Goal: Task Accomplishment & Management: Use online tool/utility

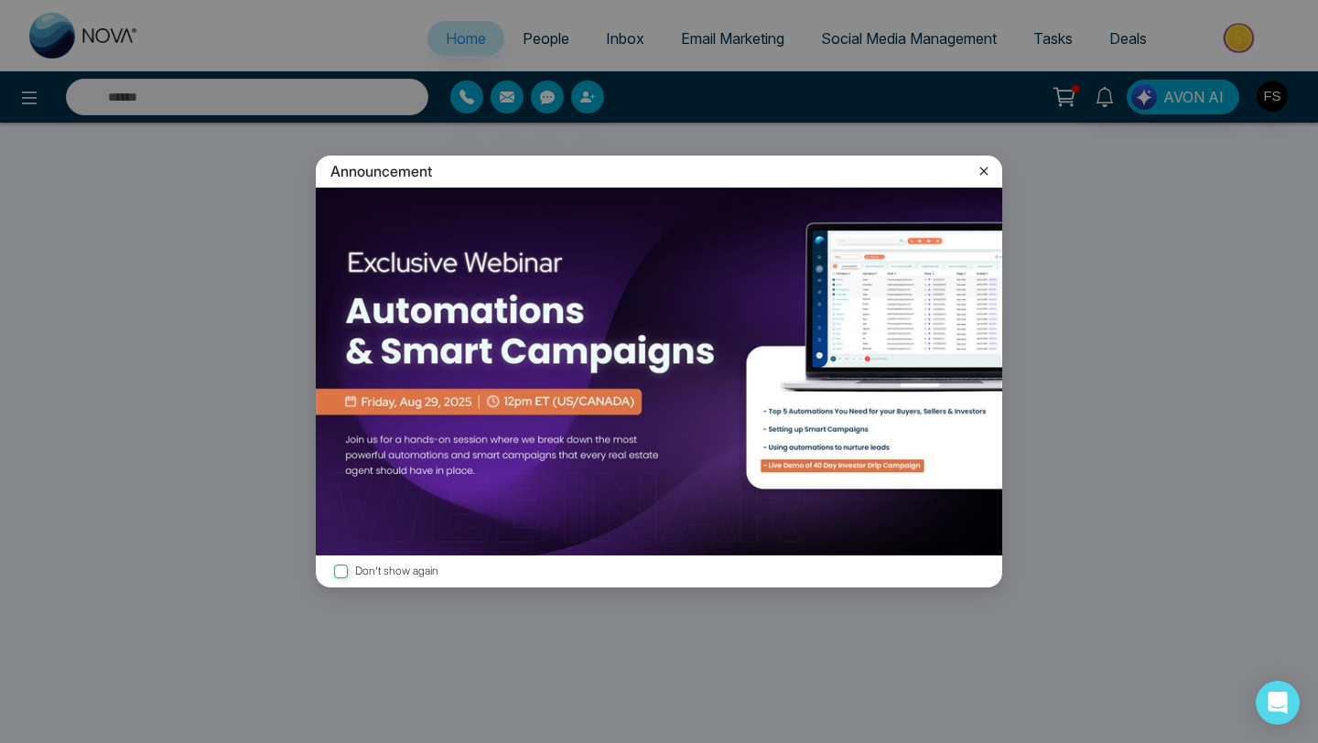
select select "*"
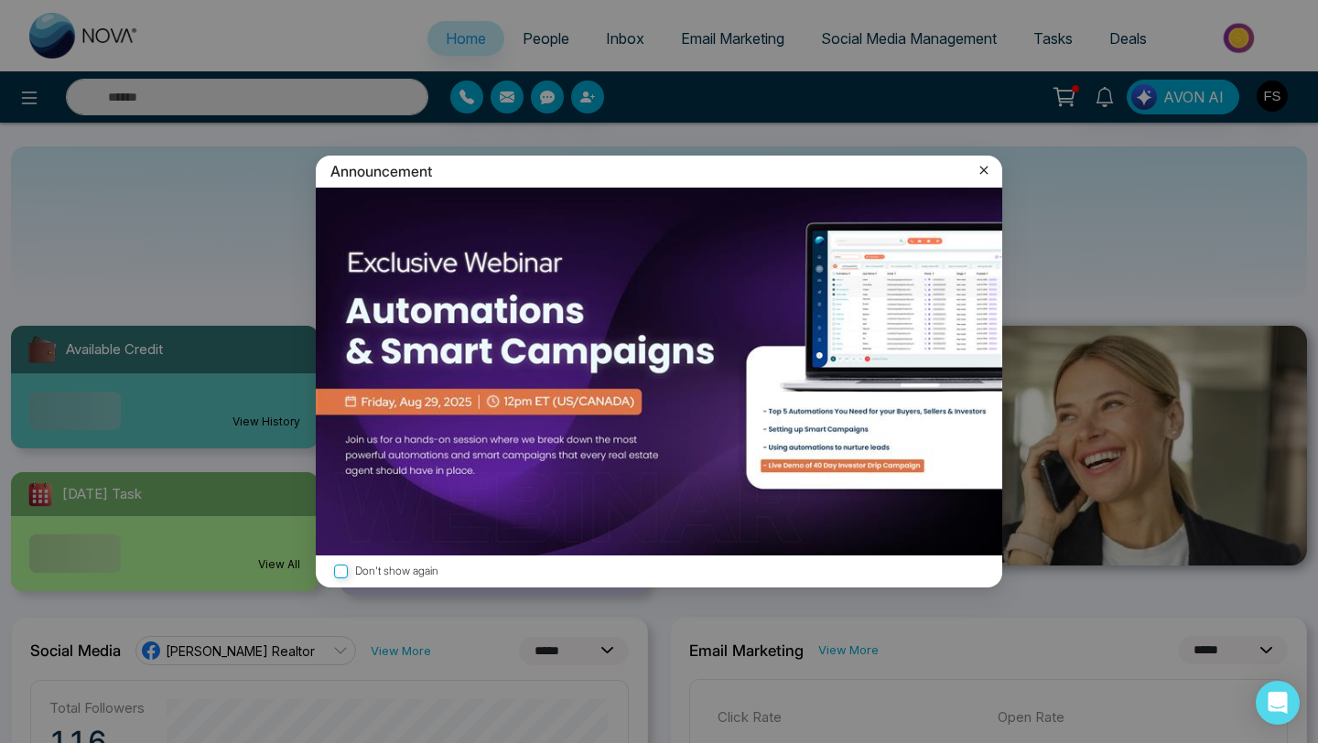
click at [987, 168] on icon at bounding box center [984, 170] width 18 height 18
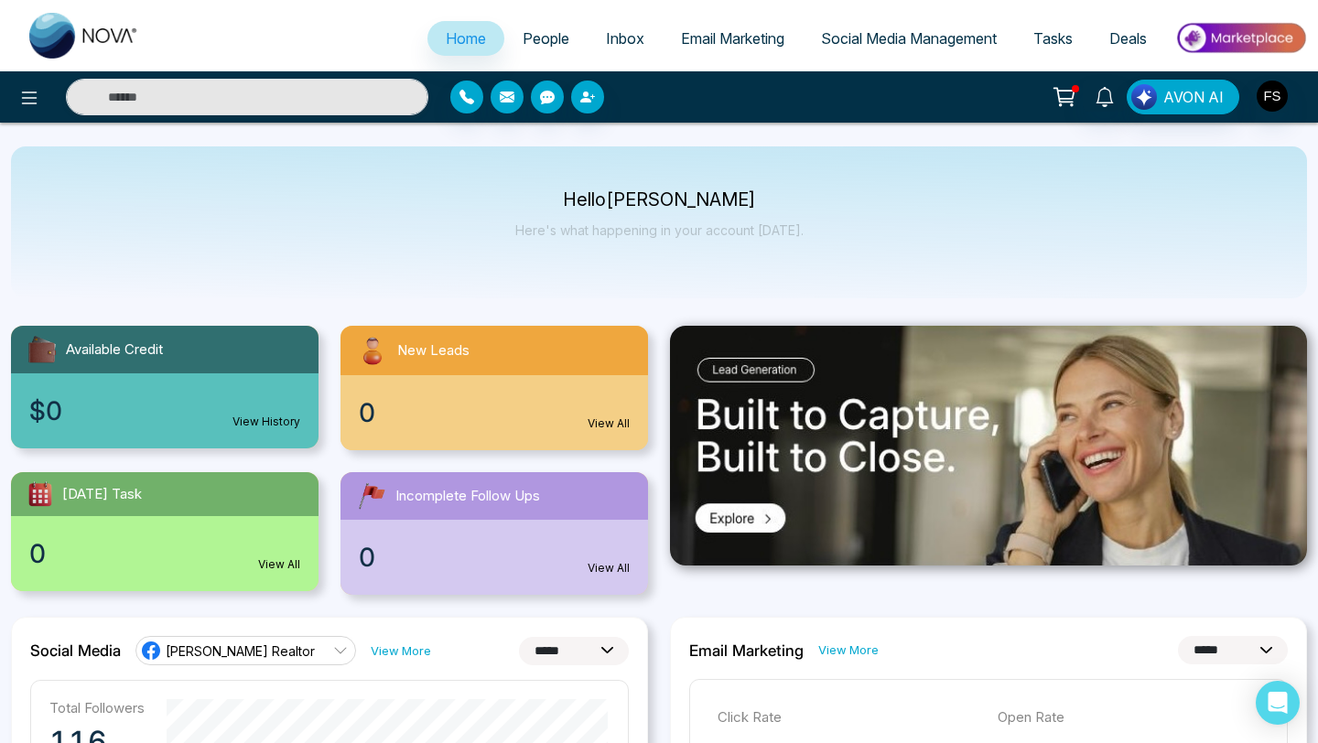
click at [724, 38] on span "Email Marketing" at bounding box center [732, 38] width 103 height 18
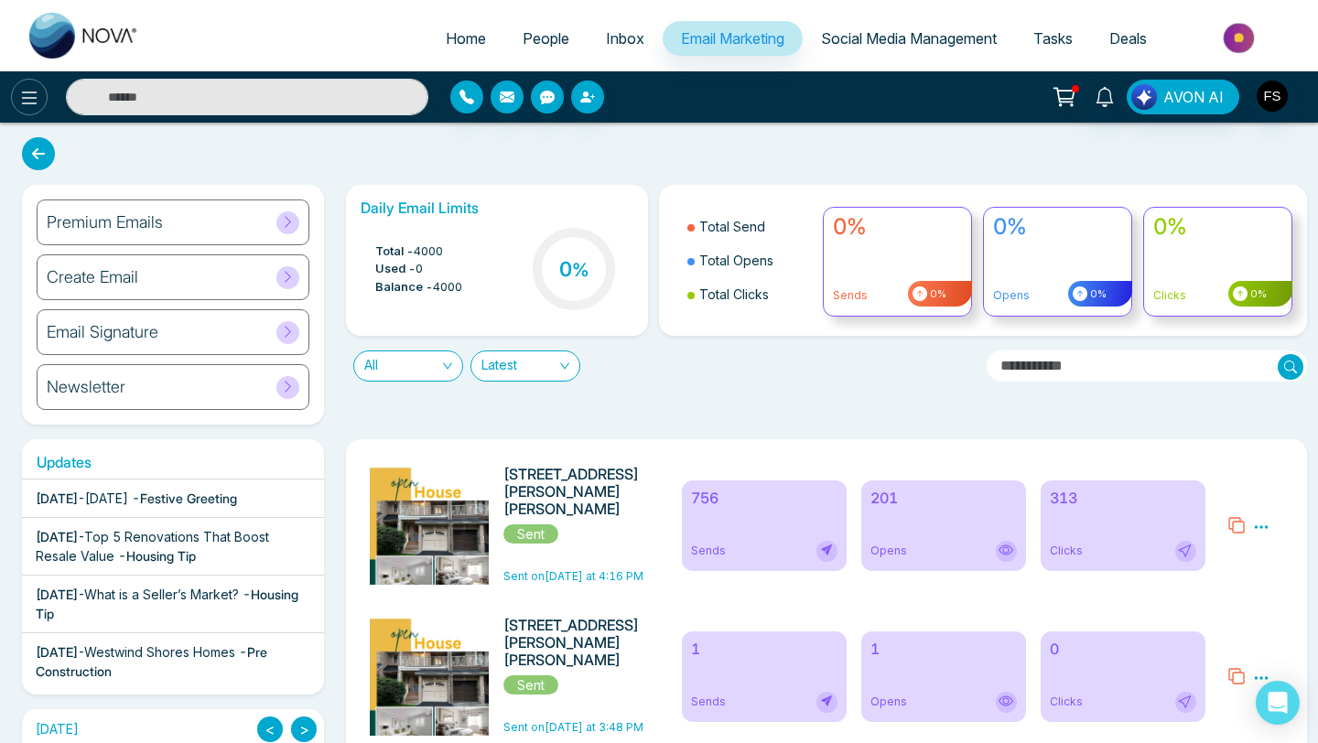
click at [29, 102] on icon at bounding box center [30, 98] width 16 height 13
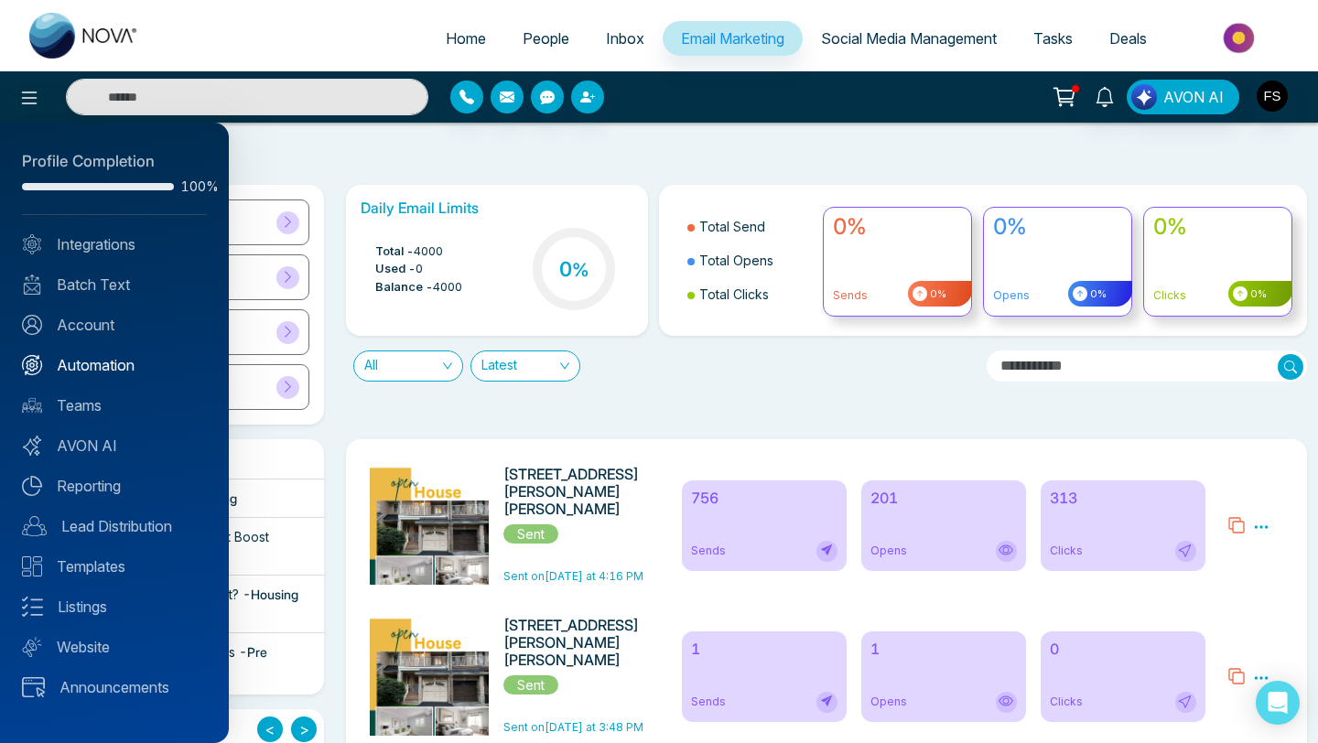
click at [98, 367] on link "Automation" at bounding box center [114, 365] width 185 height 22
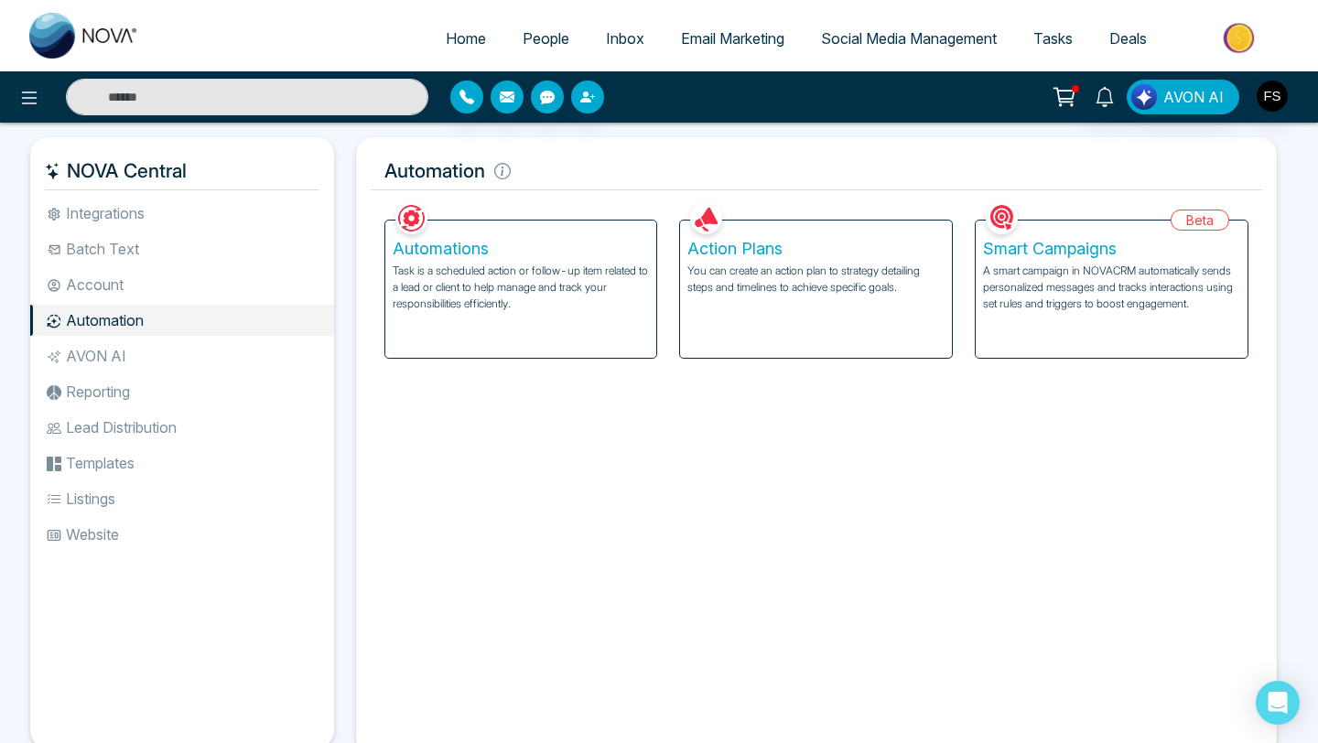
click at [441, 254] on h5 "Automations" at bounding box center [521, 249] width 257 height 20
click at [1050, 245] on h5 "Smart Campaigns" at bounding box center [1111, 249] width 257 height 20
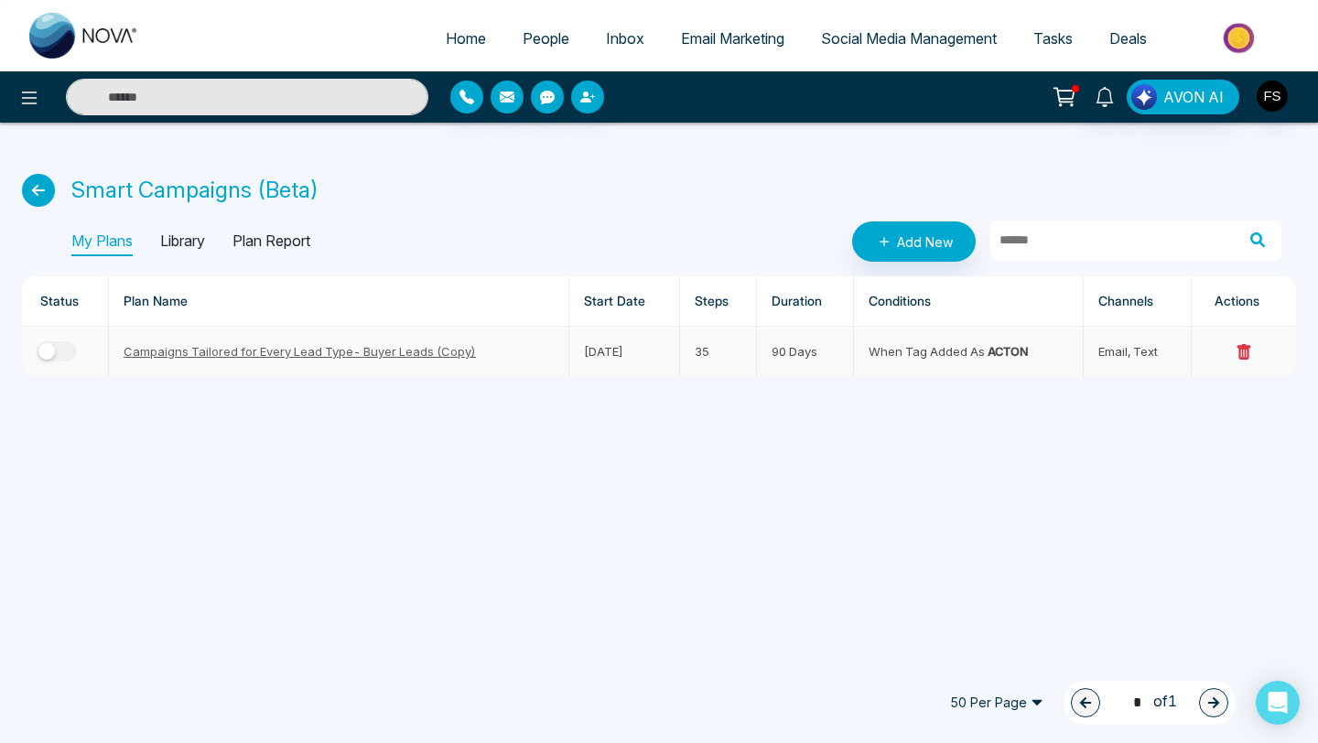
click at [299, 351] on link "Campaigns Tailored for Every Lead Type- Buyer Leads (Copy)" at bounding box center [300, 351] width 352 height 15
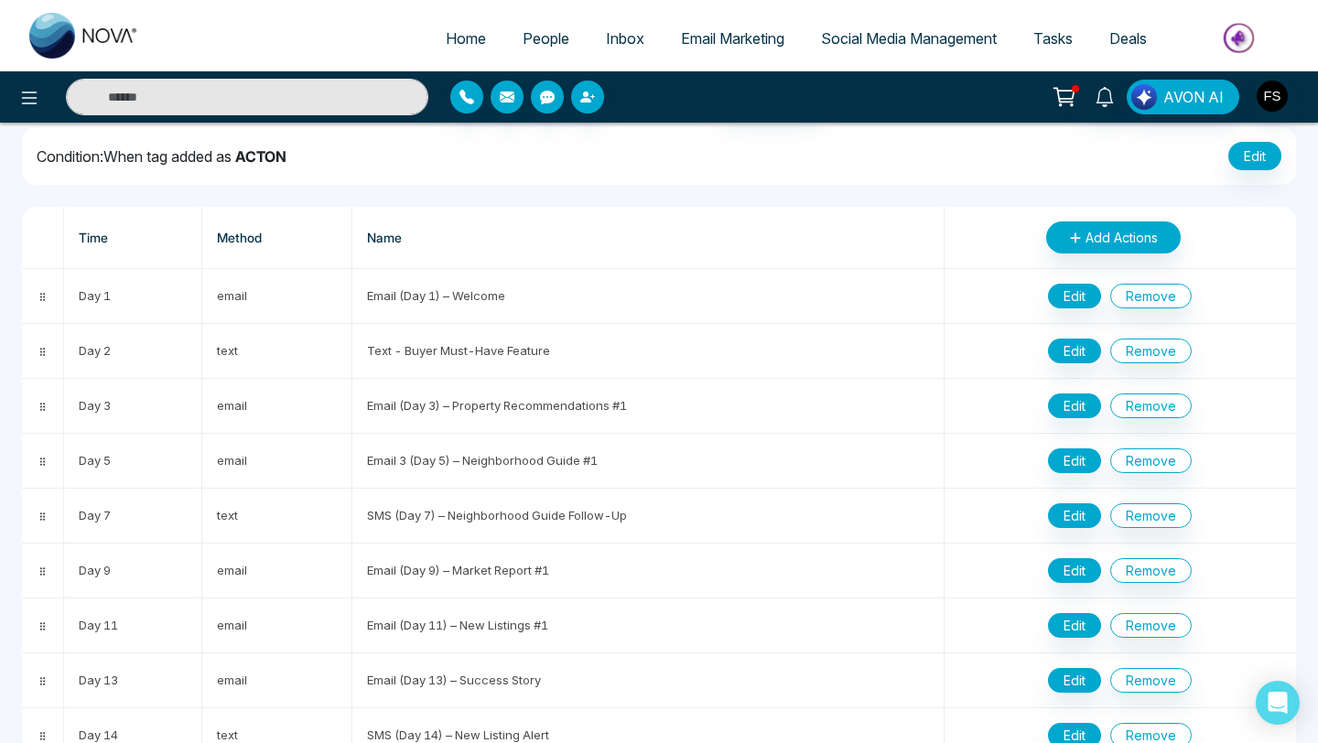
scroll to position [104, 0]
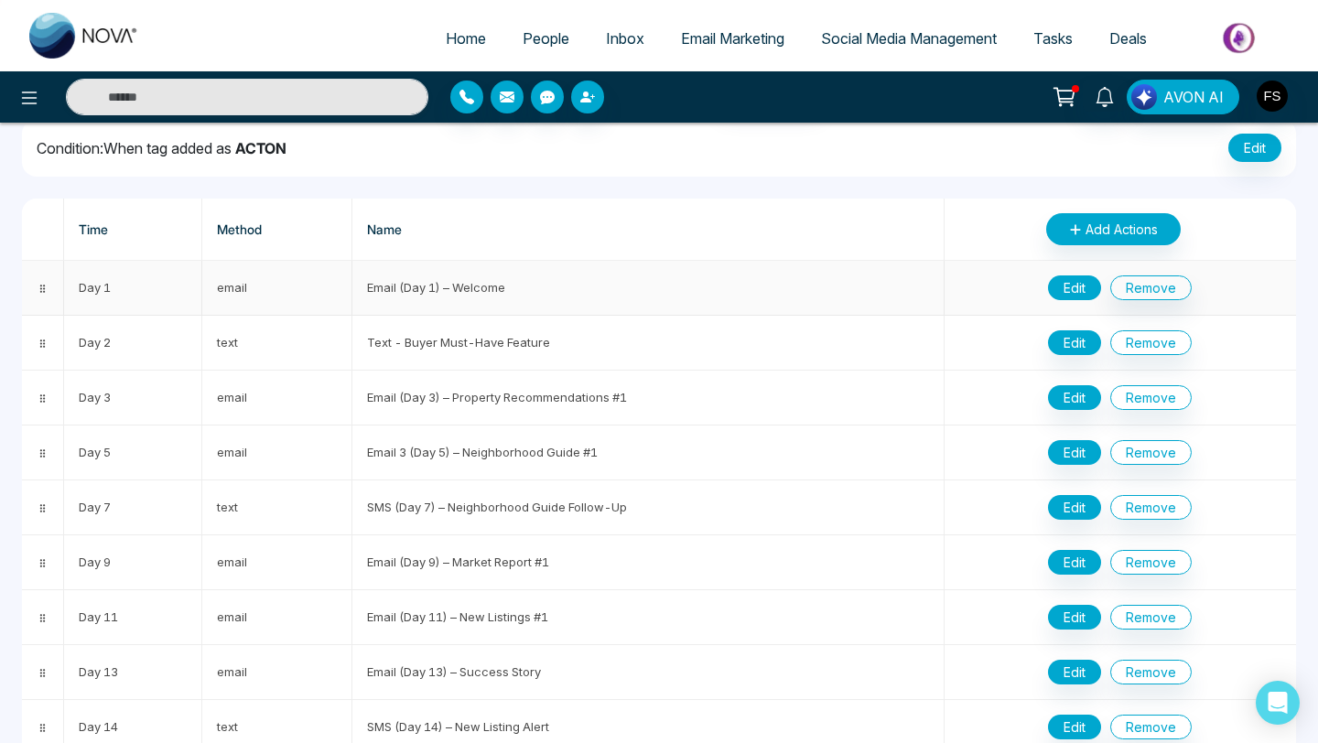
click at [1068, 288] on button "Edit" at bounding box center [1074, 287] width 53 height 25
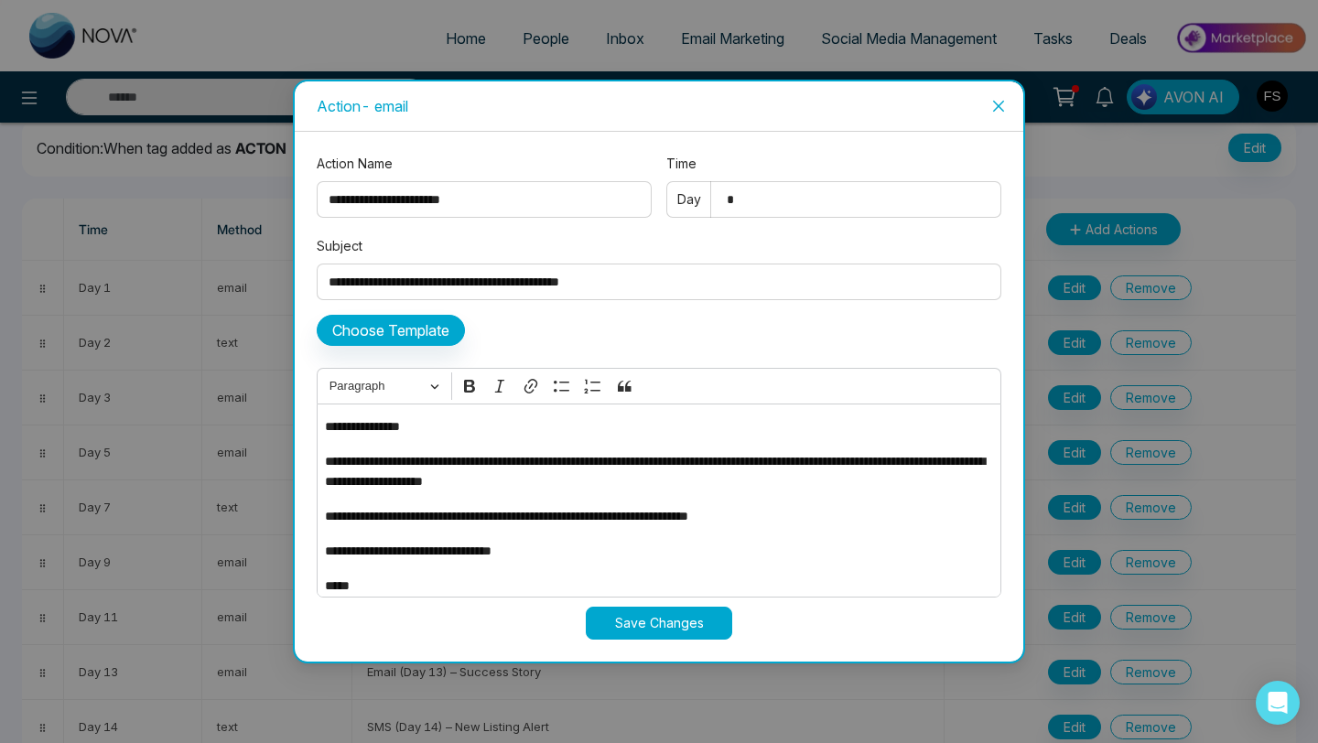
click at [663, 286] on input "**********" at bounding box center [659, 282] width 685 height 37
type input "**********"
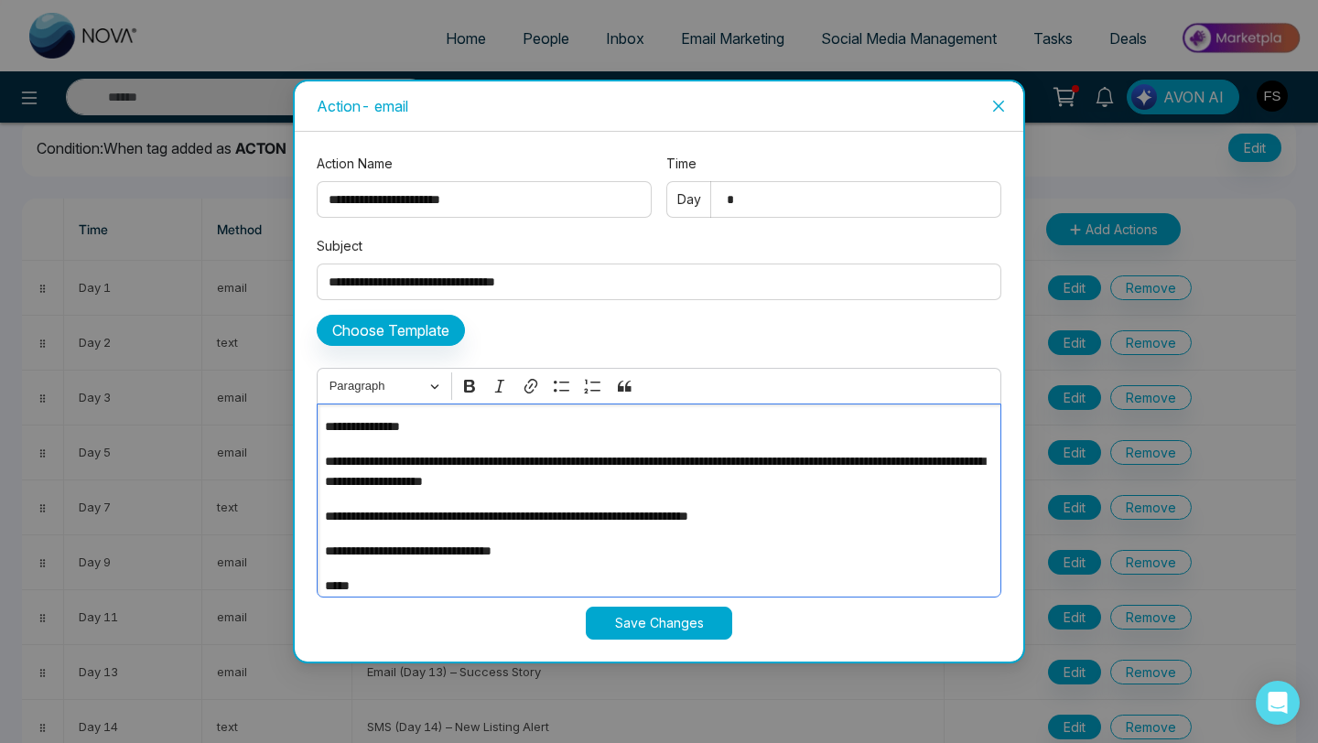
click at [411, 429] on p "**********" at bounding box center [658, 426] width 667 height 20
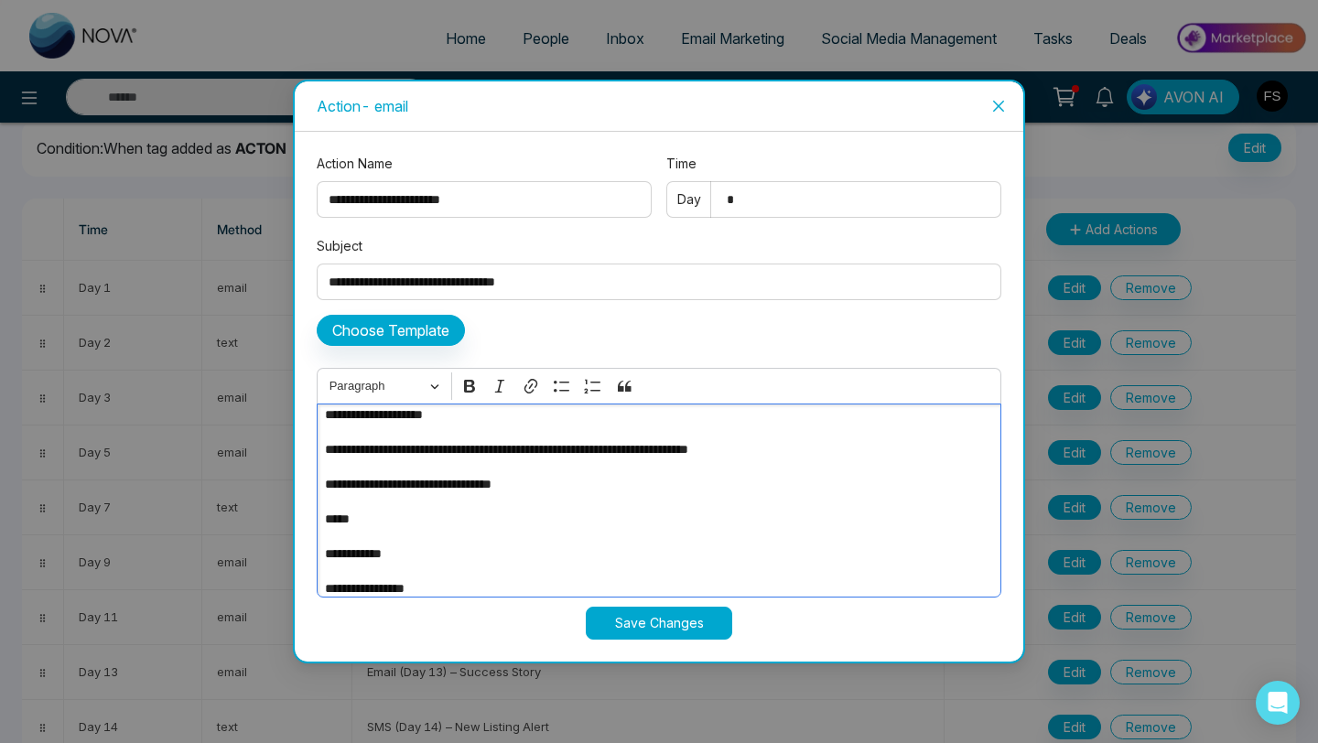
scroll to position [80, 0]
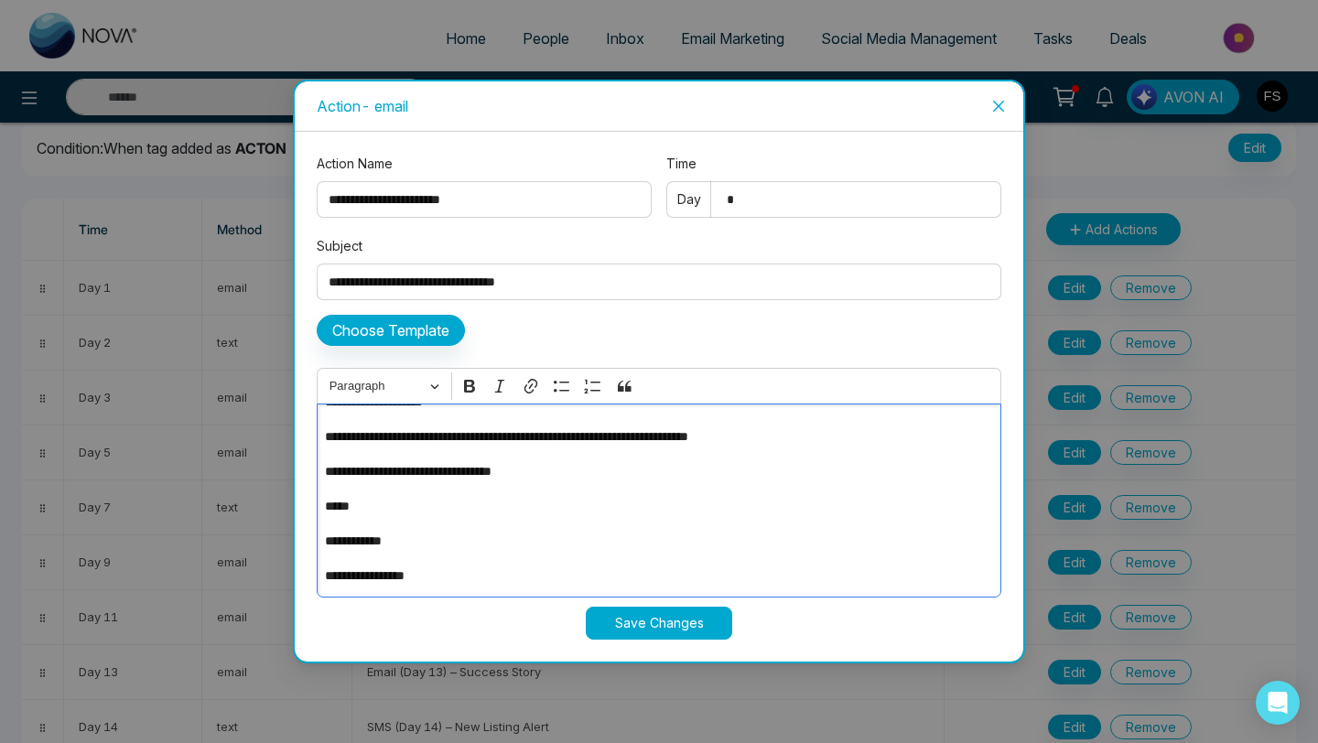
click at [428, 540] on p "**********" at bounding box center [658, 541] width 667 height 20
click at [440, 576] on p "**********" at bounding box center [658, 576] width 667 height 20
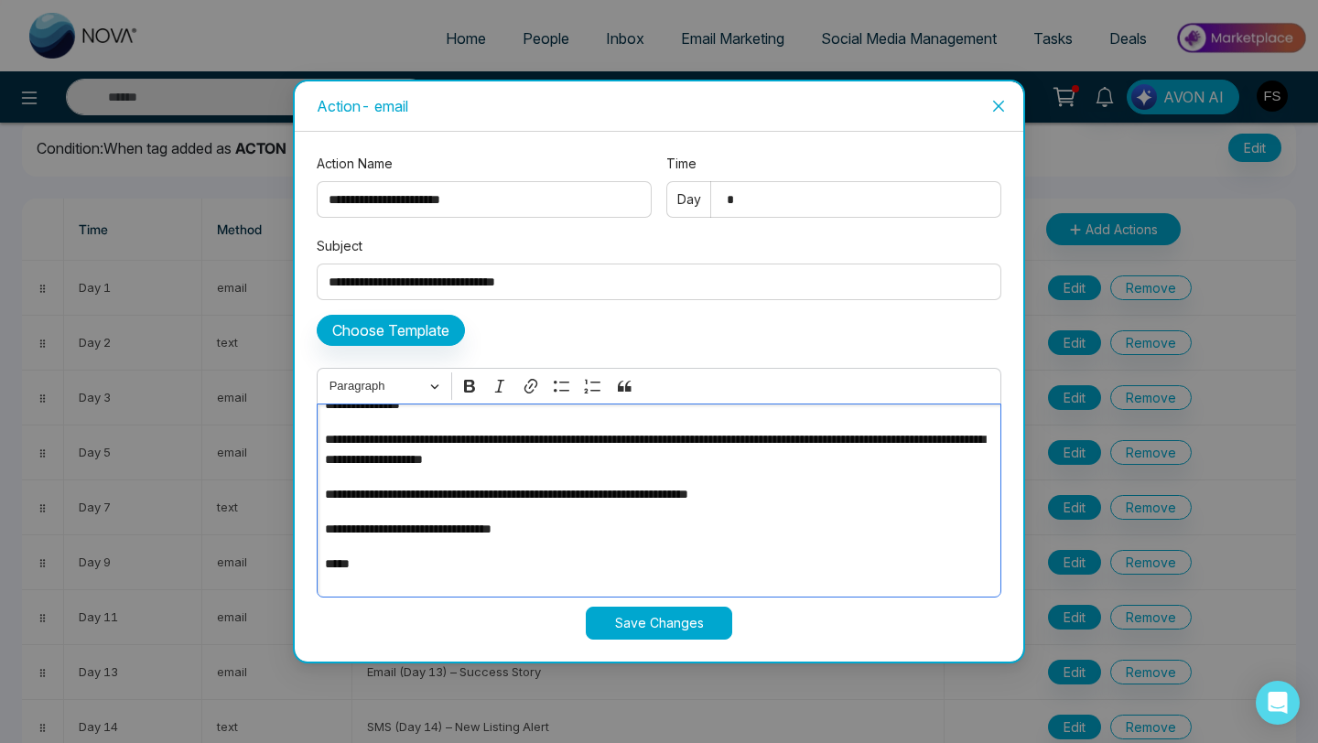
scroll to position [16, 0]
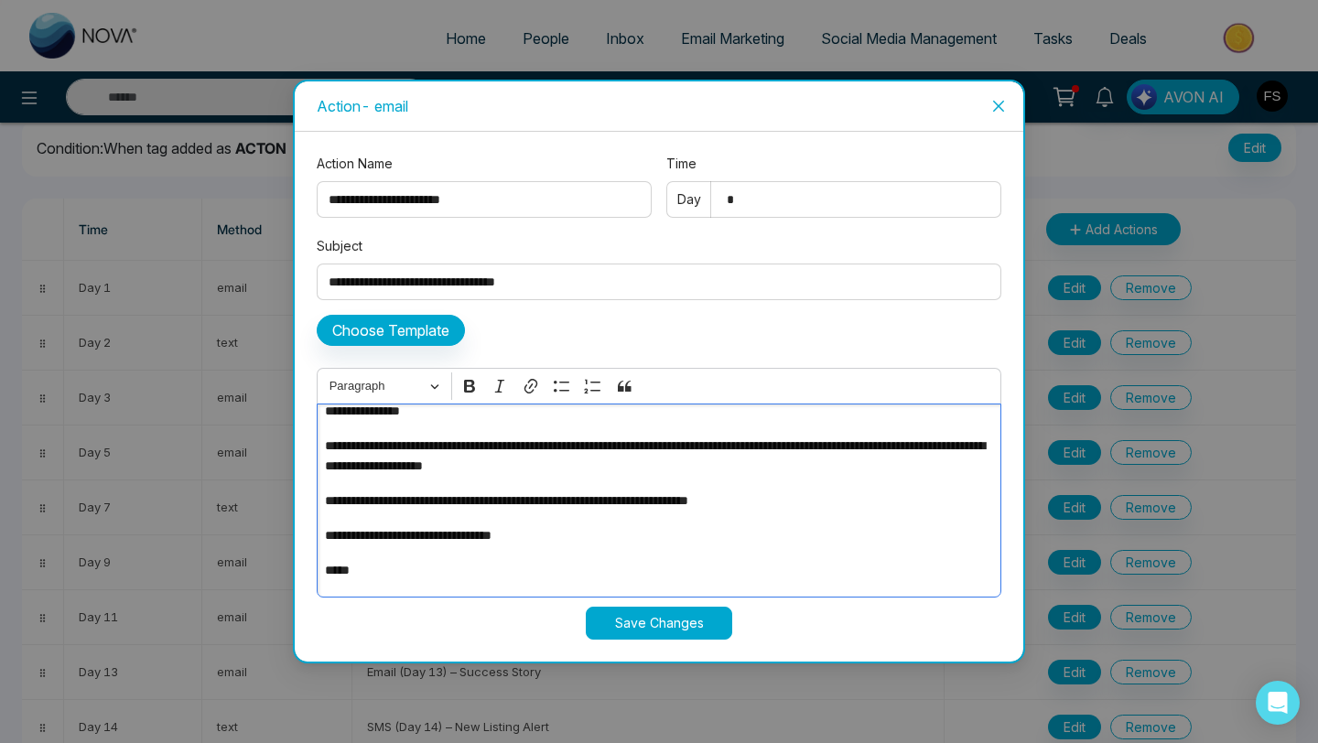
click at [816, 504] on p "**********" at bounding box center [658, 501] width 667 height 20
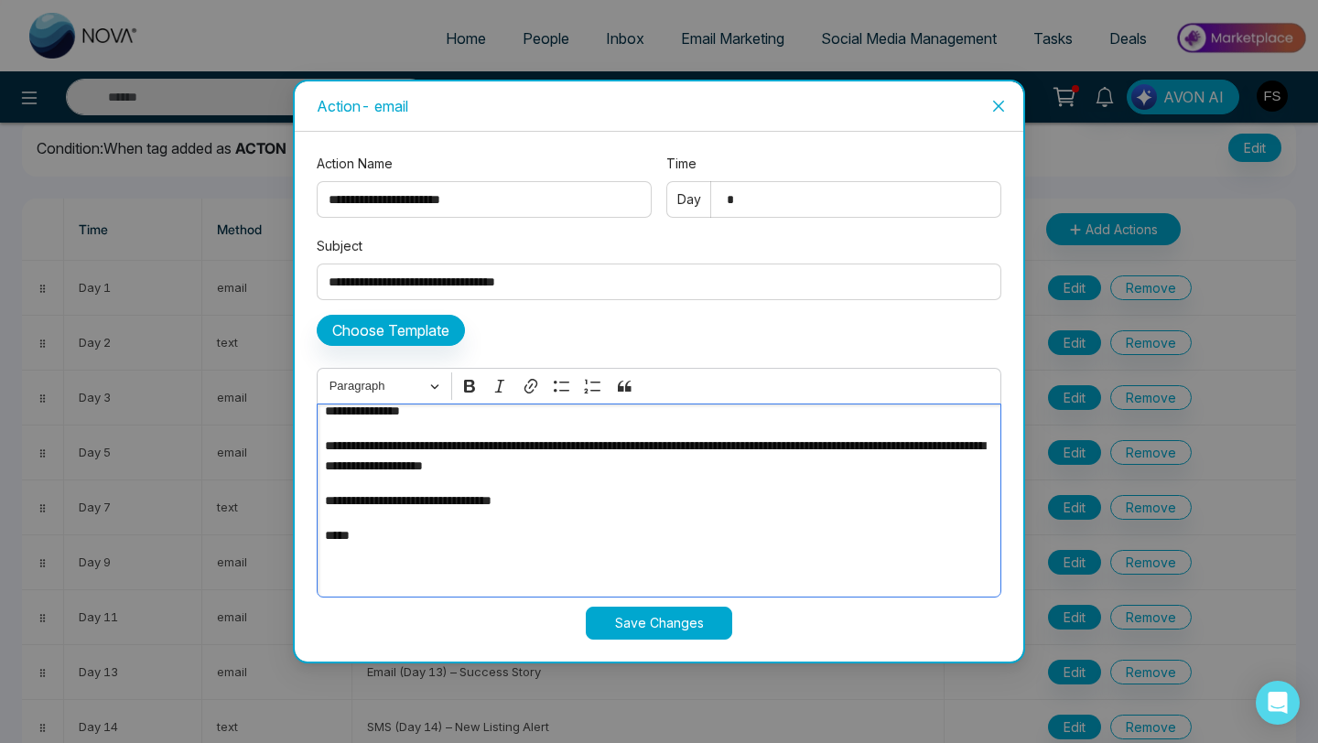
click at [374, 539] on p "*****" at bounding box center [658, 535] width 667 height 20
click at [638, 632] on button "Save Changes" at bounding box center [659, 623] width 146 height 33
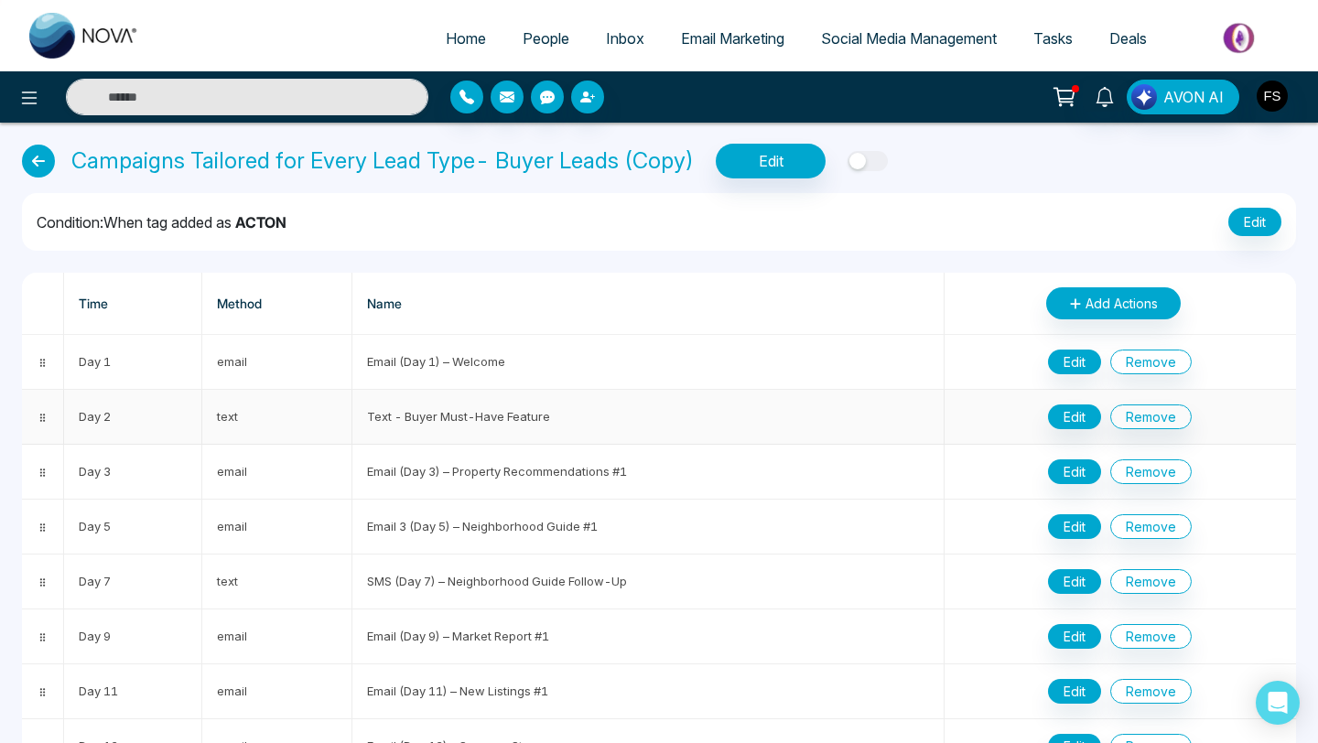
scroll to position [0, 0]
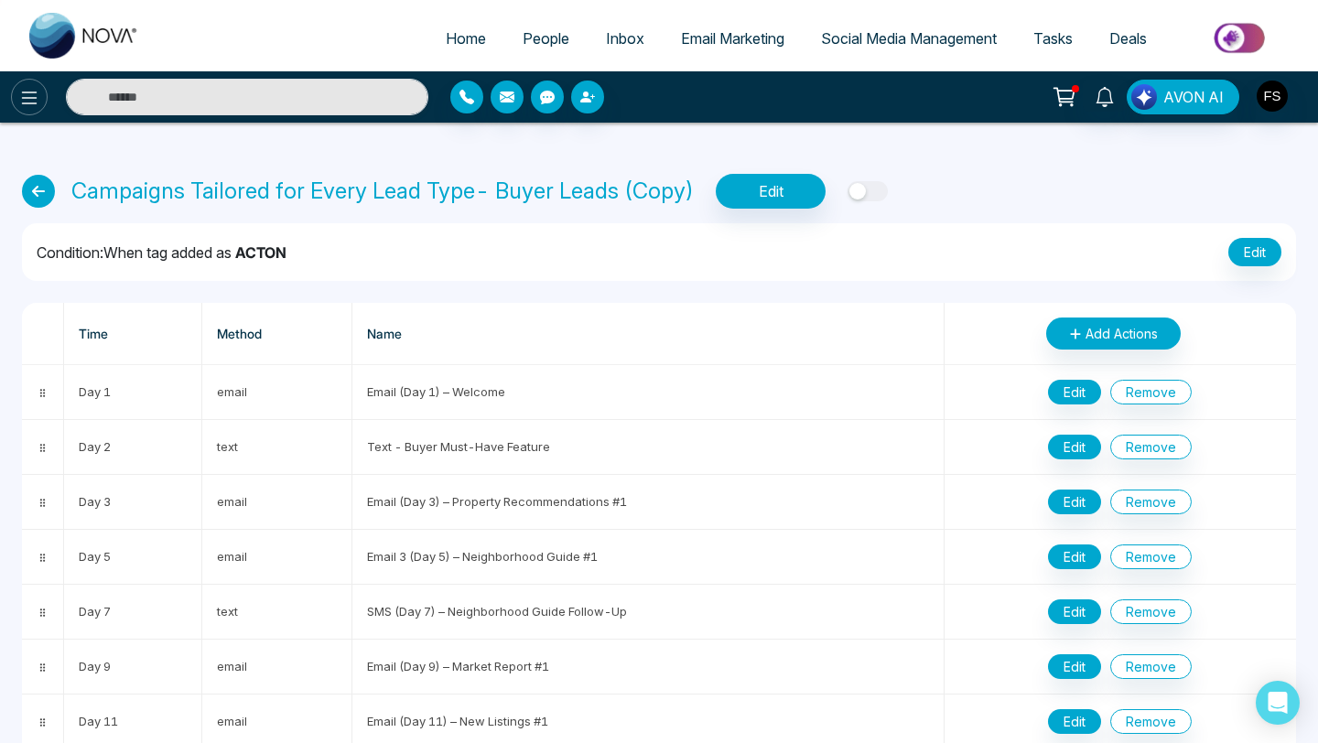
click at [22, 102] on icon at bounding box center [29, 98] width 22 height 22
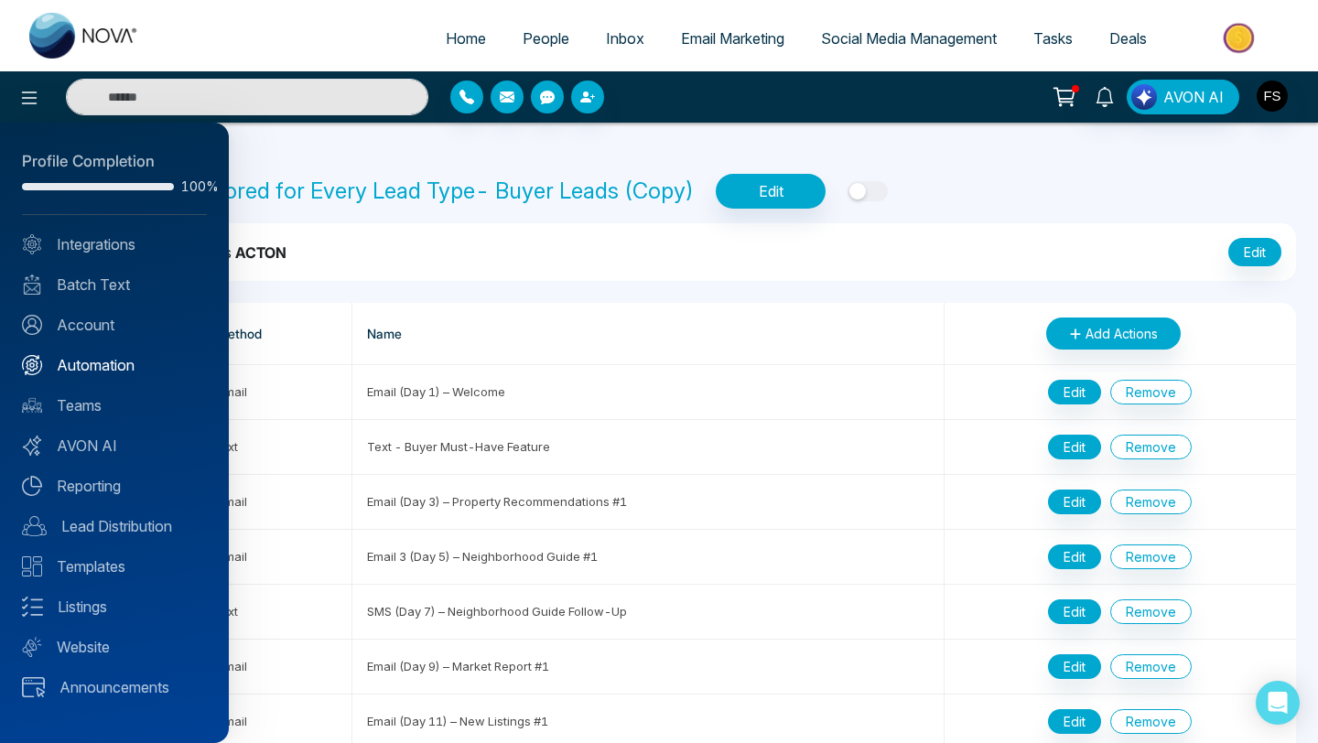
click at [76, 370] on link "Automation" at bounding box center [114, 365] width 185 height 22
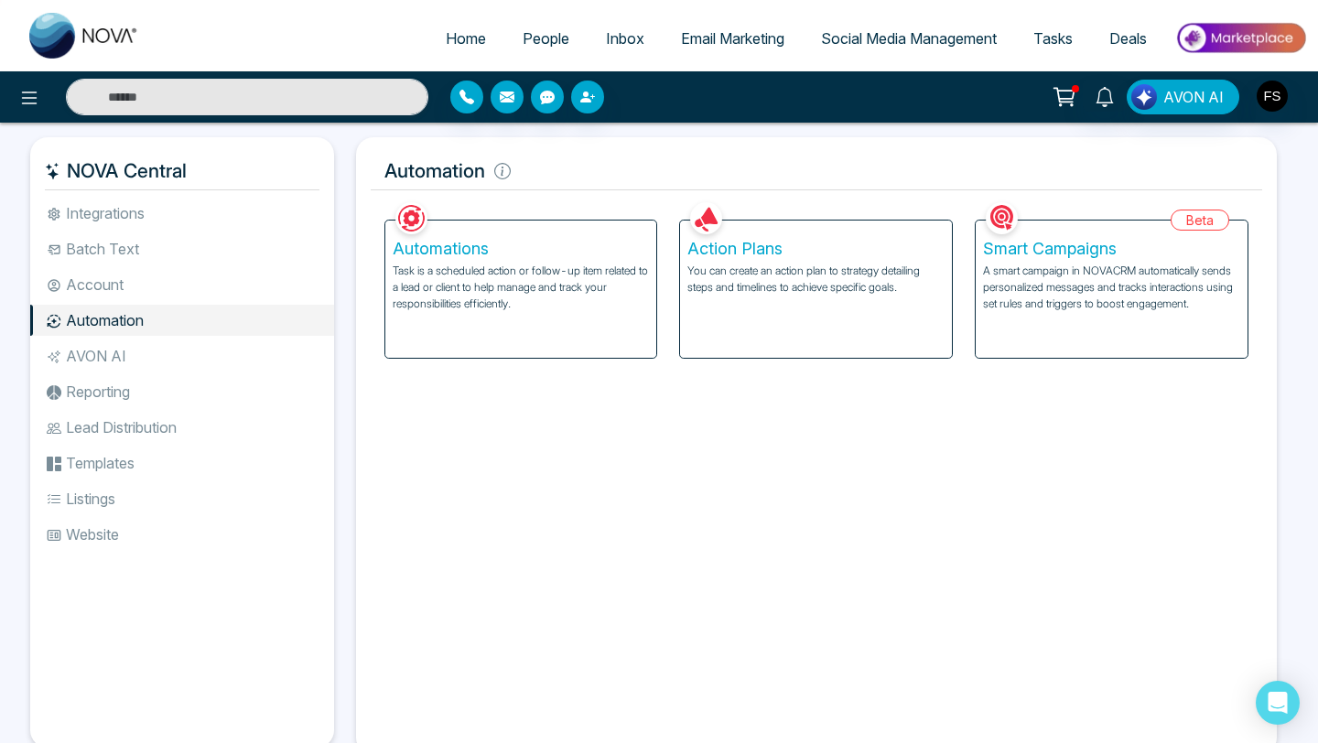
click at [751, 271] on p "You can create an action plan to strategy detailing steps and timelines to achi…" at bounding box center [815, 279] width 257 height 33
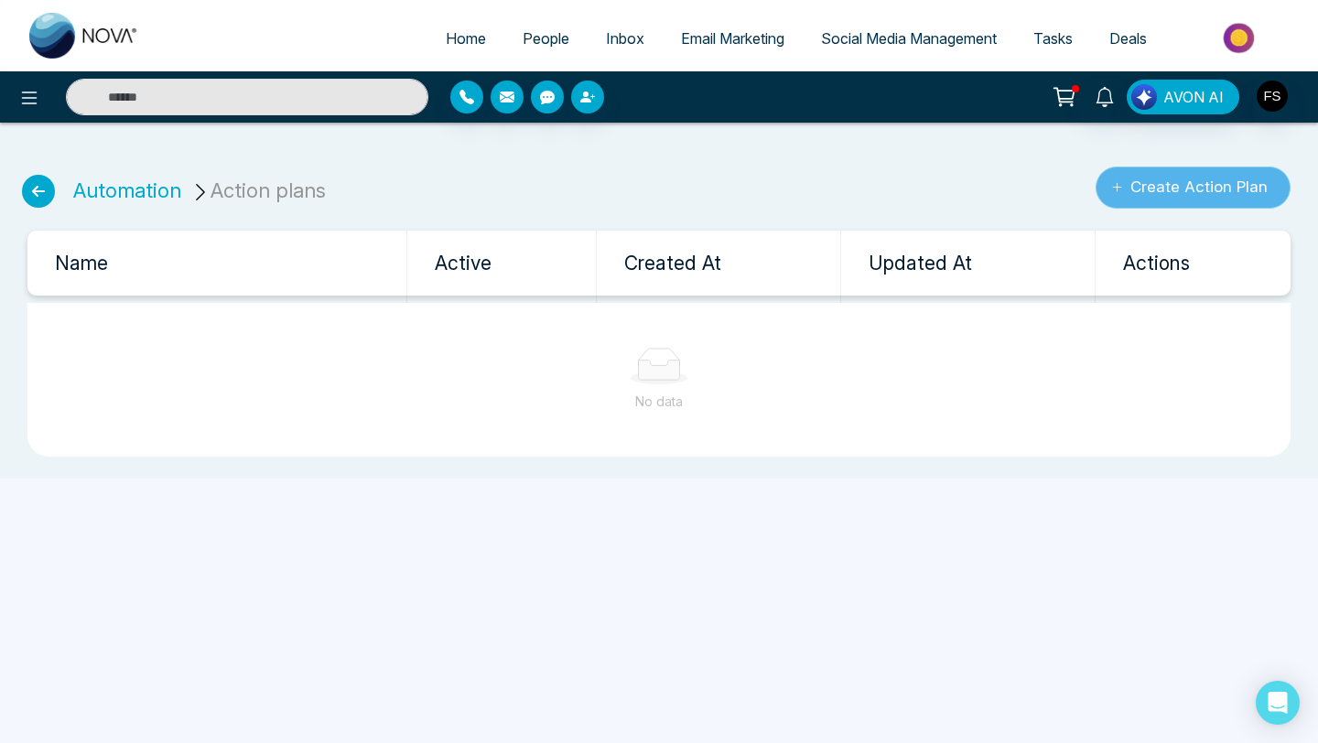
click at [1171, 196] on button "Create Action Plan" at bounding box center [1192, 188] width 195 height 42
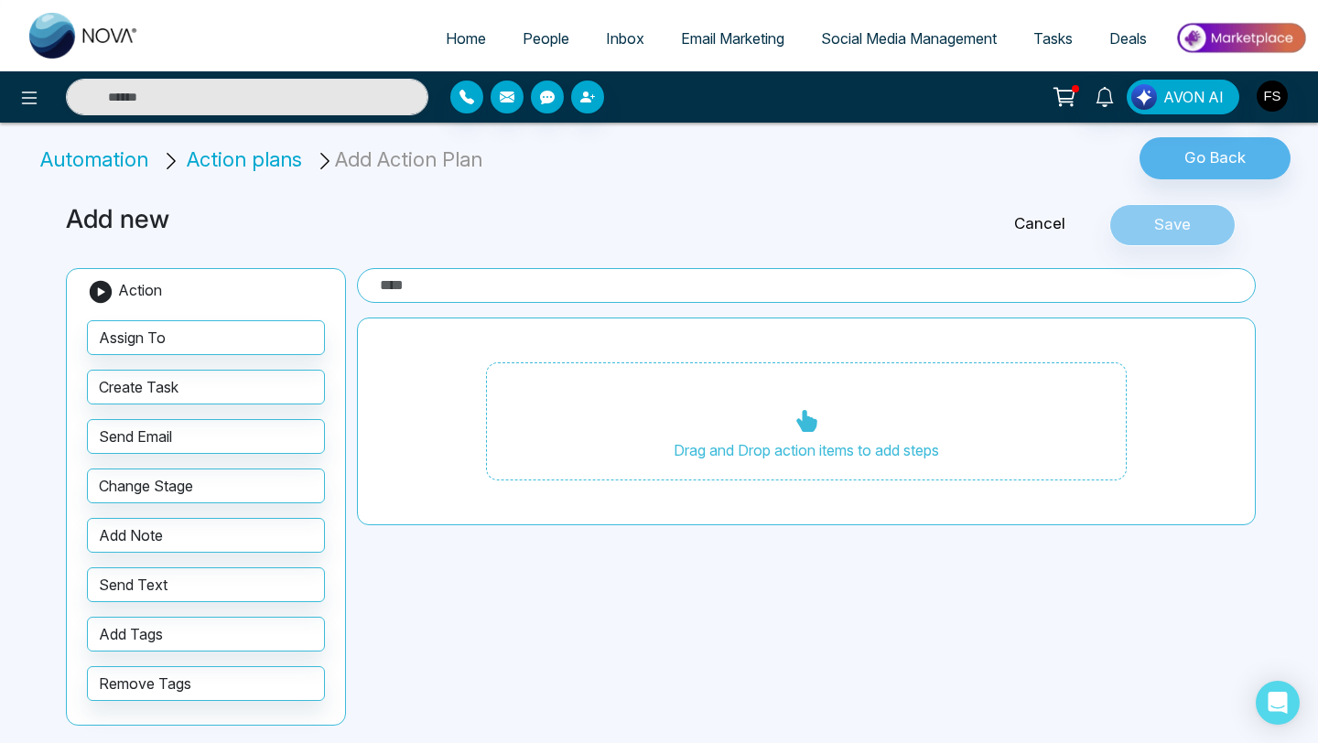
click at [502, 281] on input "text" at bounding box center [806, 285] width 899 height 35
type input "**********"
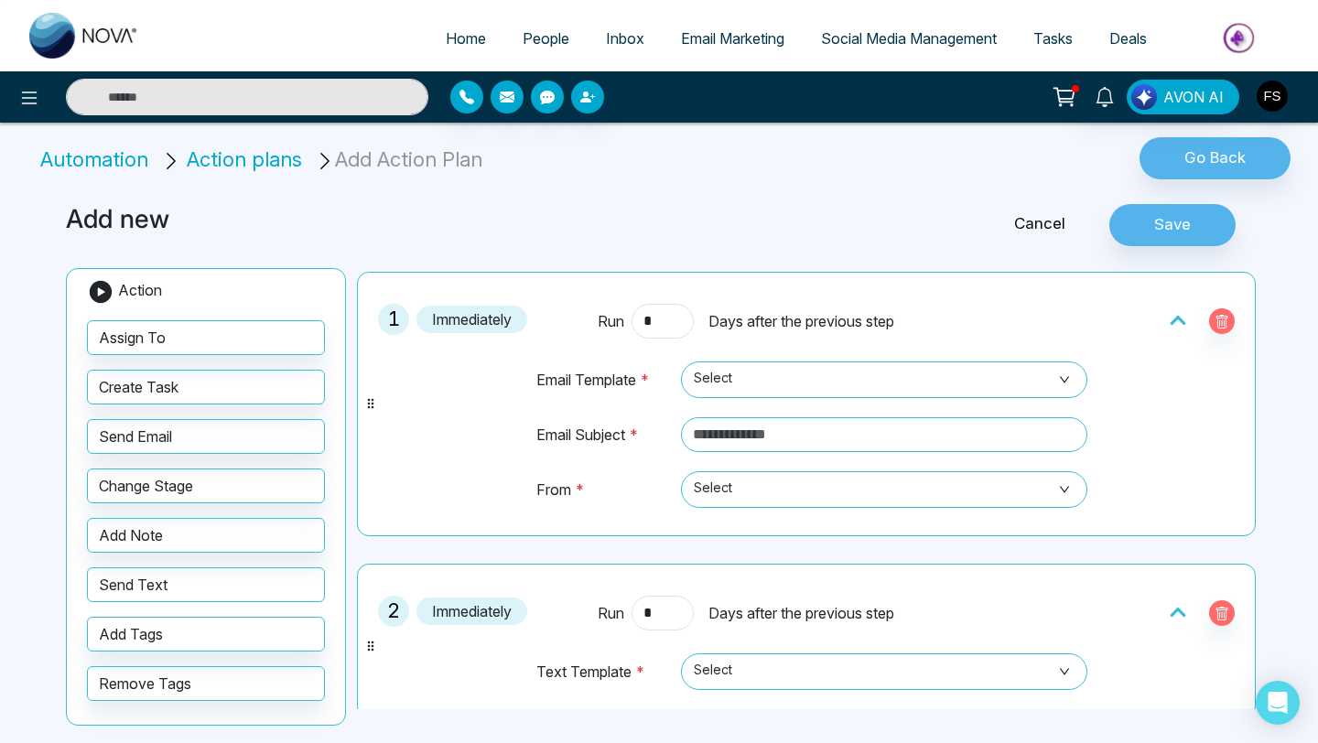
scroll to position [9, 0]
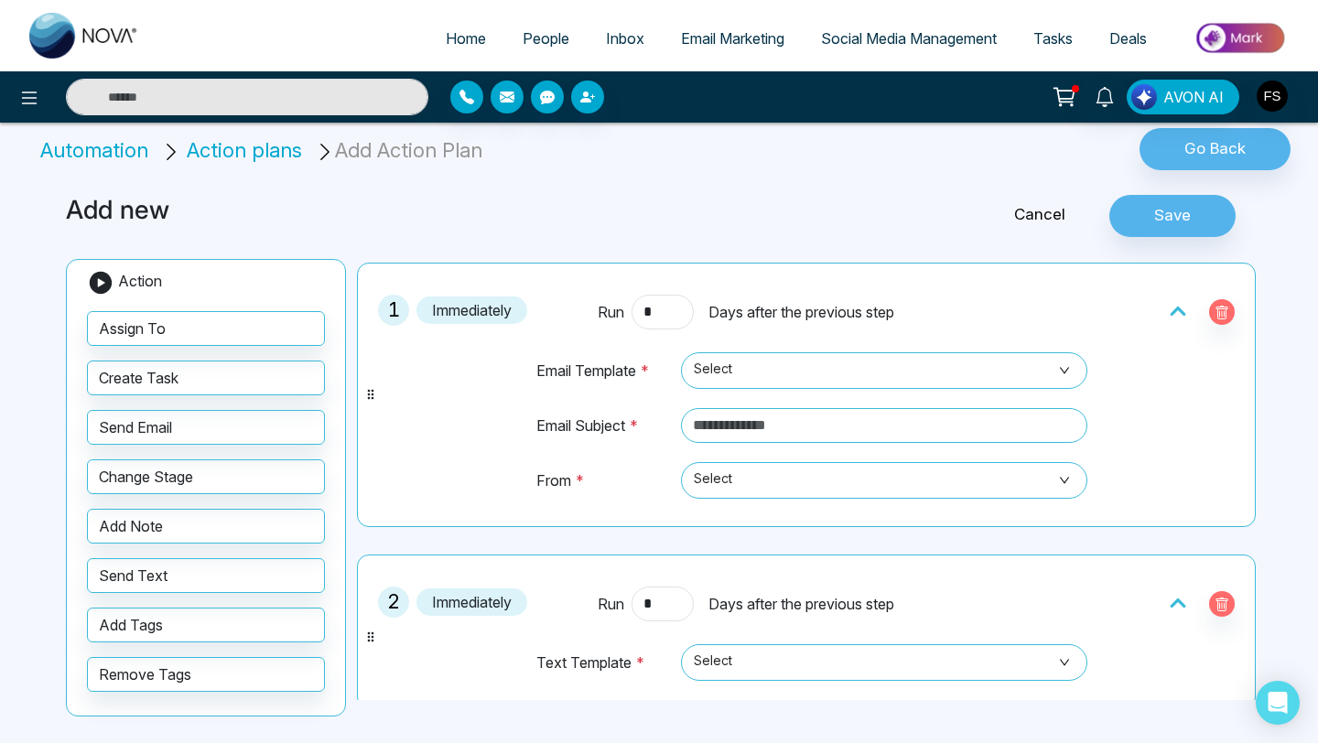
drag, startPoint x: 142, startPoint y: 587, endPoint x: 362, endPoint y: 1, distance: 625.9
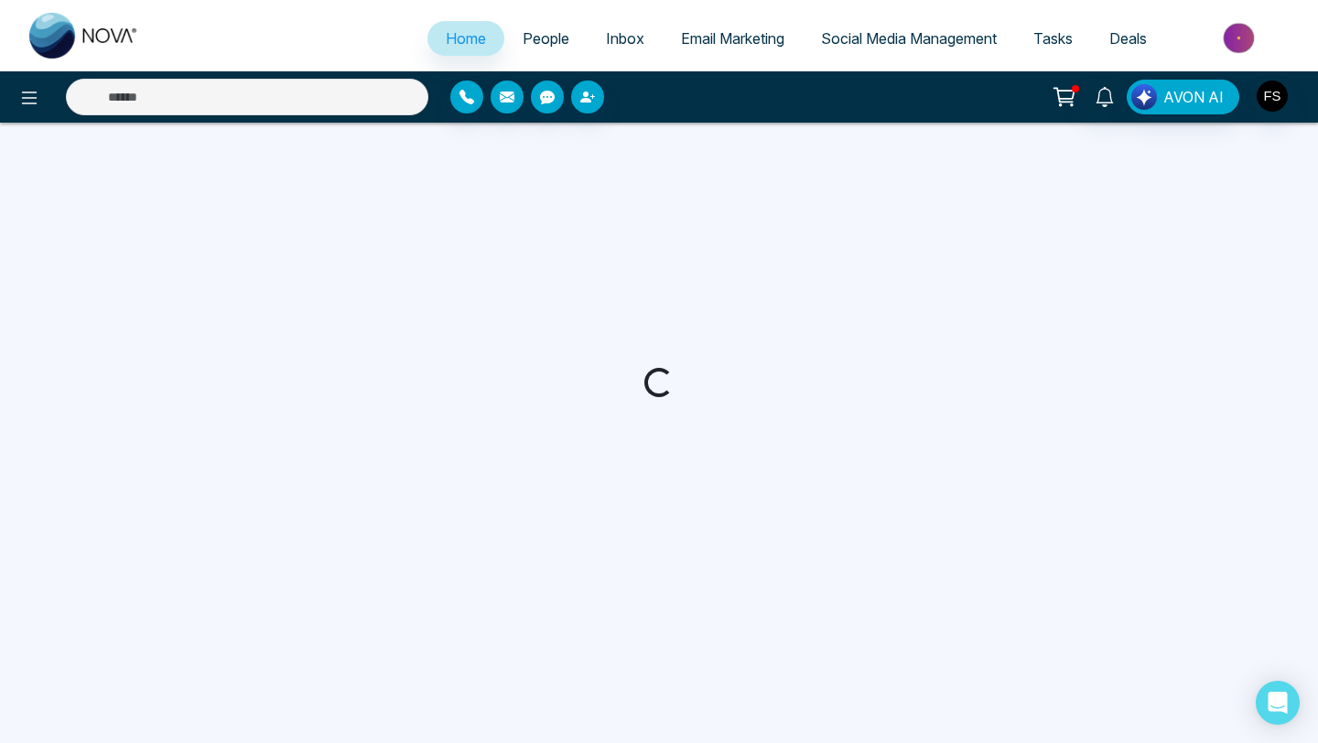
select select "*"
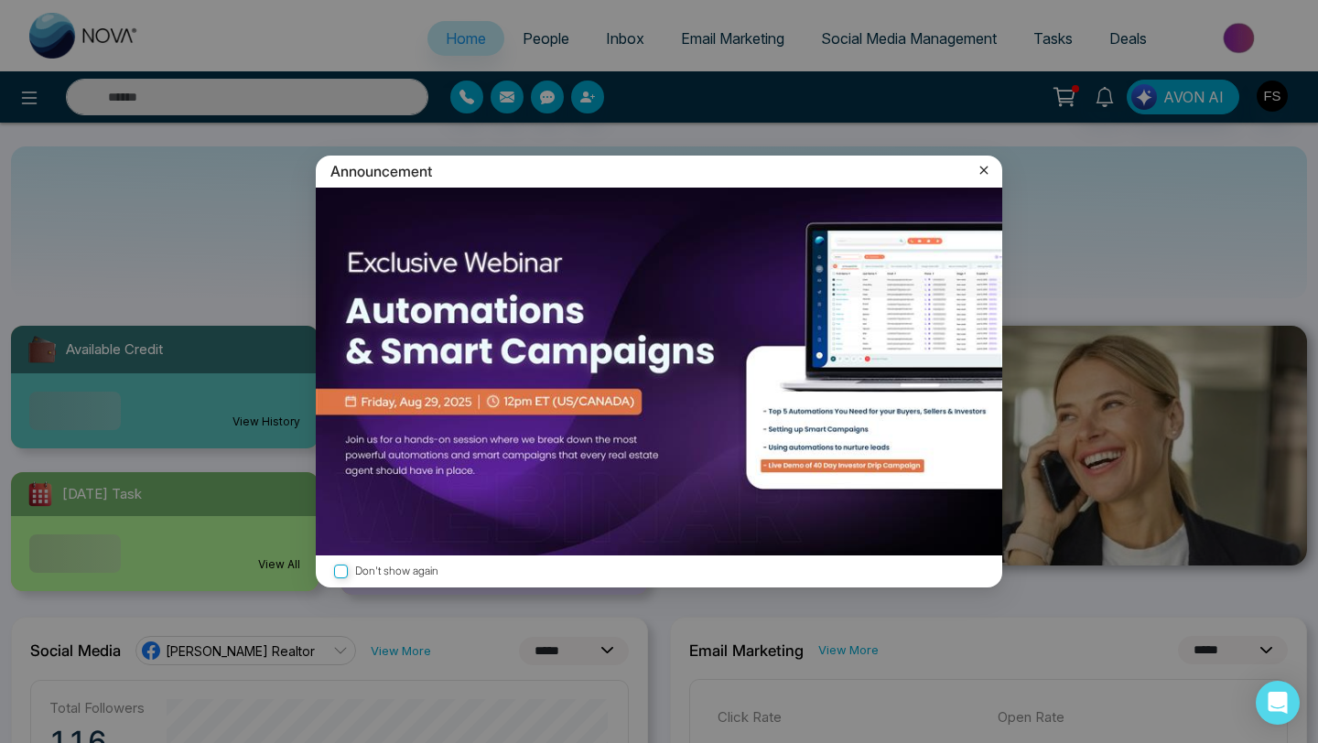
click at [985, 170] on icon at bounding box center [984, 170] width 18 height 18
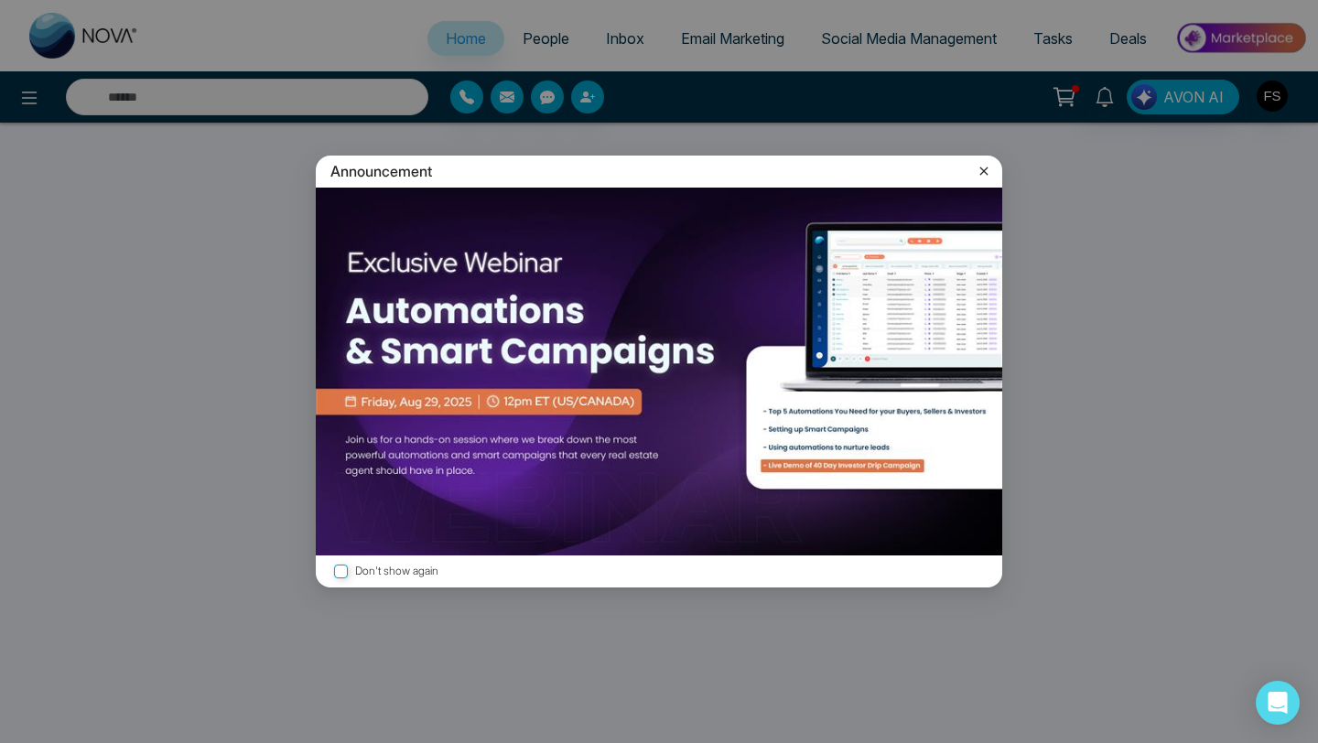
select select "*"
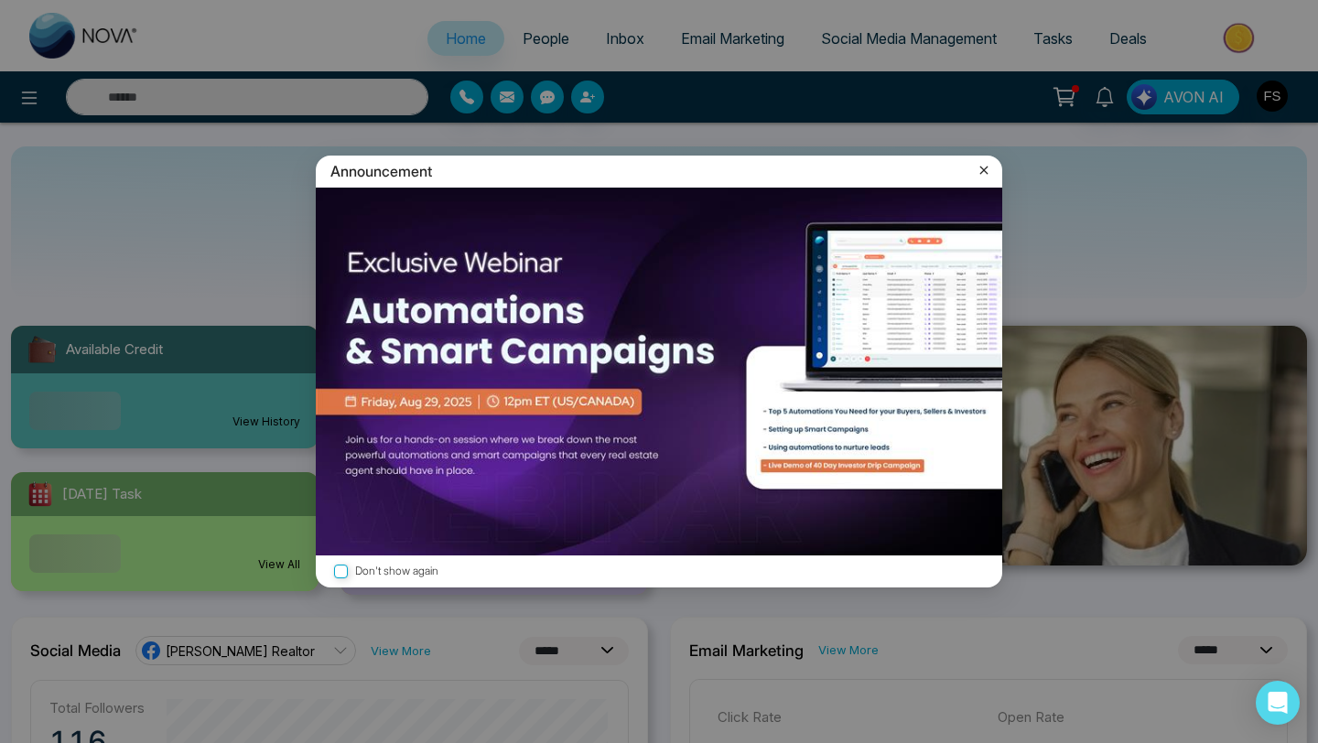
click at [477, 403] on img at bounding box center [659, 372] width 686 height 368
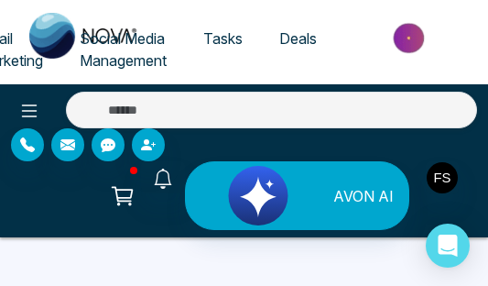
select select "*"
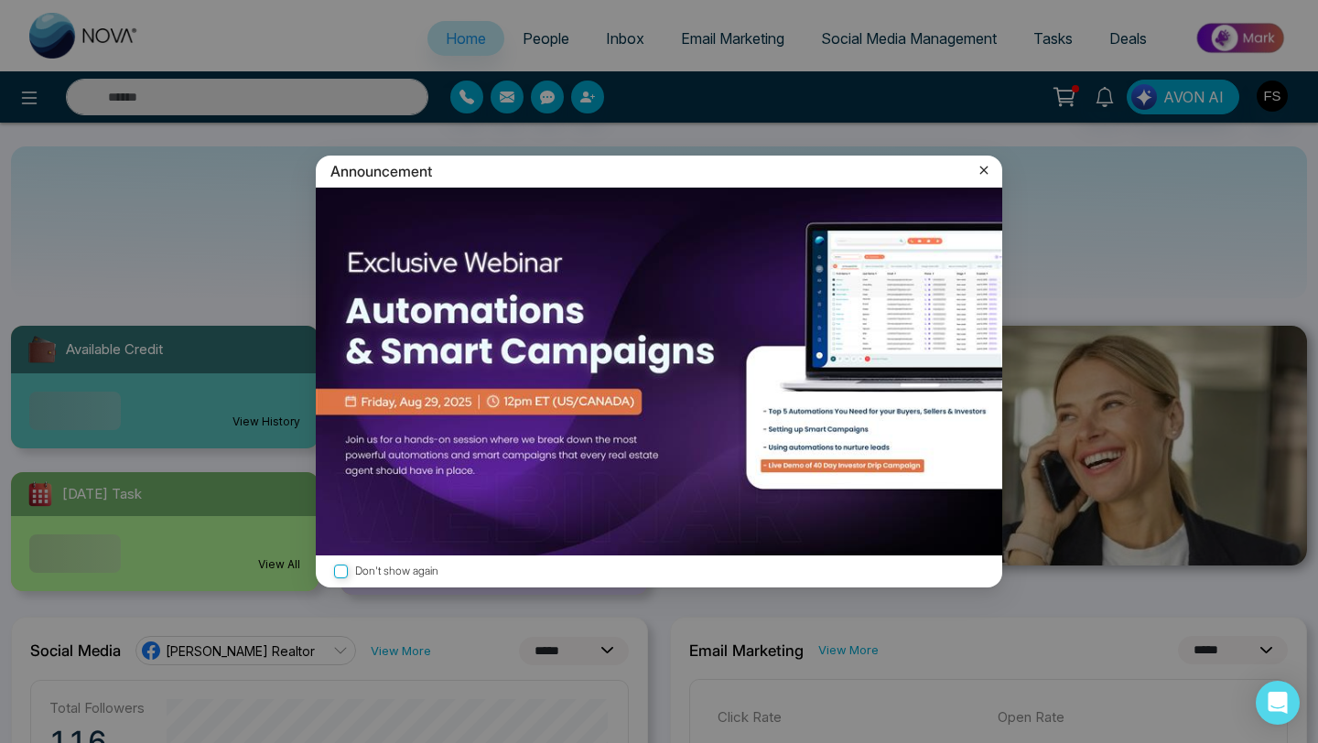
click at [487, 168] on icon at bounding box center [984, 170] width 18 height 18
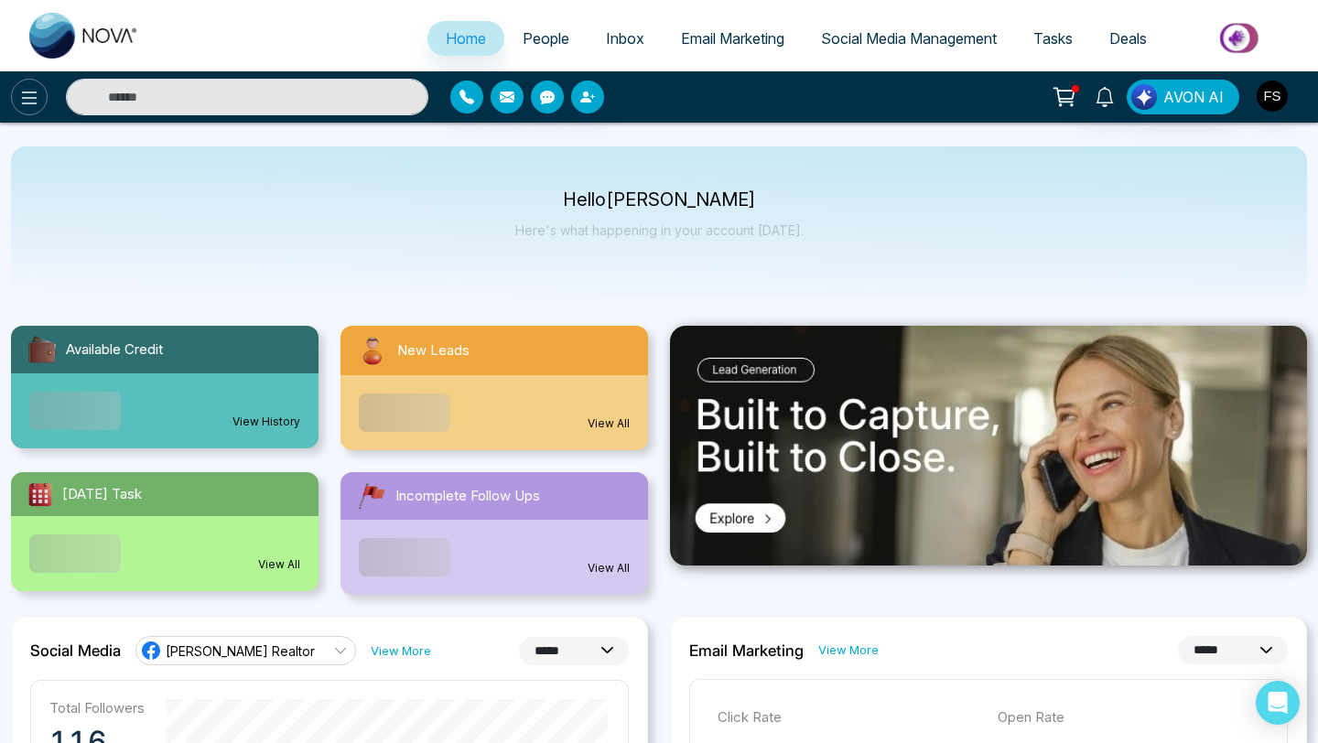
click at [27, 105] on icon at bounding box center [29, 98] width 22 height 22
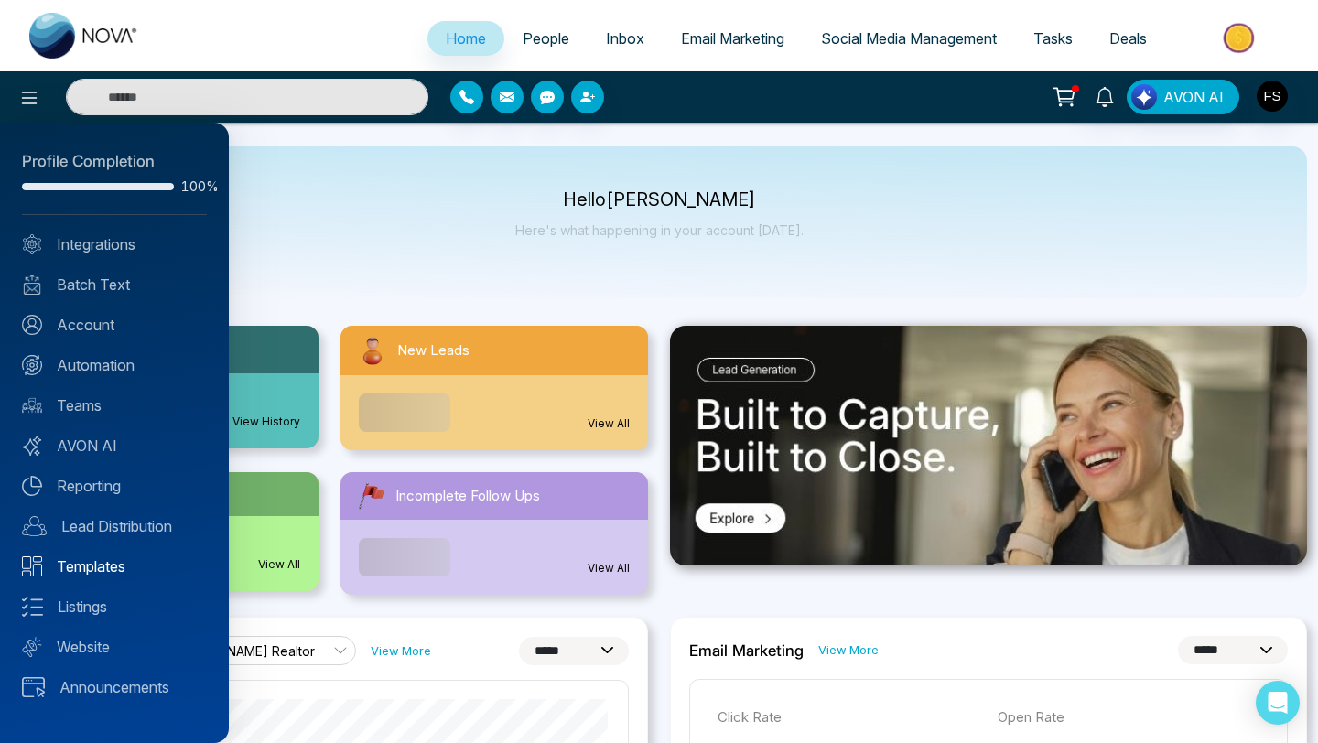
click at [102, 285] on link "Templates" at bounding box center [114, 567] width 185 height 22
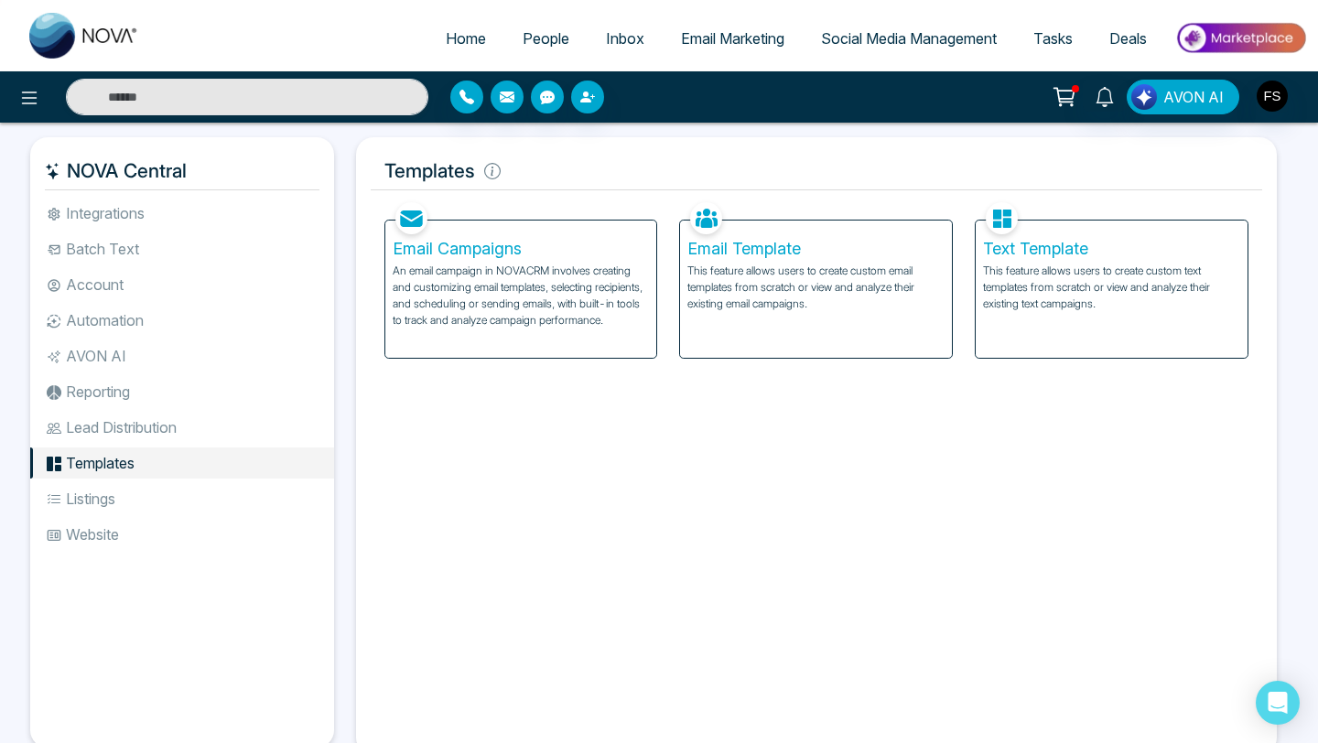
click at [487, 275] on p "This feature allows users to create custom email templates from scratch or view…" at bounding box center [815, 287] width 257 height 49
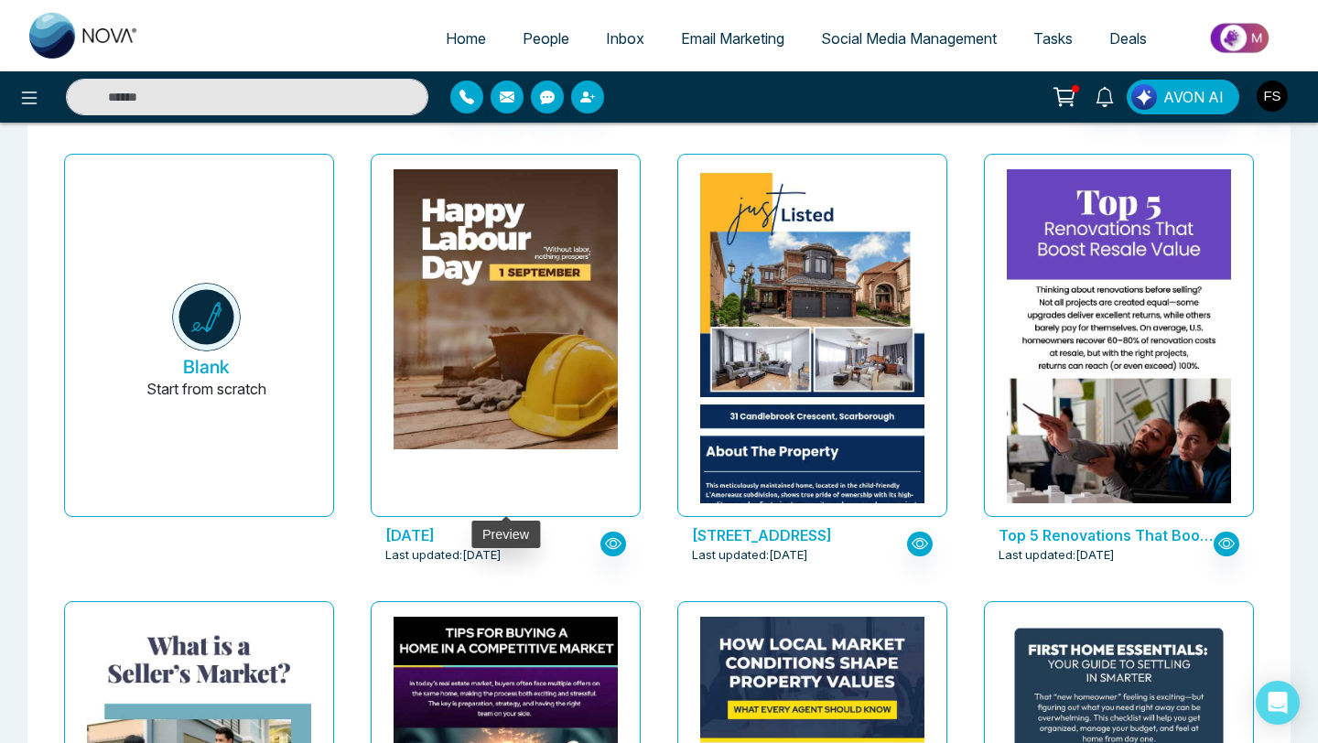
scroll to position [102, 0]
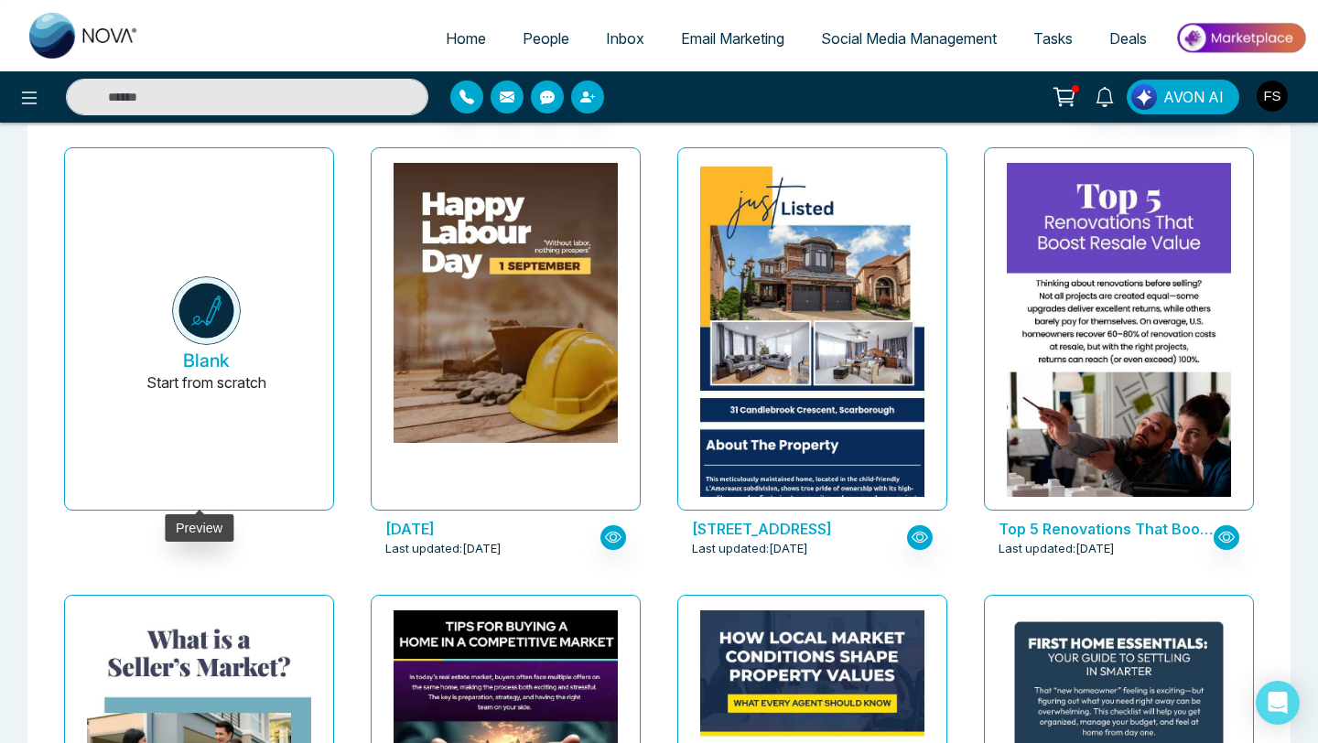
click at [207, 285] on p "Start from scratch" at bounding box center [206, 394] width 120 height 44
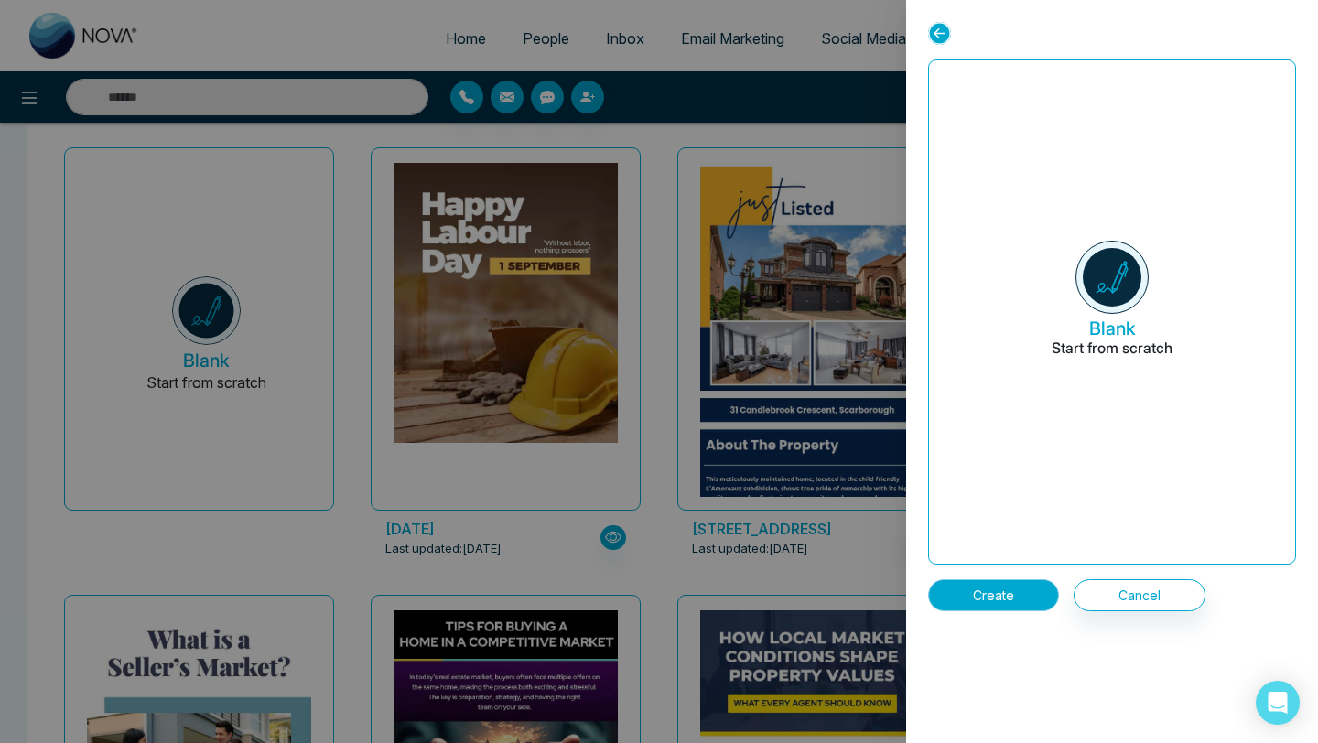
click at [487, 285] on button "Create" at bounding box center [993, 595] width 131 height 32
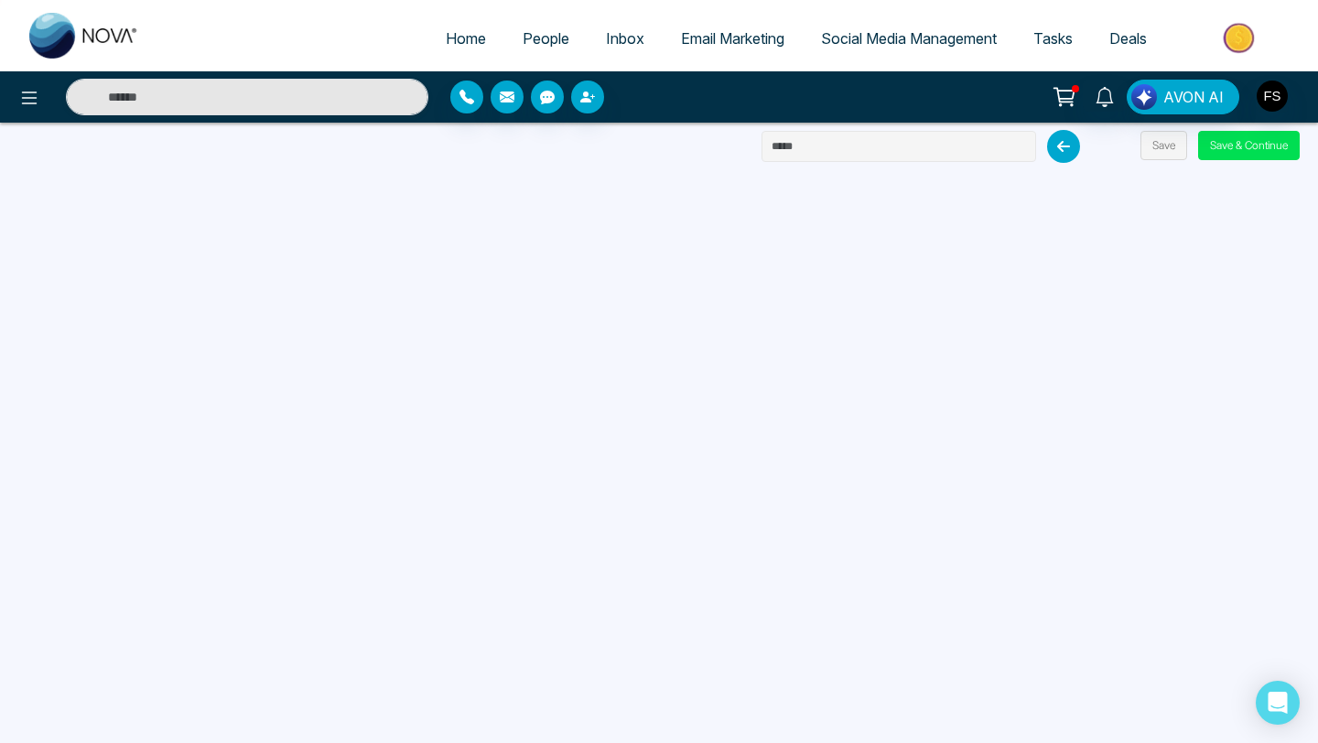
click at [487, 150] on input "text" at bounding box center [898, 146] width 275 height 31
type input "**********"
click at [487, 148] on button "Save & Continue" at bounding box center [1249, 145] width 102 height 29
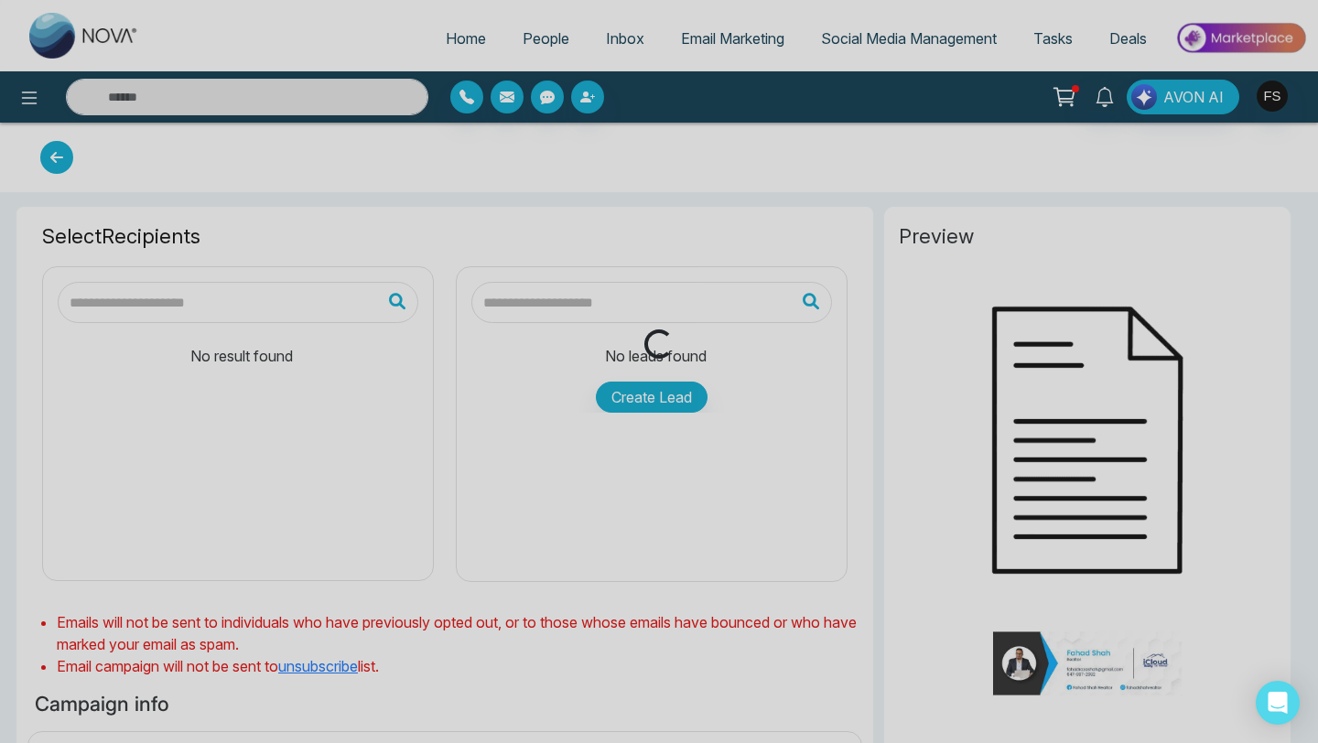
type input "**********"
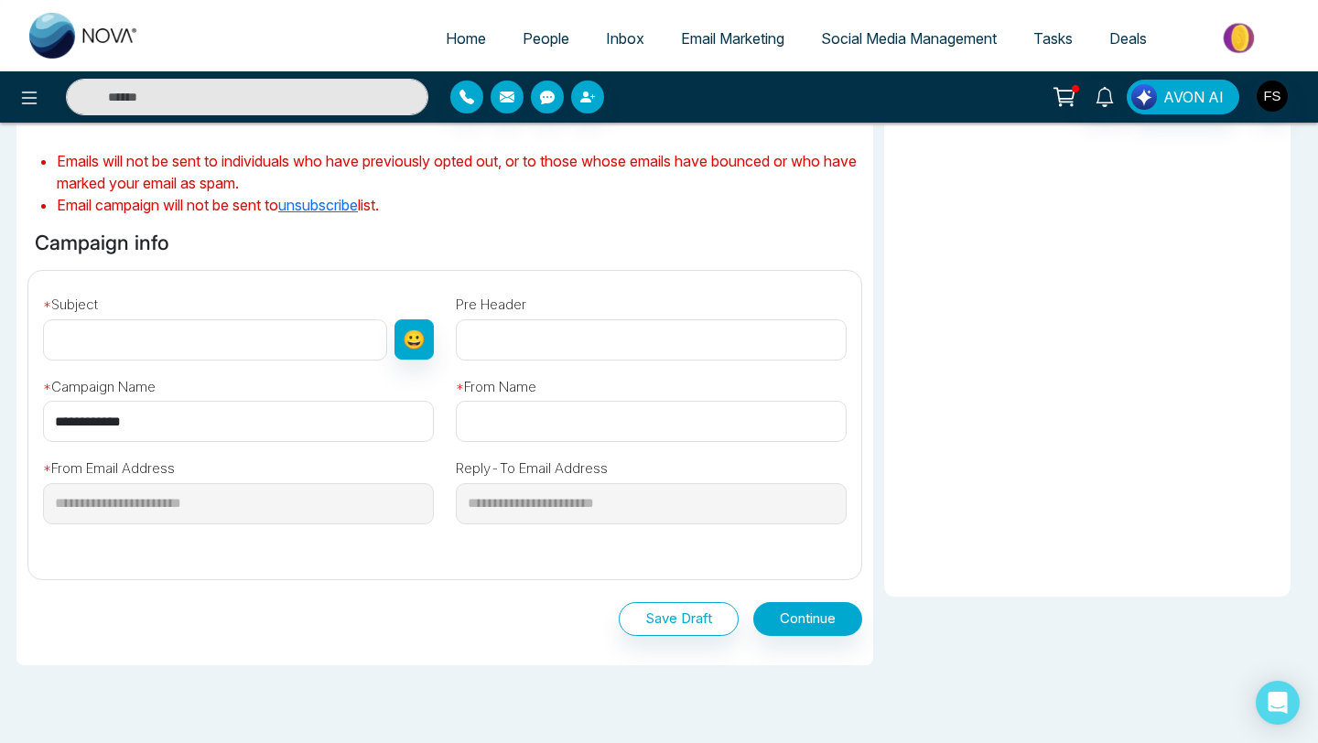
scroll to position [474, 0]
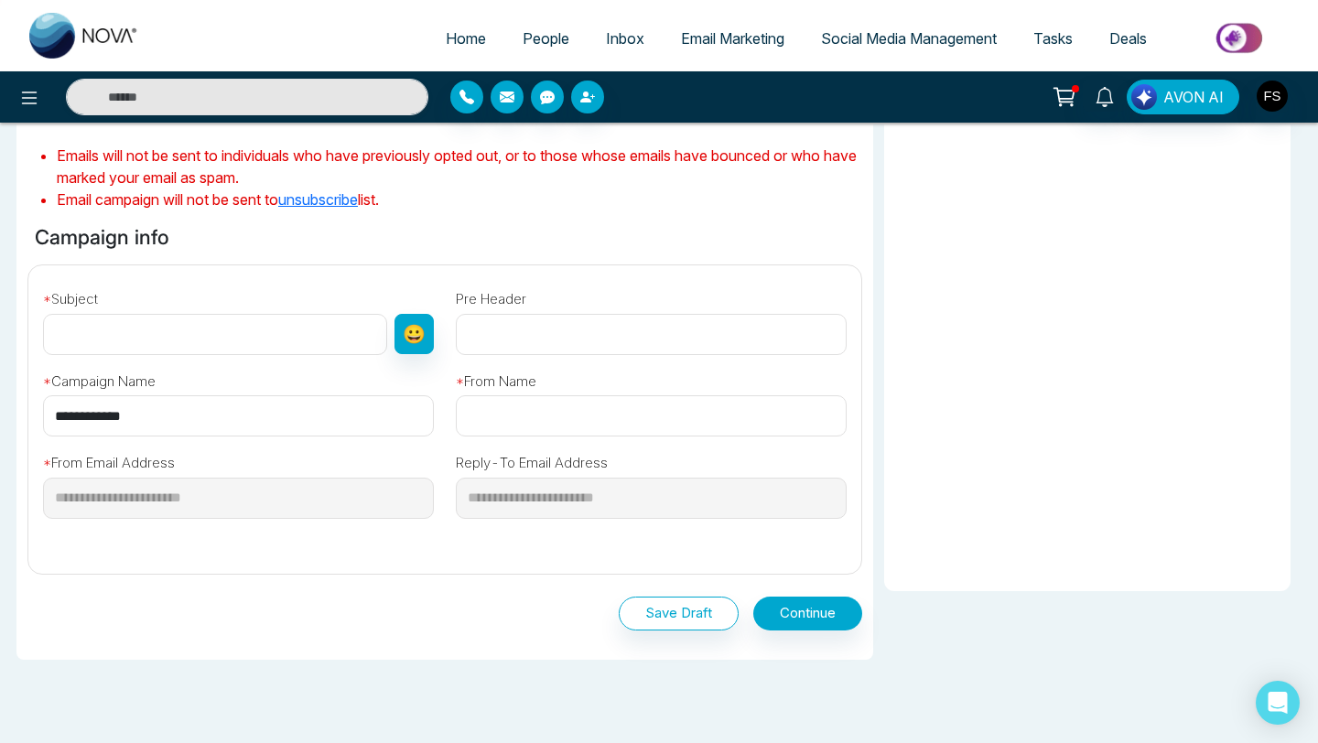
click at [169, 285] on input "text" at bounding box center [215, 334] width 344 height 41
type input "**********"
click at [215, 285] on div "**********" at bounding box center [238, 396] width 413 height 82
click at [487, 285] on input "text" at bounding box center [651, 415] width 391 height 41
type input "**********"
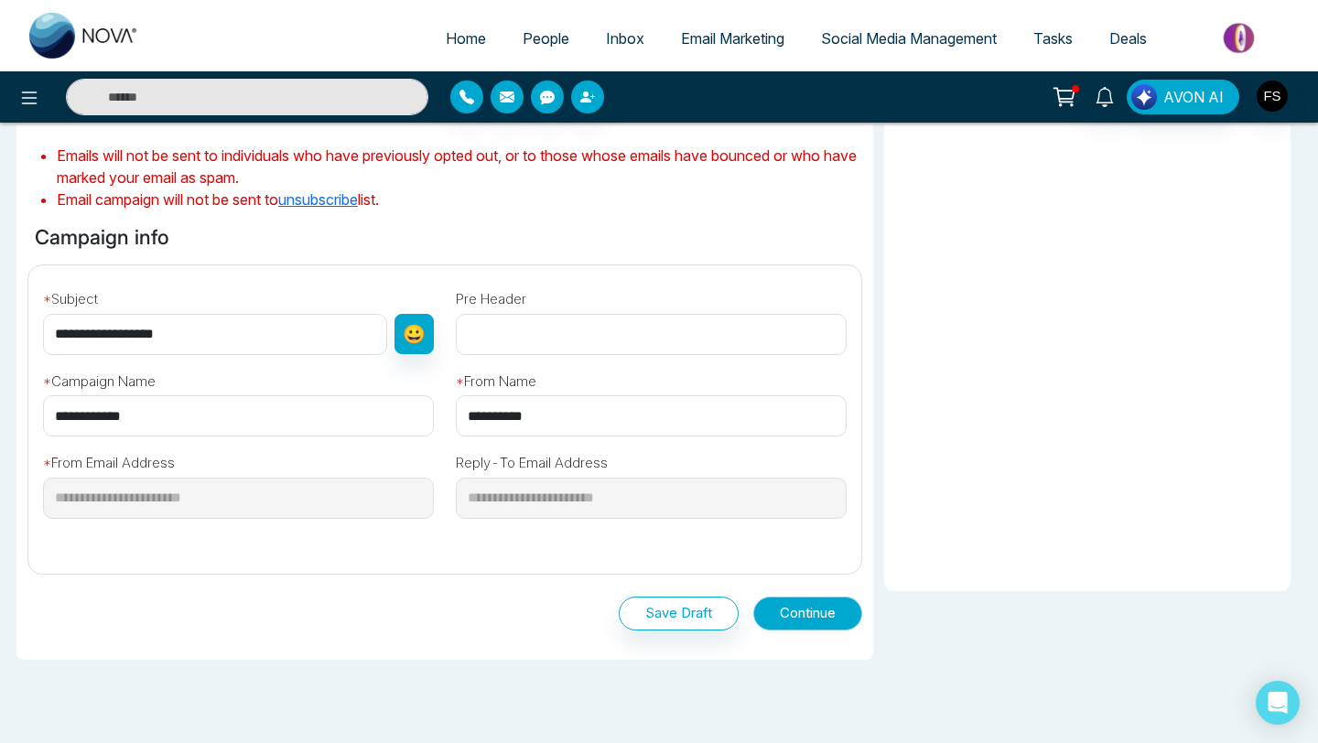
click at [487, 285] on button "Continue" at bounding box center [807, 614] width 109 height 34
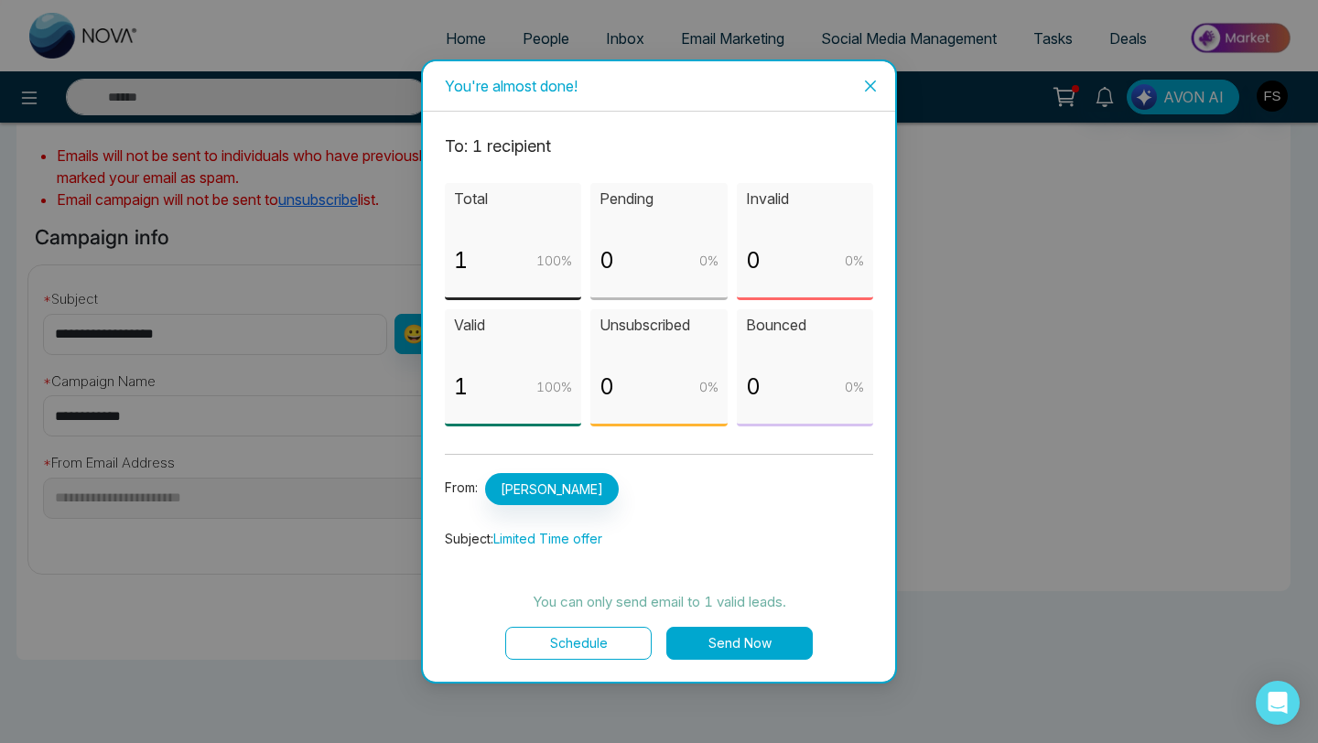
click at [487, 285] on button "Send Now" at bounding box center [739, 643] width 146 height 33
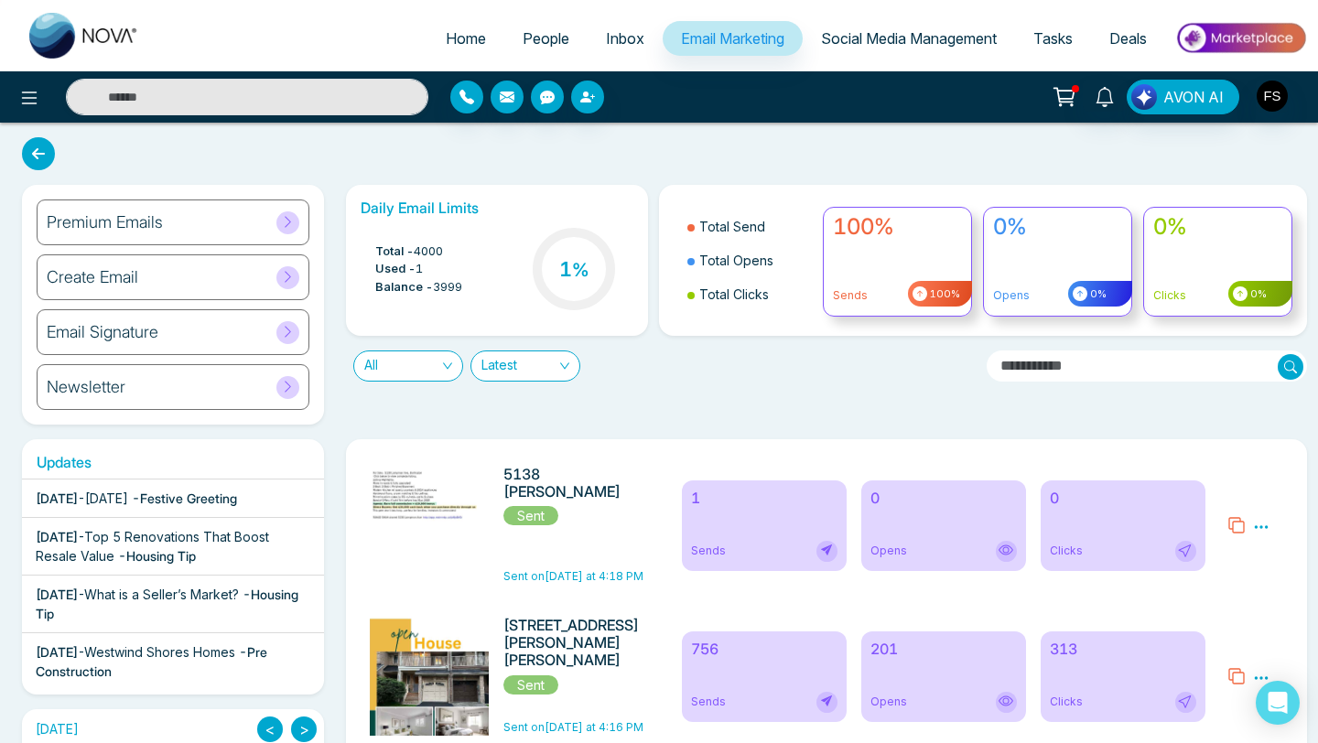
click at [122, 282] on h6 "Create Email" at bounding box center [93, 277] width 92 height 20
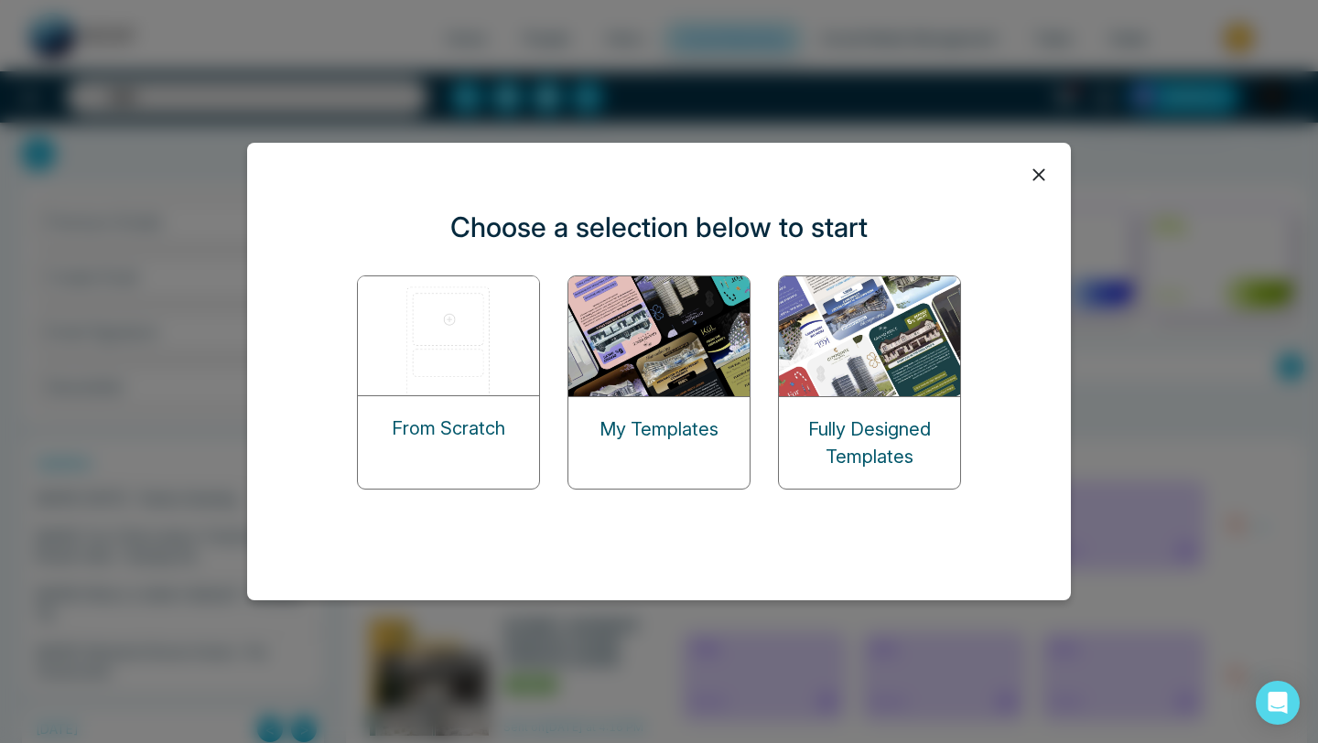
click at [487, 285] on img at bounding box center [659, 336] width 183 height 120
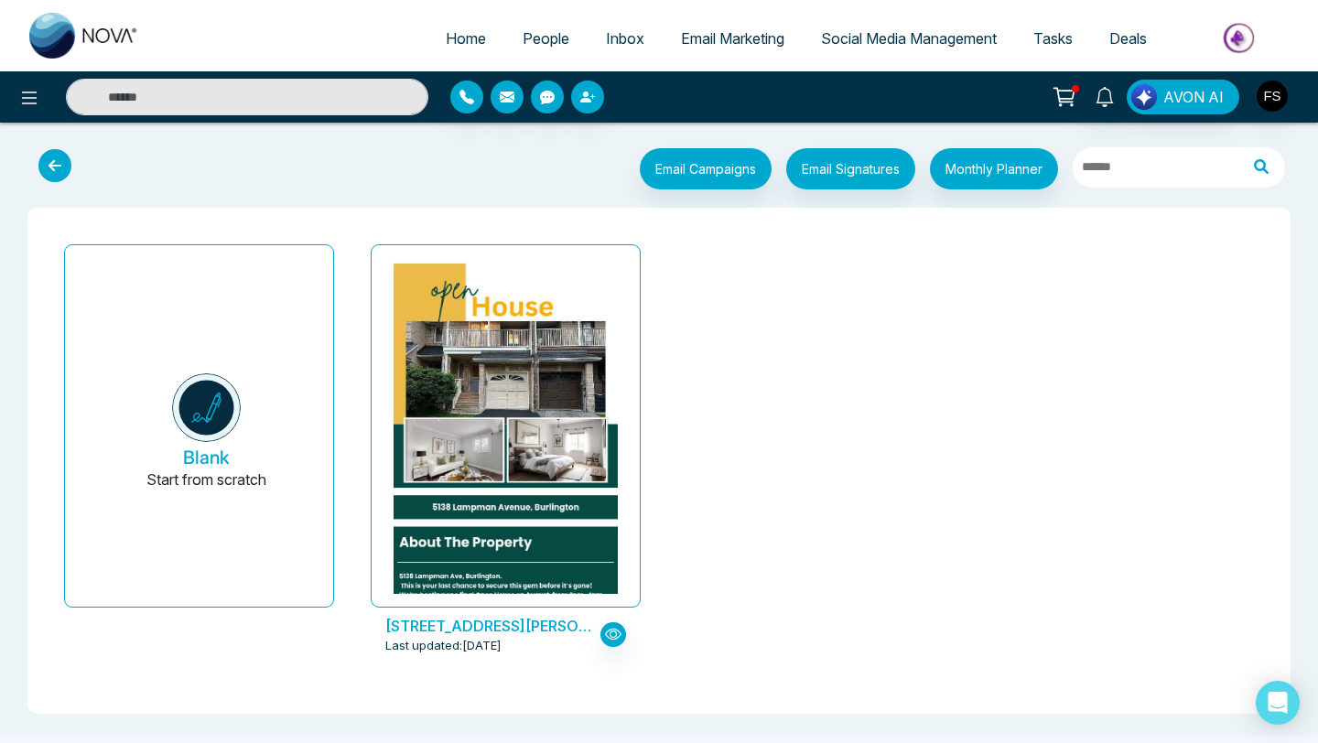
click at [57, 165] on icon at bounding box center [54, 165] width 33 height 33
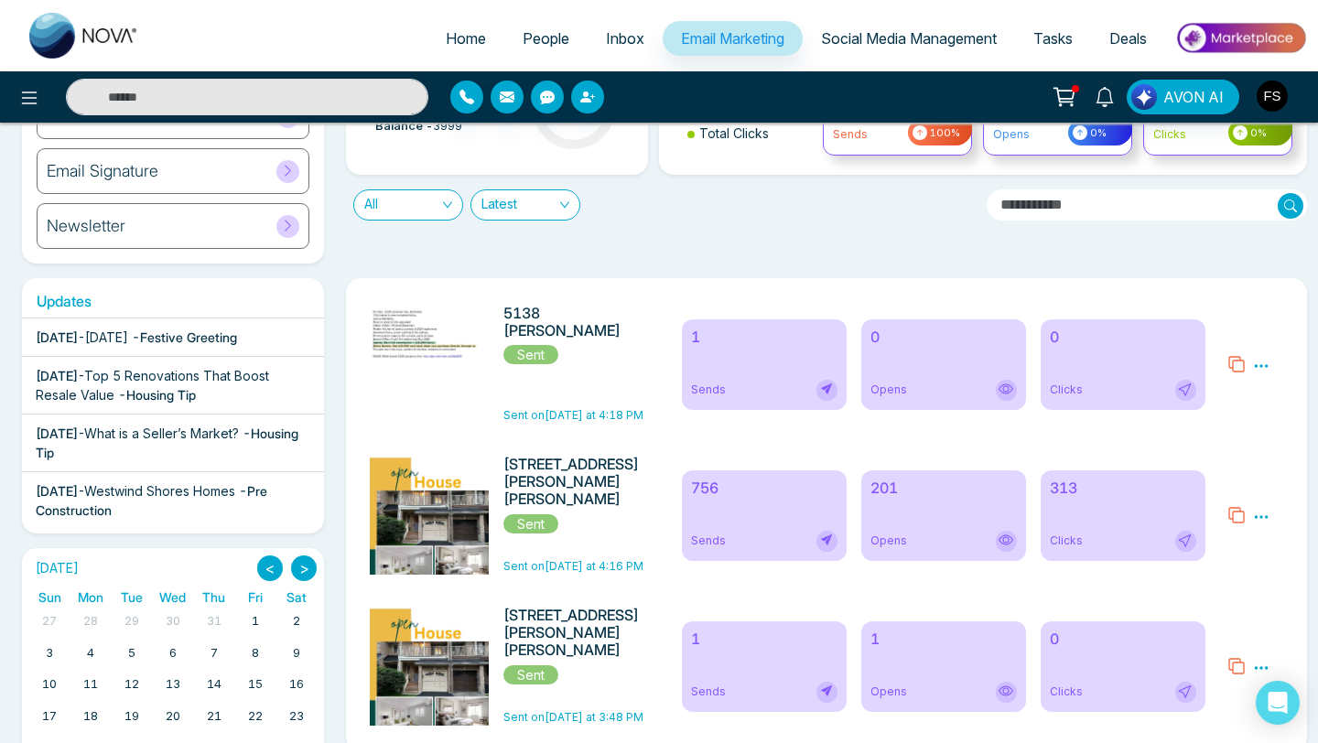
scroll to position [172, 0]
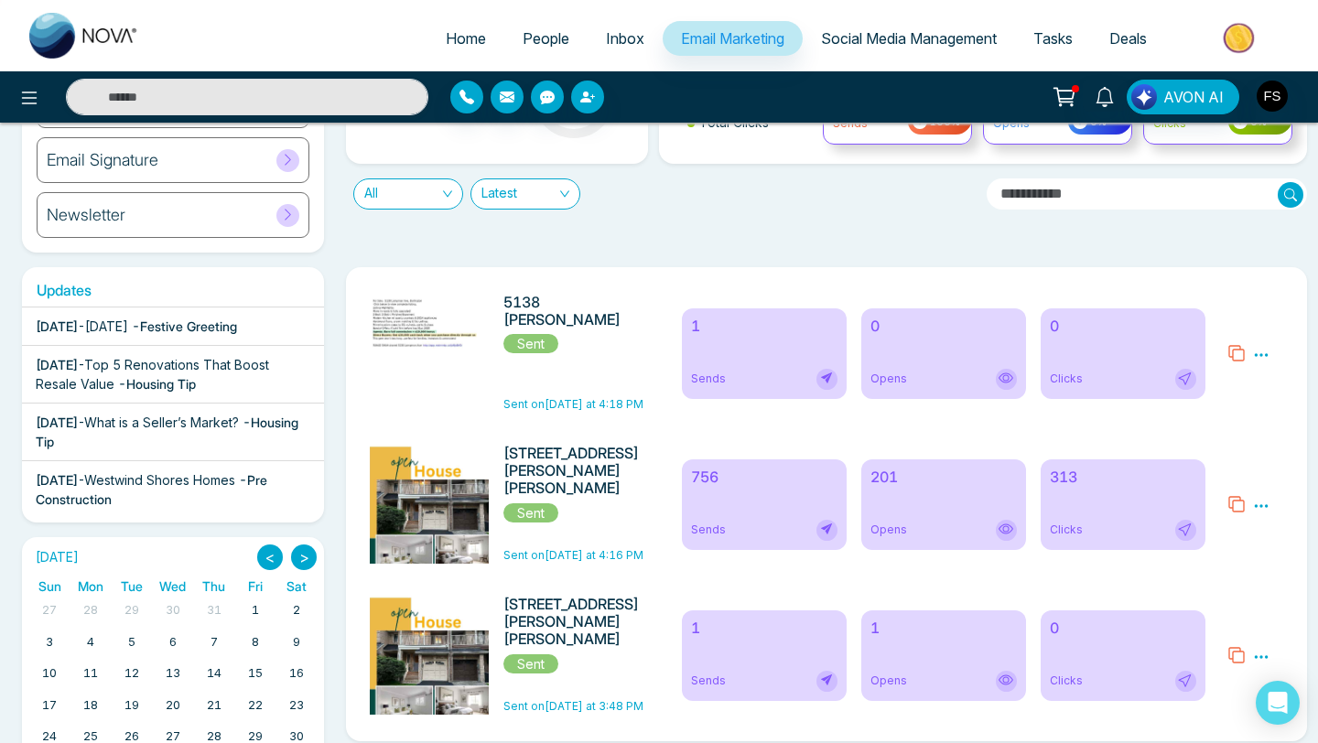
click at [1268, 354] on icon at bounding box center [1261, 355] width 16 height 16
click at [1246, 381] on span "Preview" at bounding box center [1226, 381] width 49 height 16
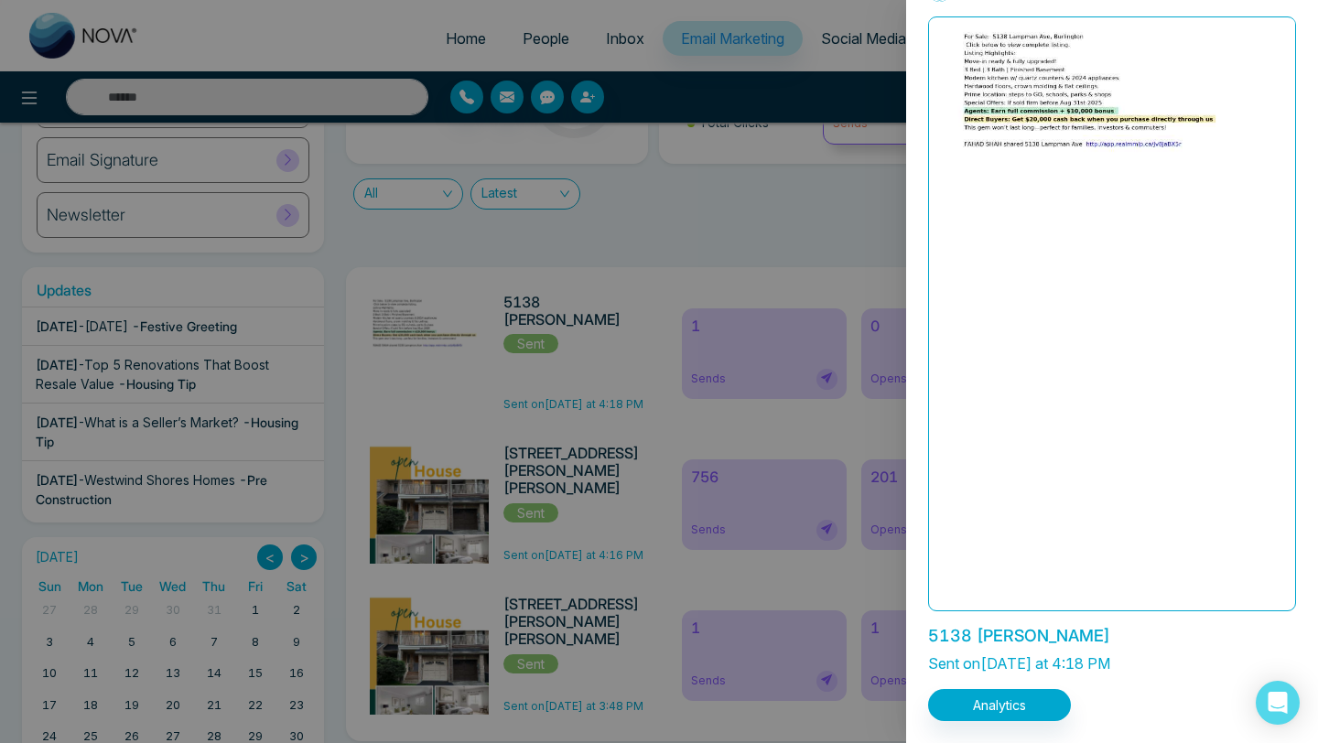
scroll to position [0, 0]
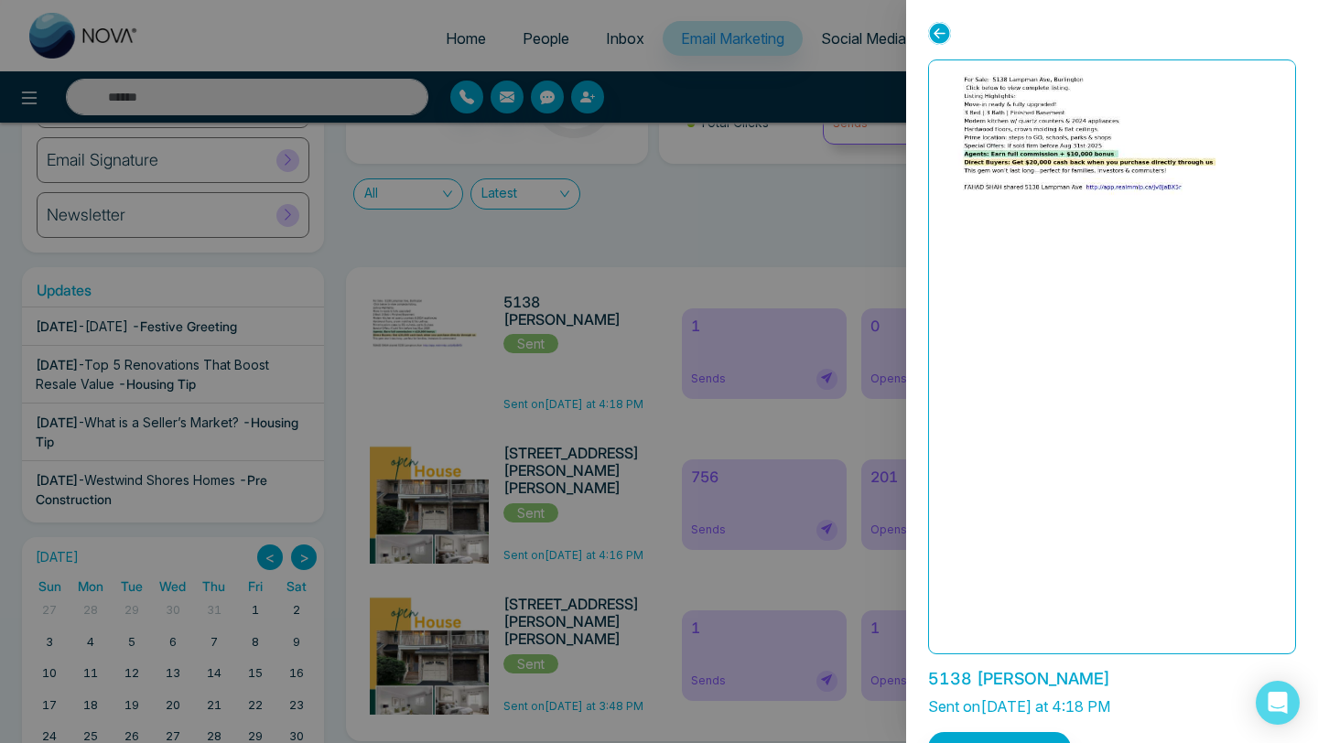
click at [938, 35] on icon at bounding box center [939, 33] width 23 height 23
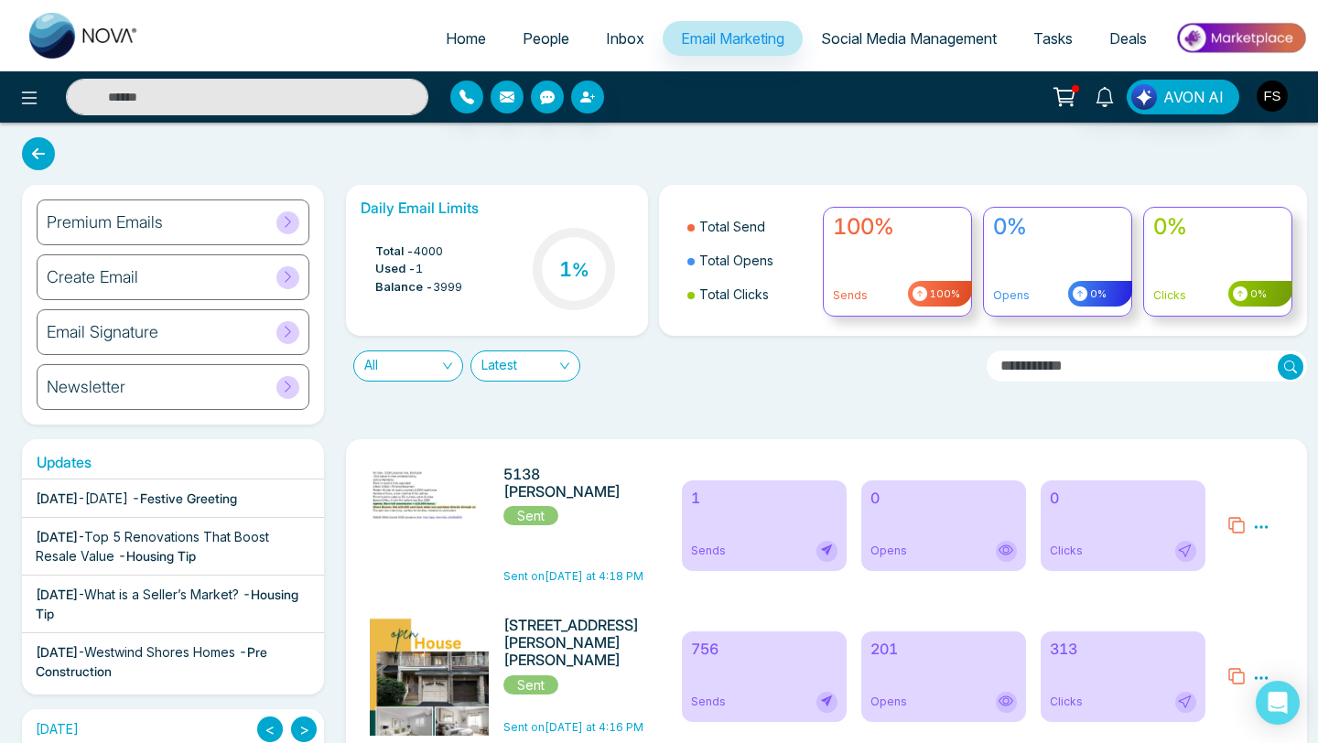
click at [113, 276] on h6 "Create Email" at bounding box center [93, 277] width 92 height 20
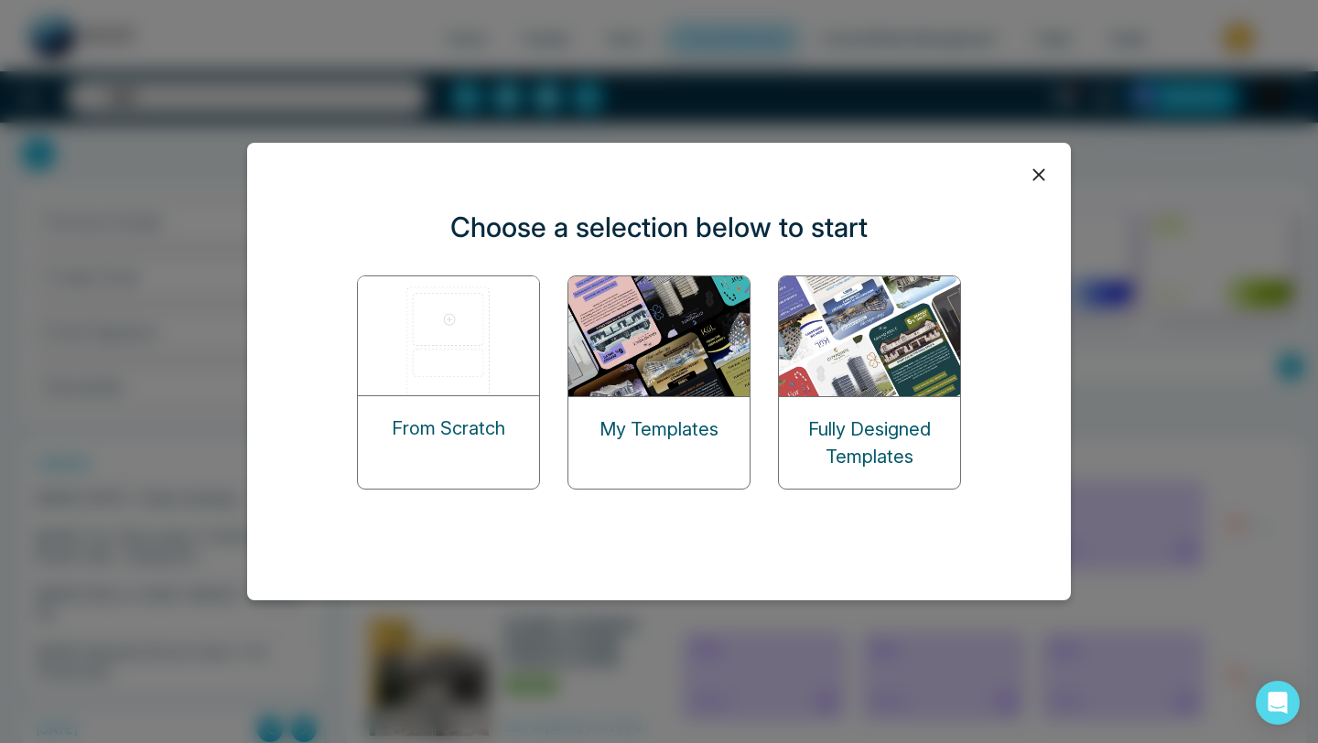
click at [647, 318] on img at bounding box center [659, 336] width 183 height 120
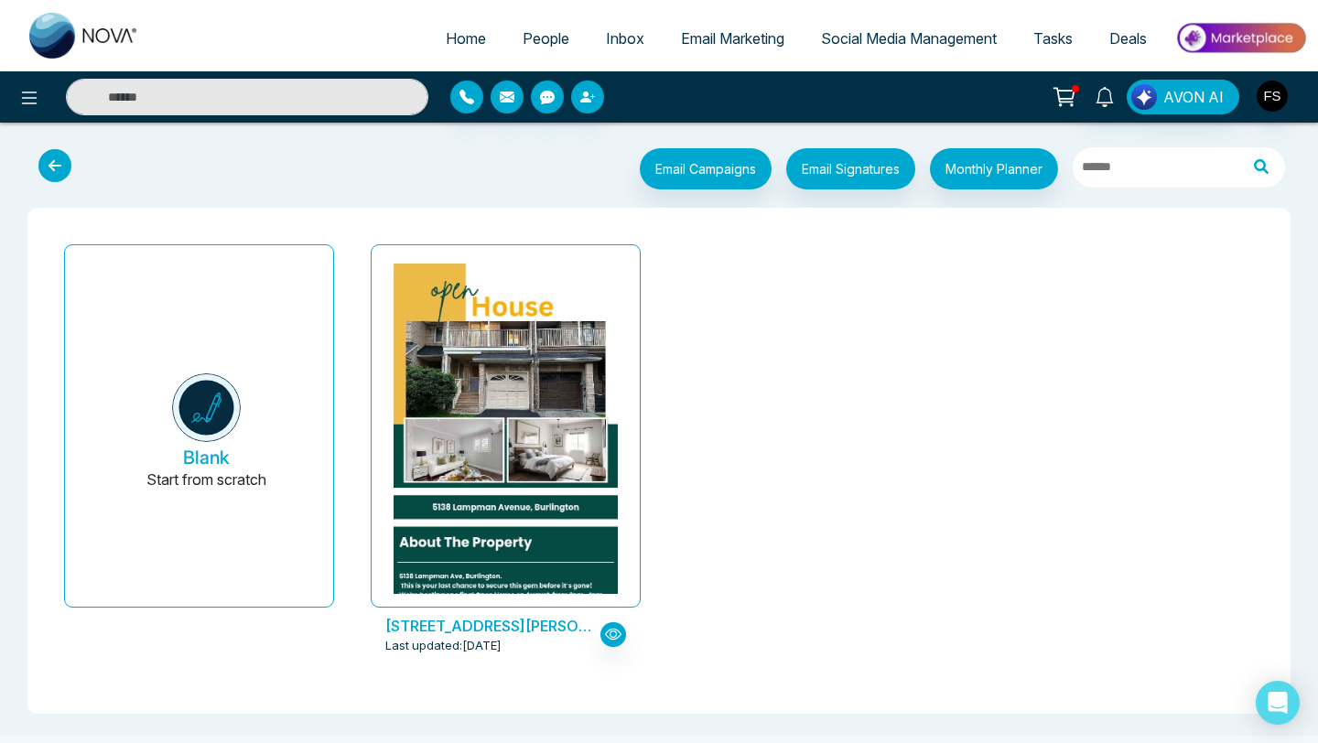
click at [42, 172] on icon at bounding box center [54, 165] width 33 height 33
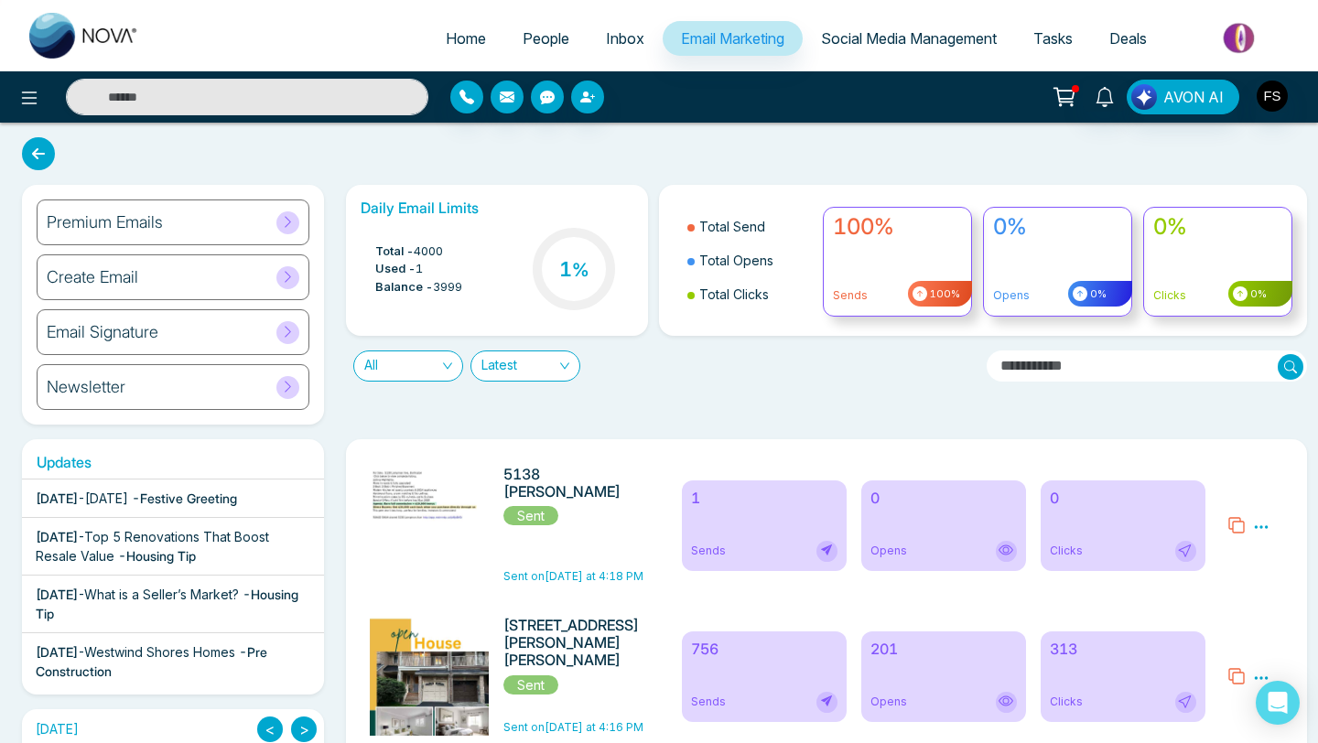
click at [149, 272] on div "Create Email" at bounding box center [173, 277] width 273 height 46
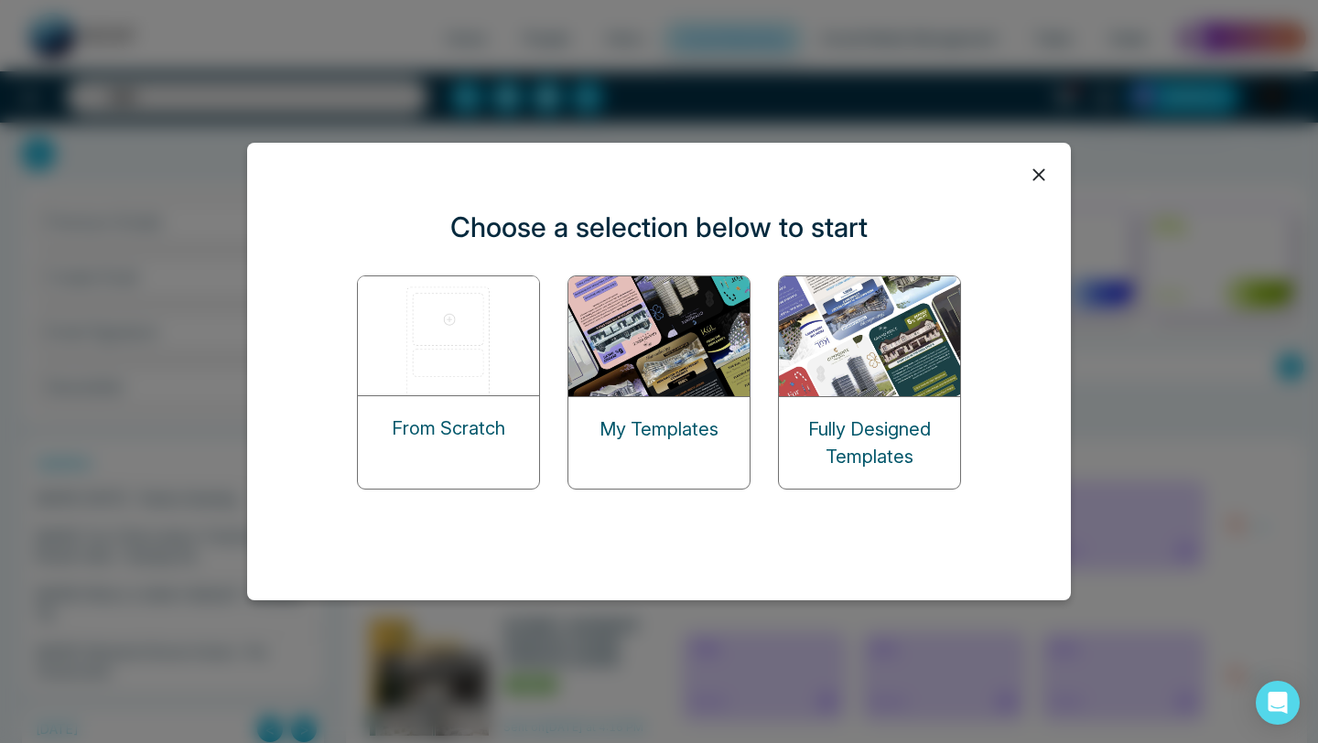
click at [420, 361] on img at bounding box center [449, 335] width 183 height 119
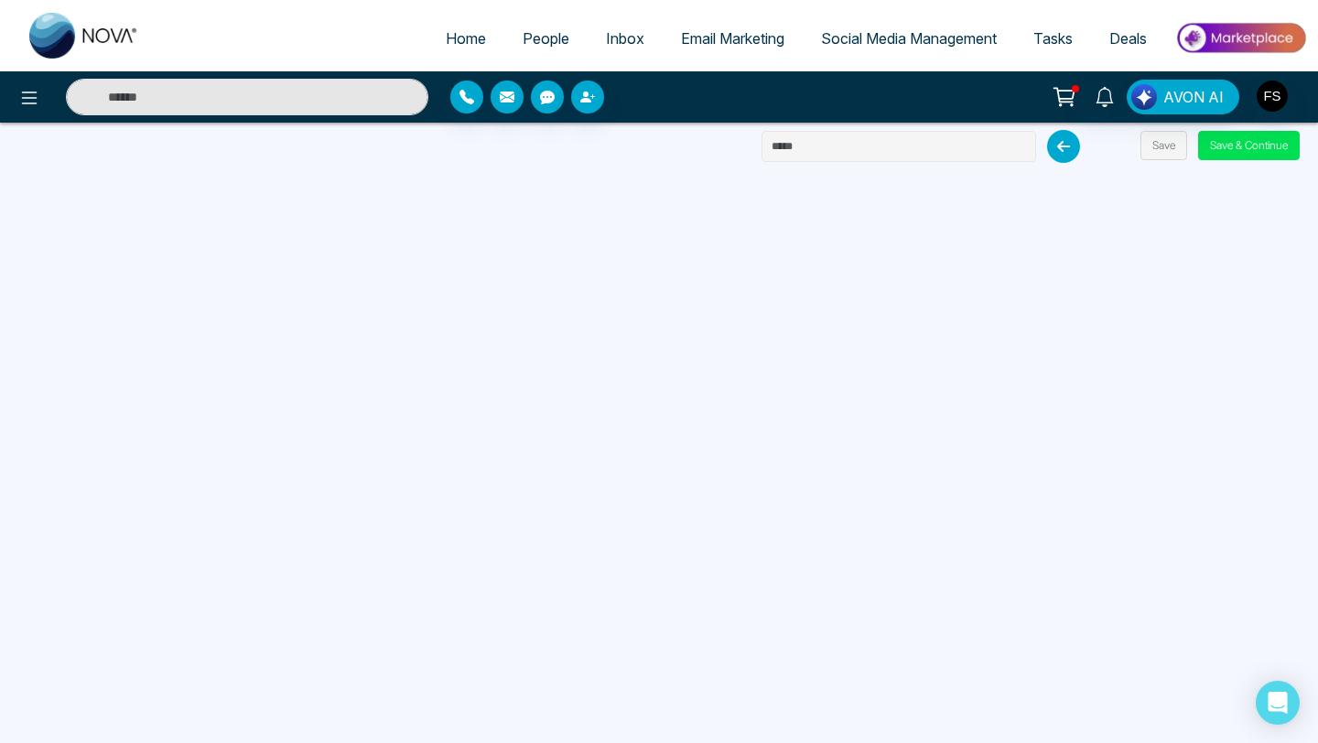
click at [800, 138] on input "text" at bounding box center [898, 146] width 275 height 31
type input "****"
click at [1214, 146] on button "Save & Continue" at bounding box center [1249, 145] width 102 height 29
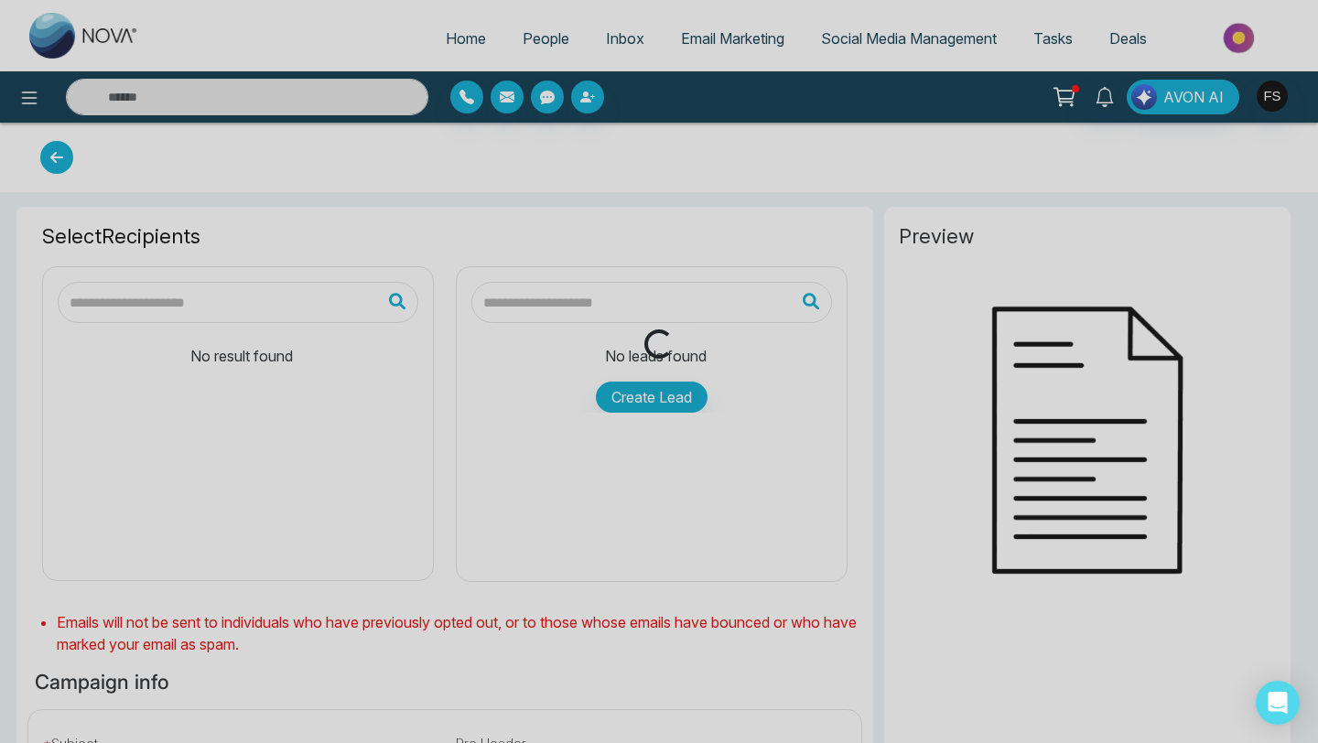
type input "****"
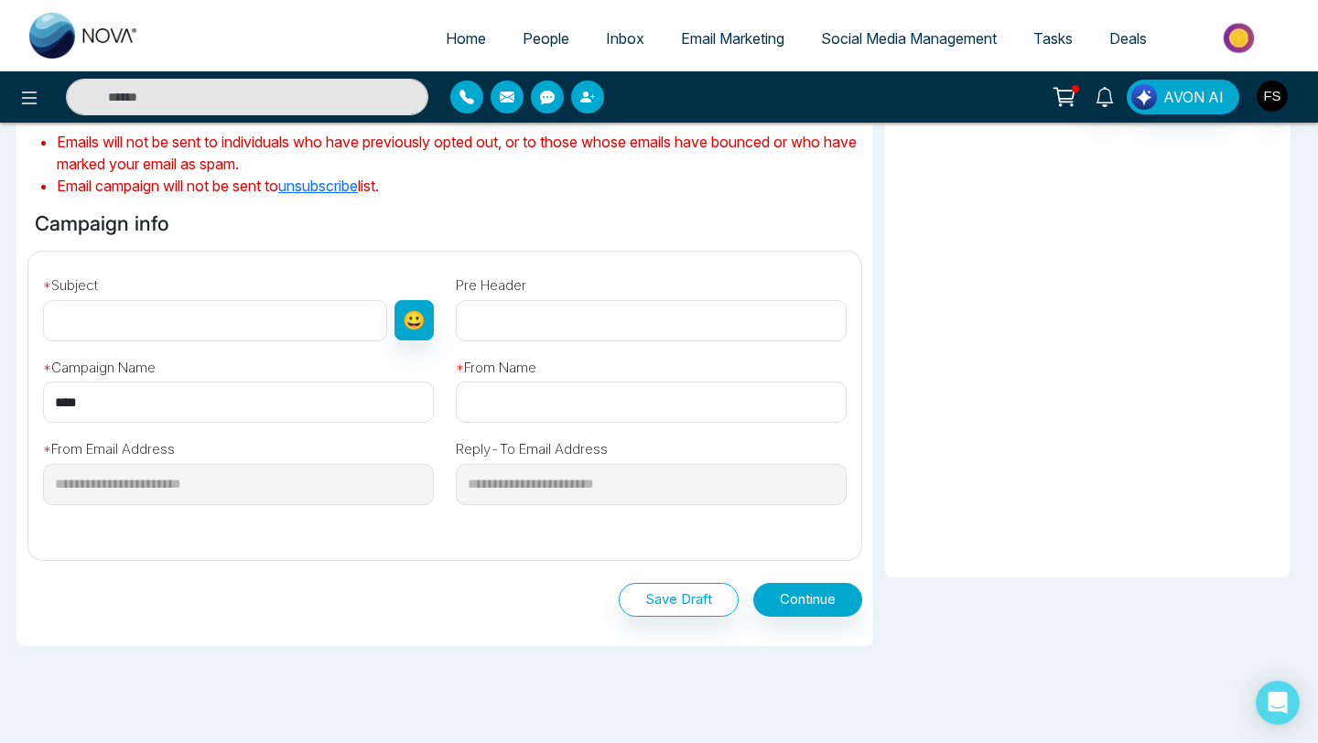
scroll to position [550, 0]
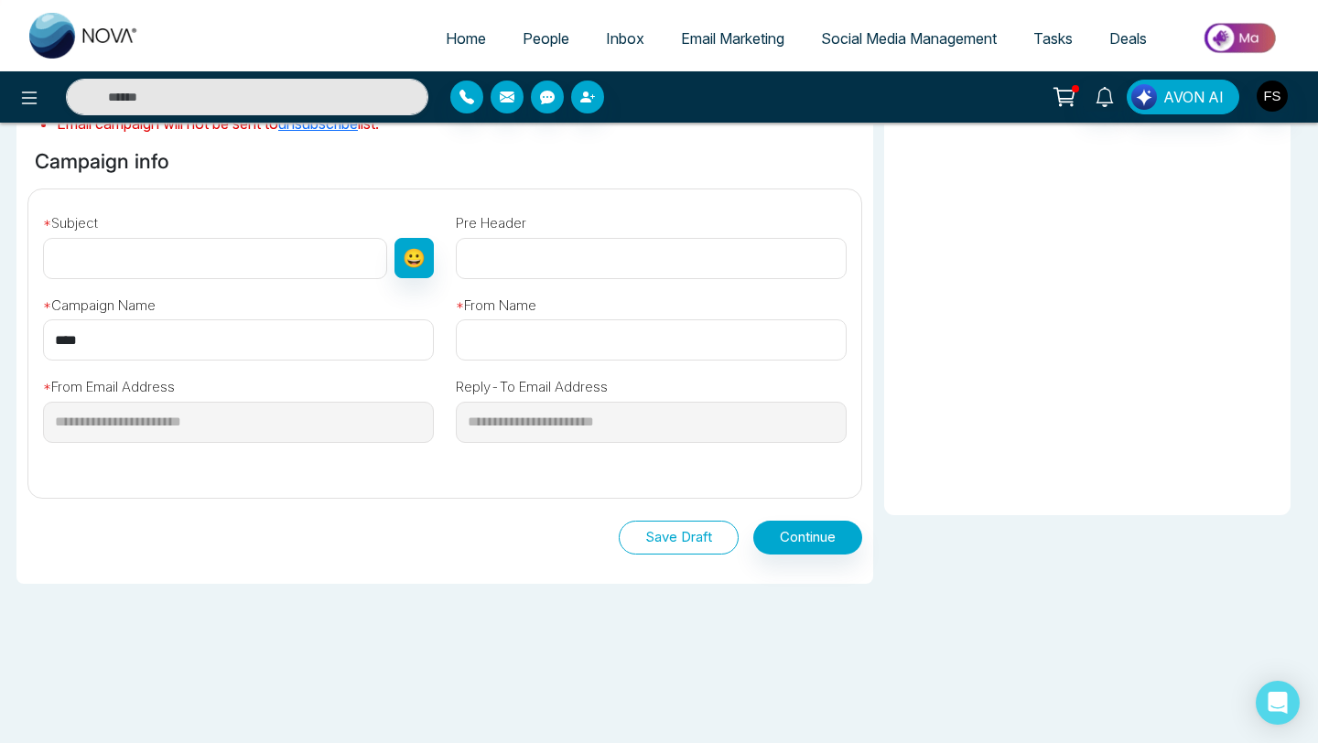
click at [663, 554] on button "Save Draft" at bounding box center [679, 538] width 120 height 34
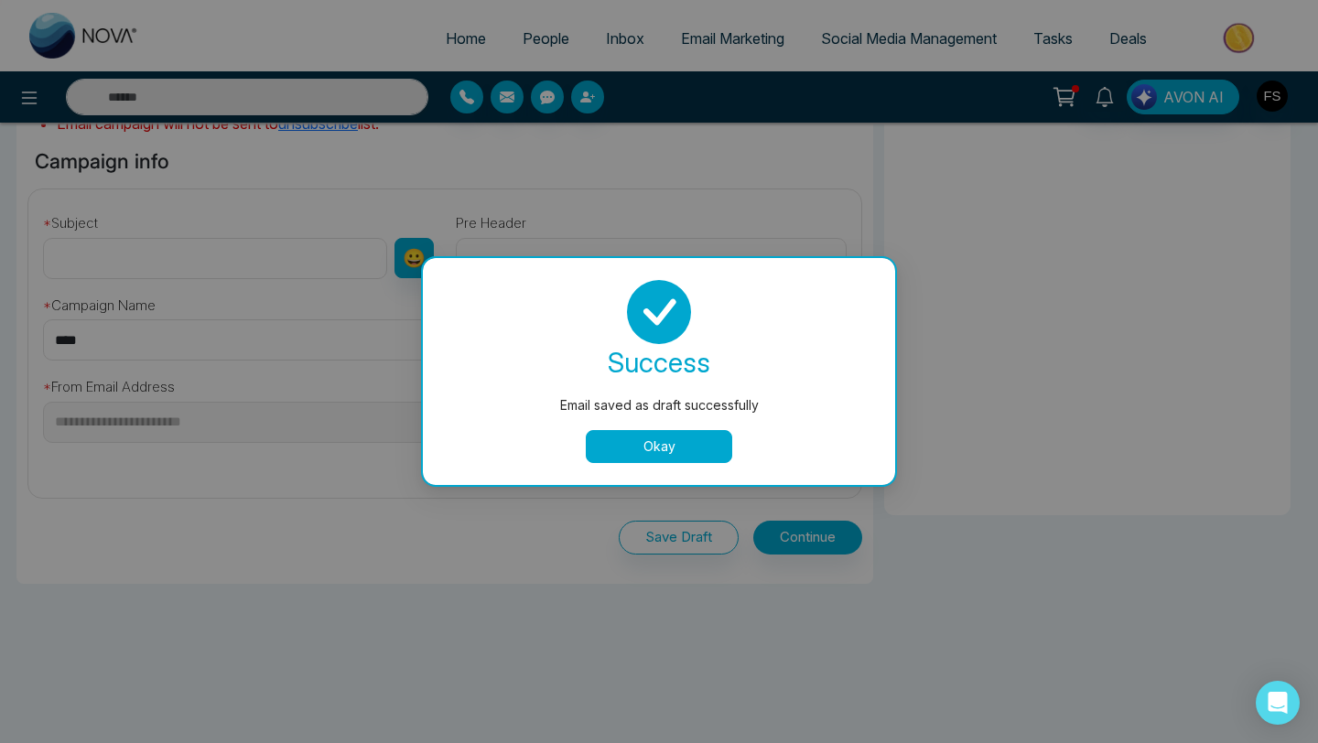
click at [629, 448] on button "Okay" at bounding box center [659, 446] width 146 height 33
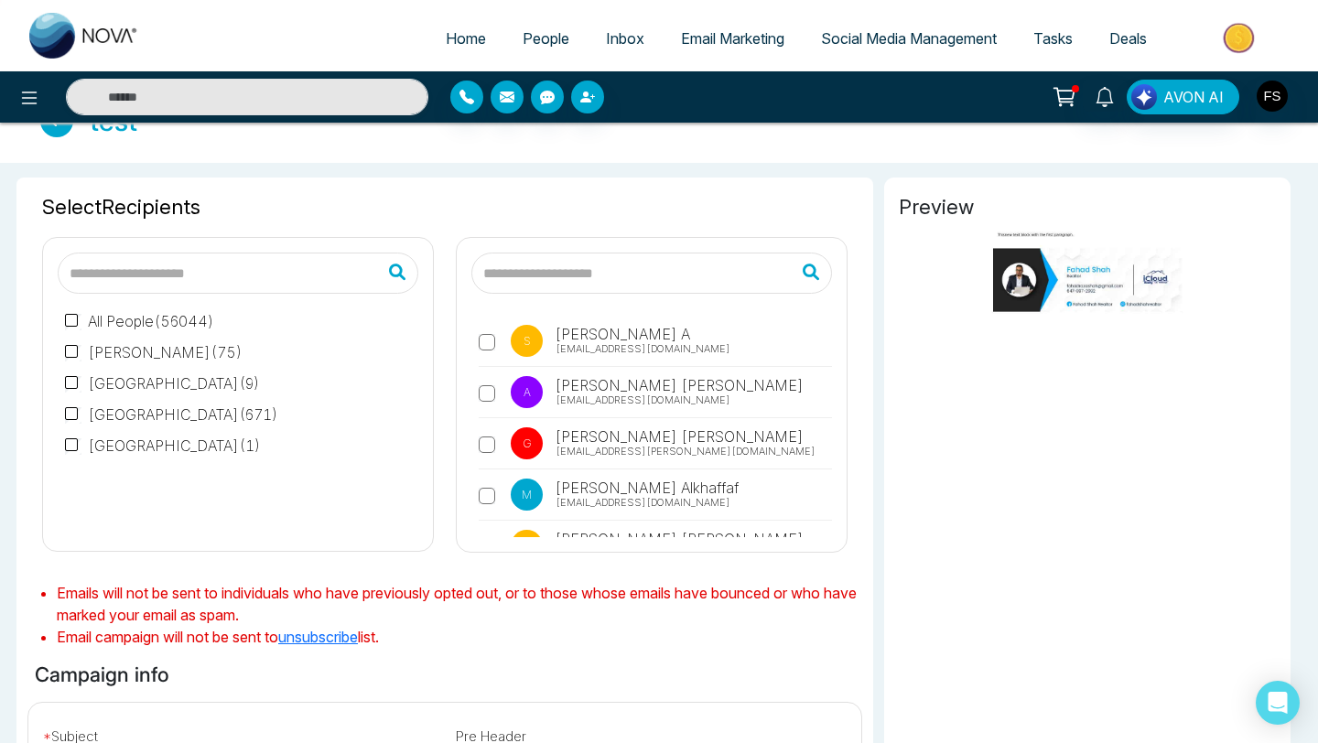
scroll to position [0, 0]
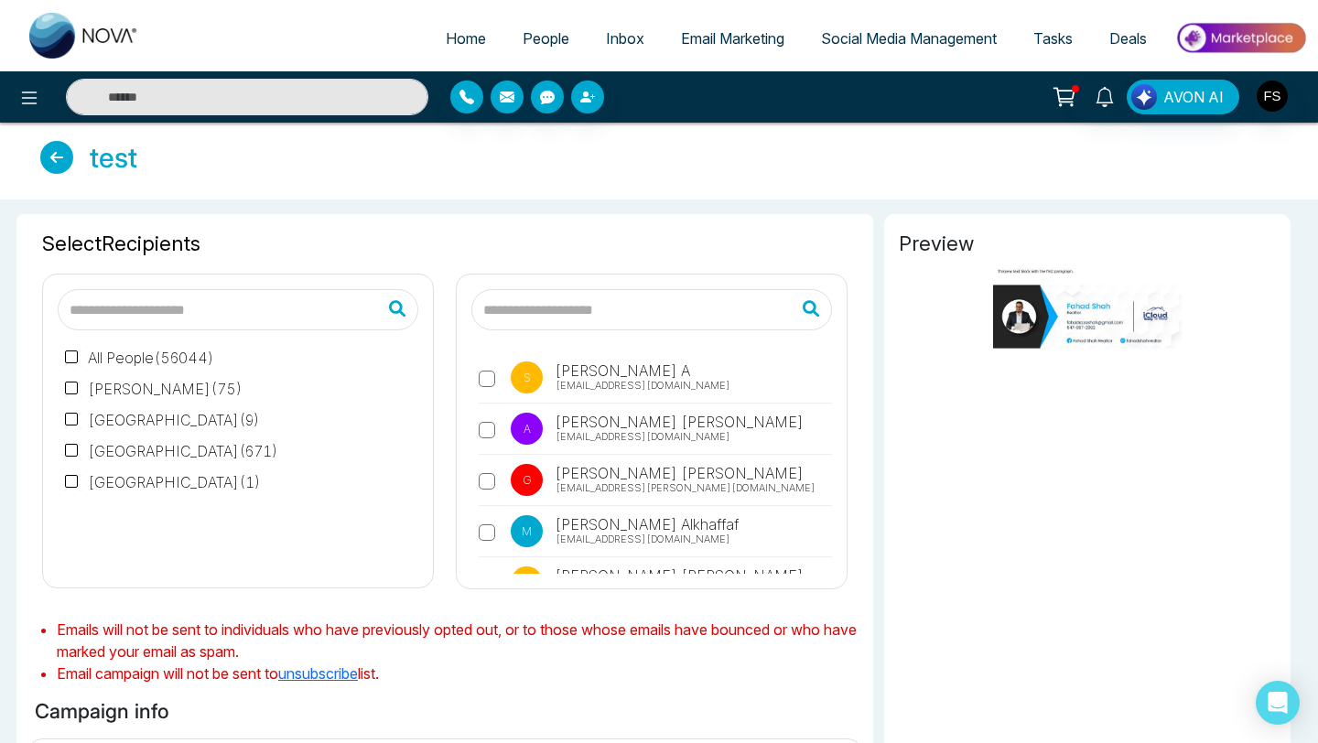
click at [65, 168] on icon at bounding box center [56, 157] width 33 height 33
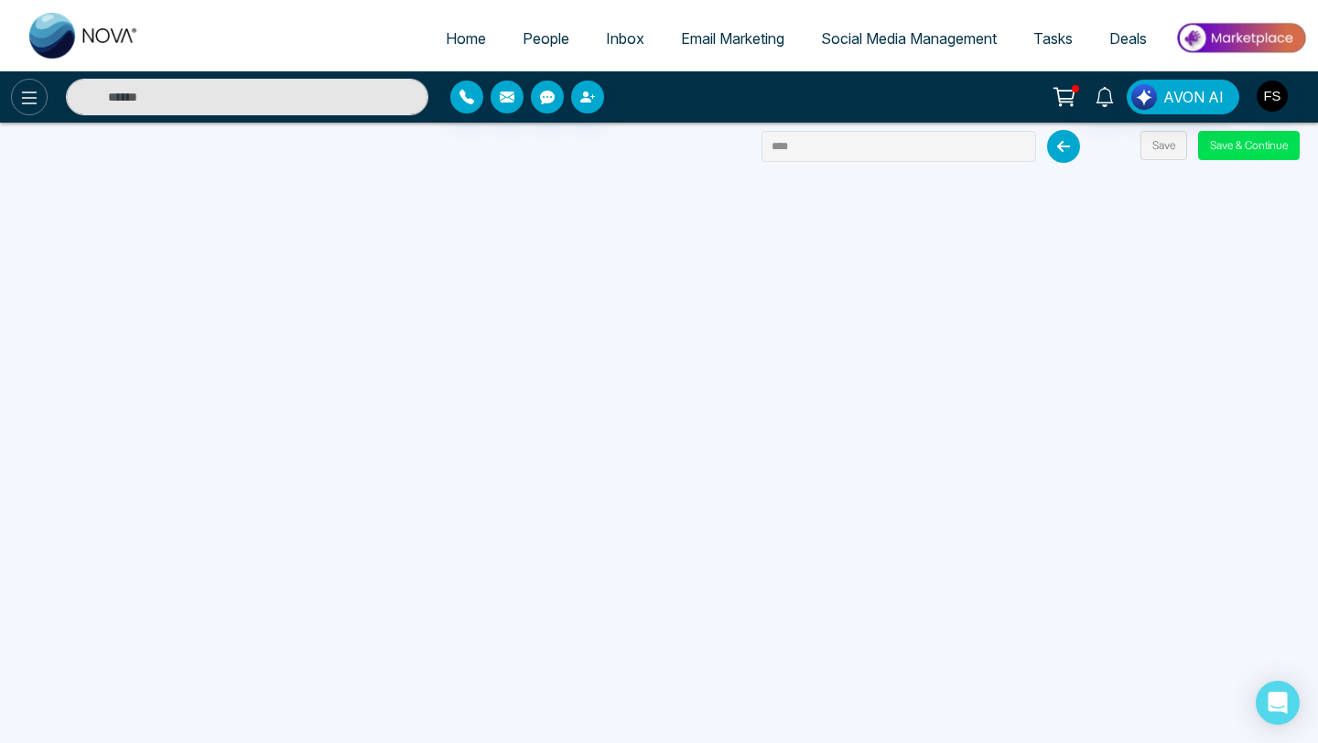
click at [28, 108] on icon at bounding box center [29, 98] width 22 height 22
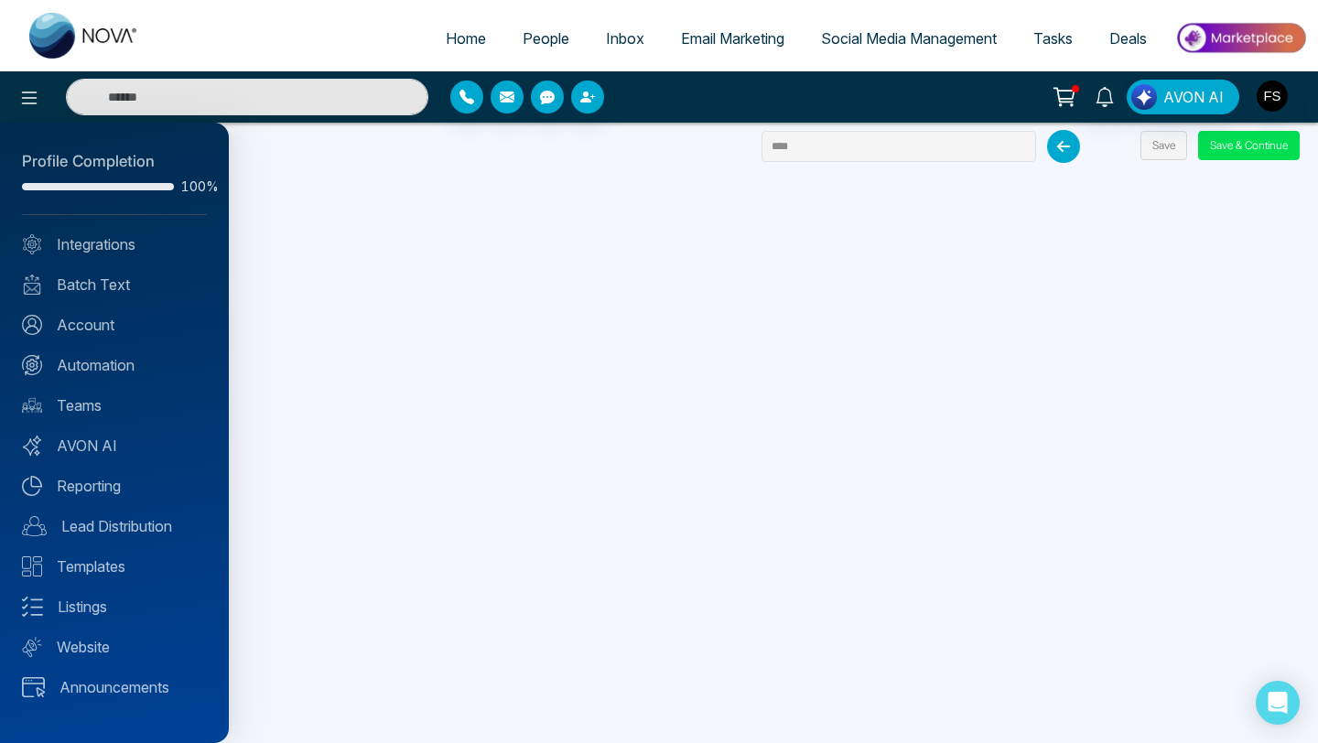
click at [307, 157] on div at bounding box center [659, 371] width 1318 height 743
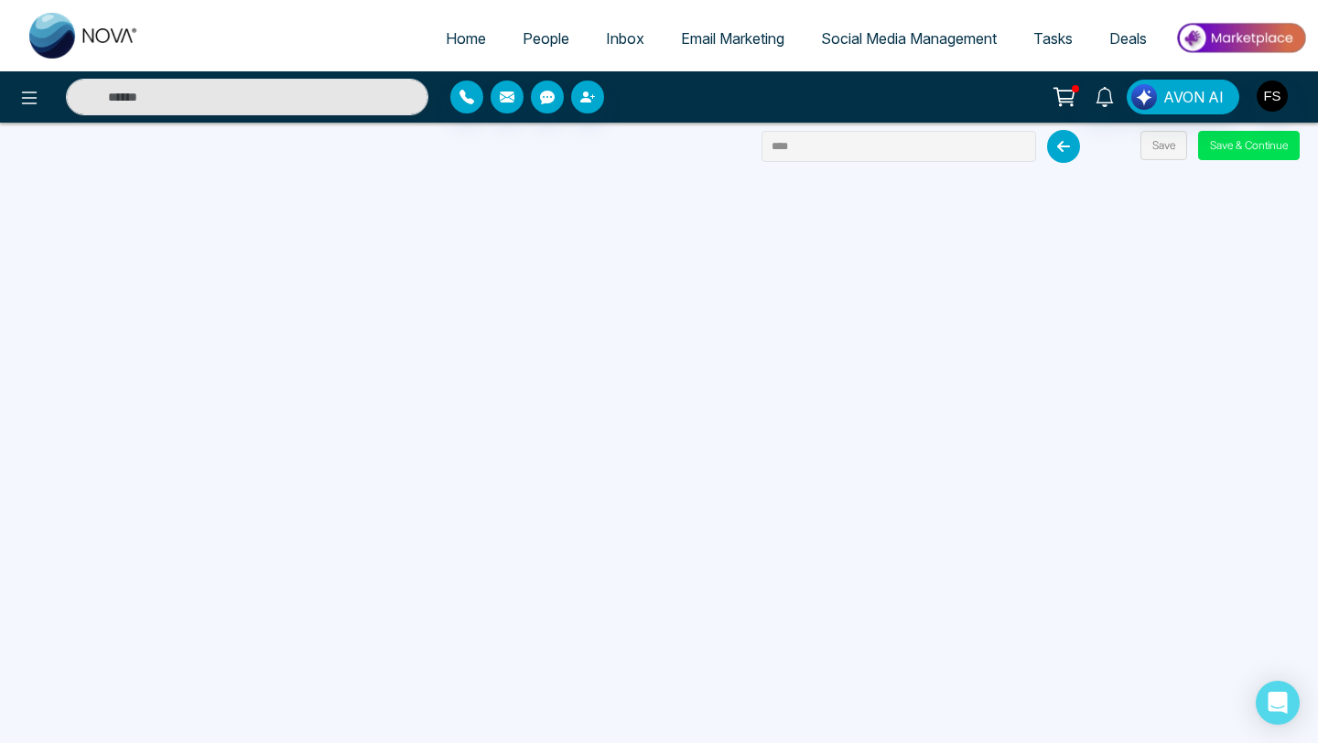
click at [695, 46] on span "Email Marketing" at bounding box center [732, 38] width 103 height 18
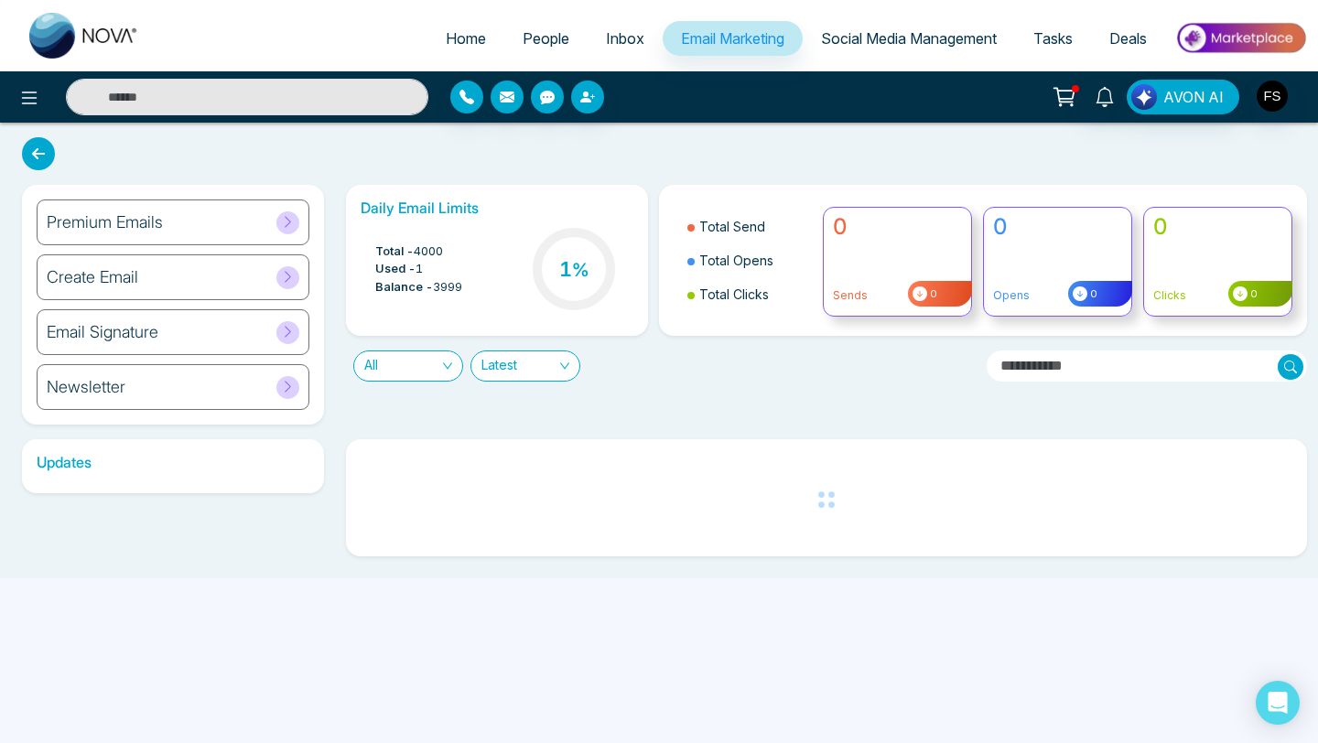
click at [112, 285] on h6 "Create Email" at bounding box center [93, 277] width 92 height 20
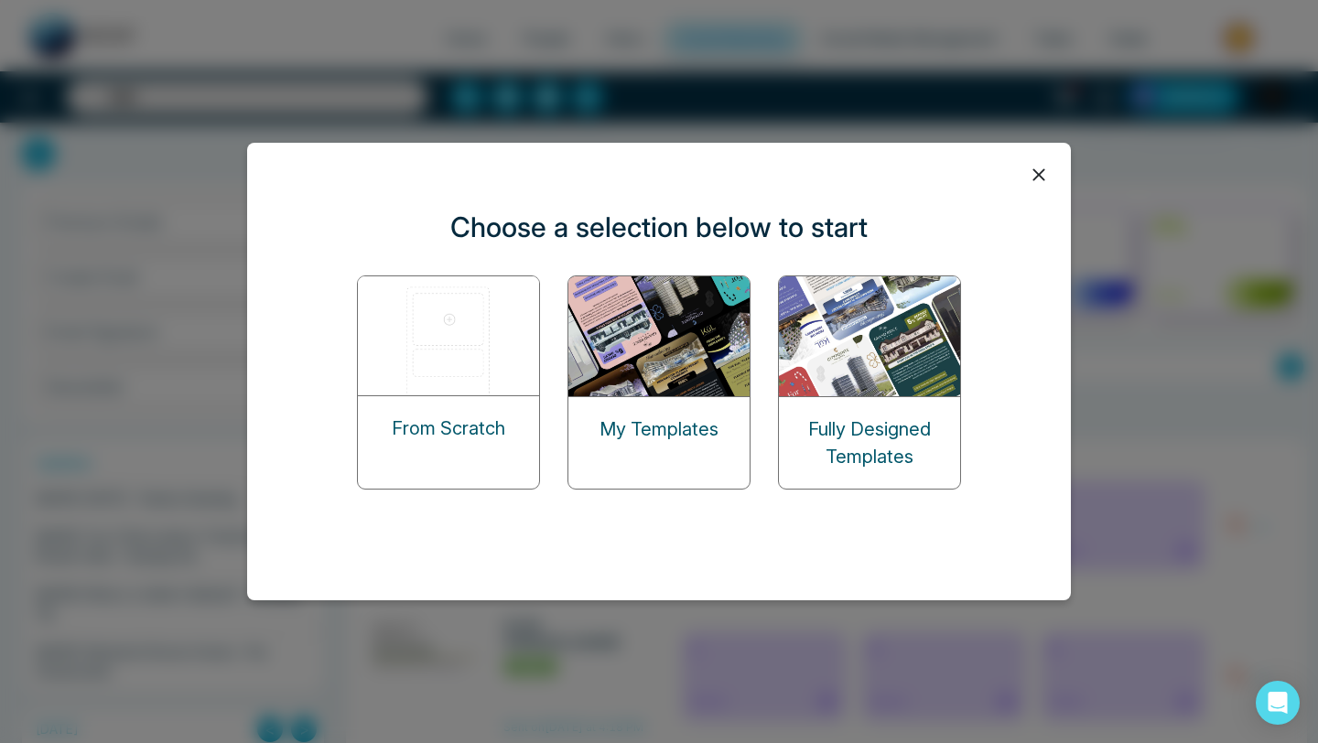
click at [647, 356] on img at bounding box center [659, 336] width 183 height 120
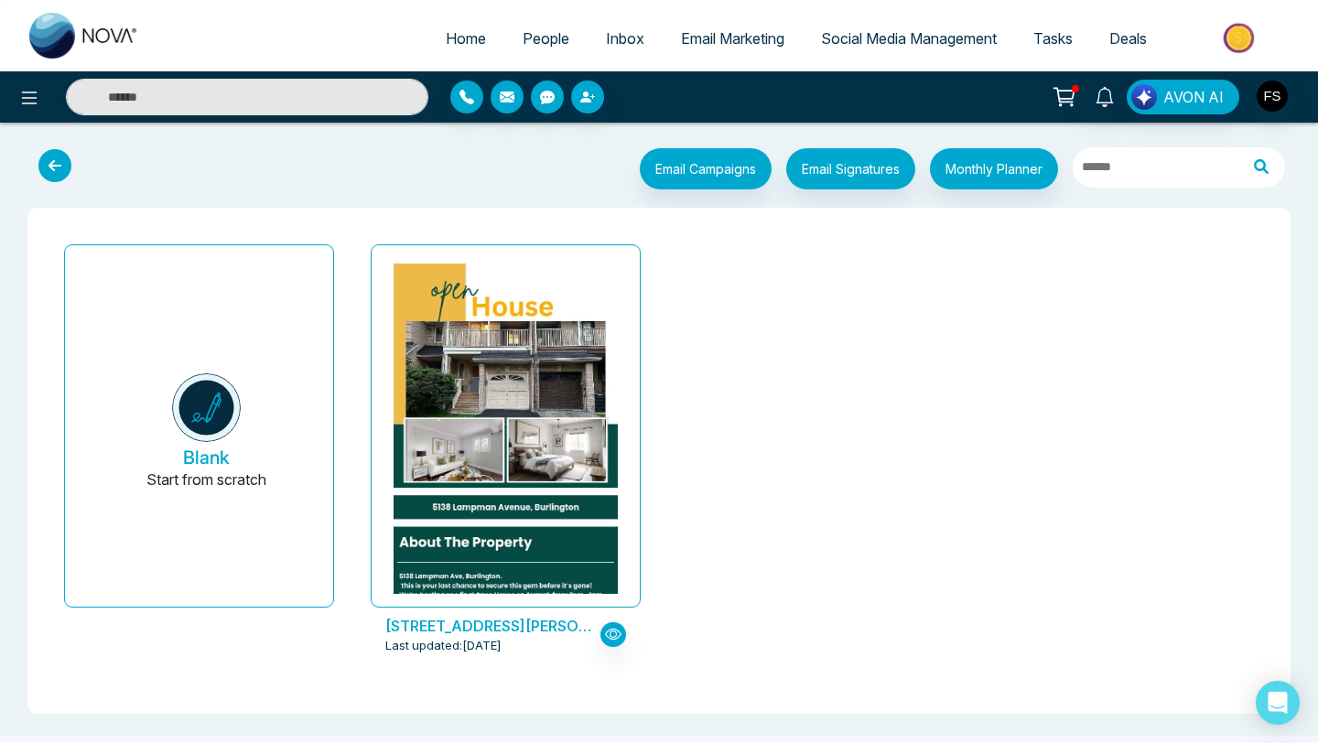
click at [46, 170] on icon at bounding box center [54, 165] width 33 height 33
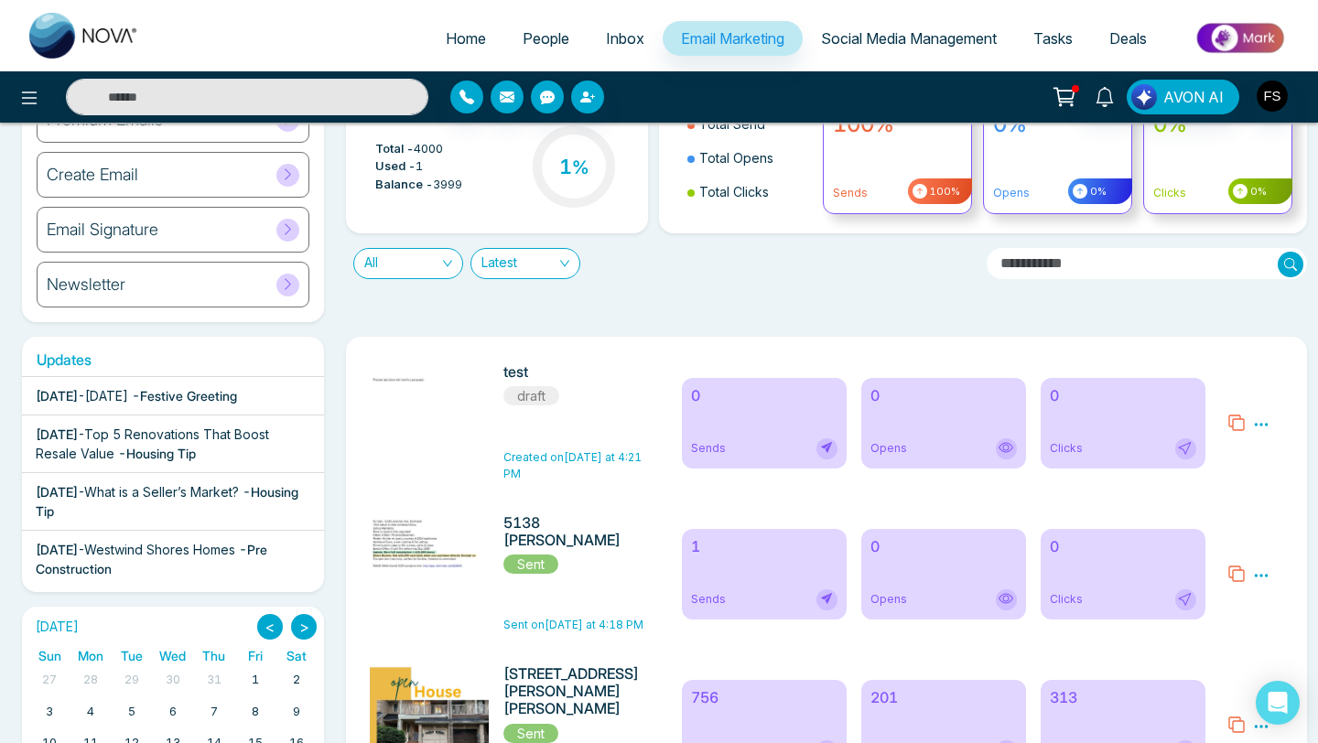
scroll to position [103, 0]
click at [1261, 578] on icon at bounding box center [1261, 574] width 16 height 16
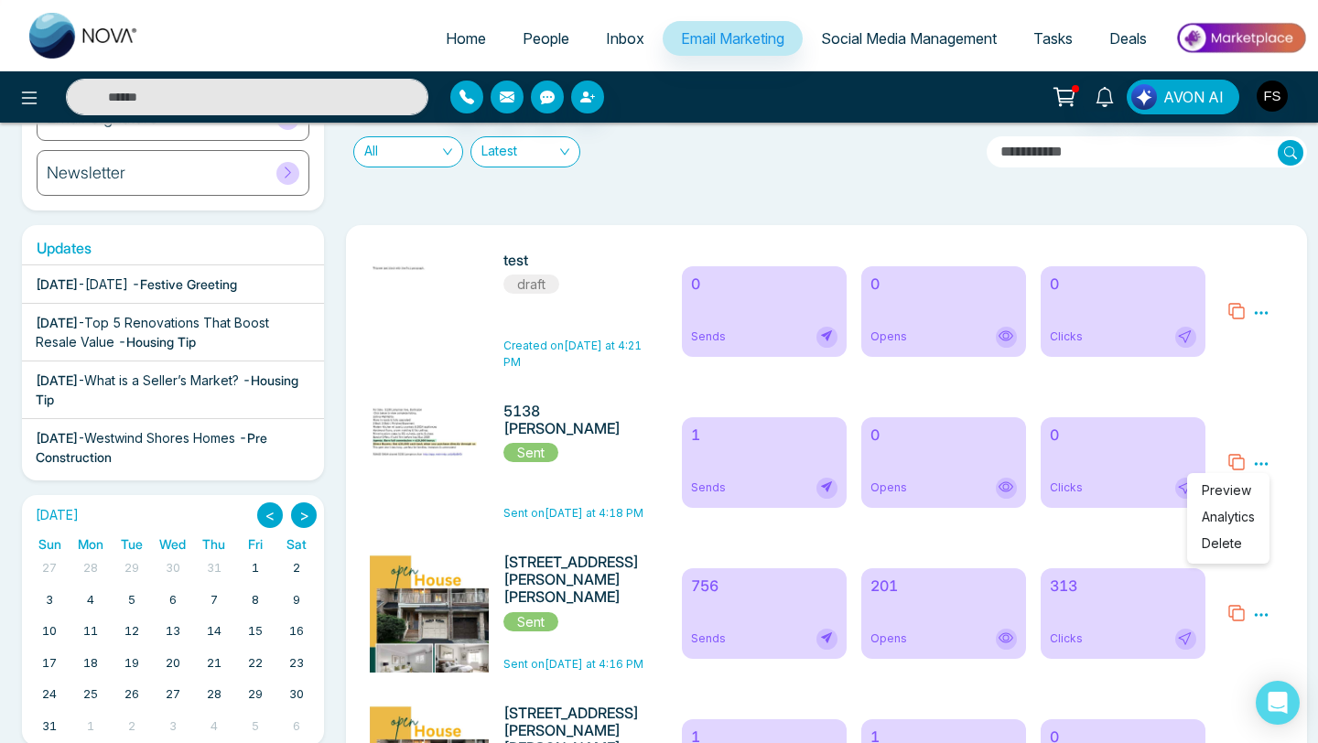
scroll to position [0, 0]
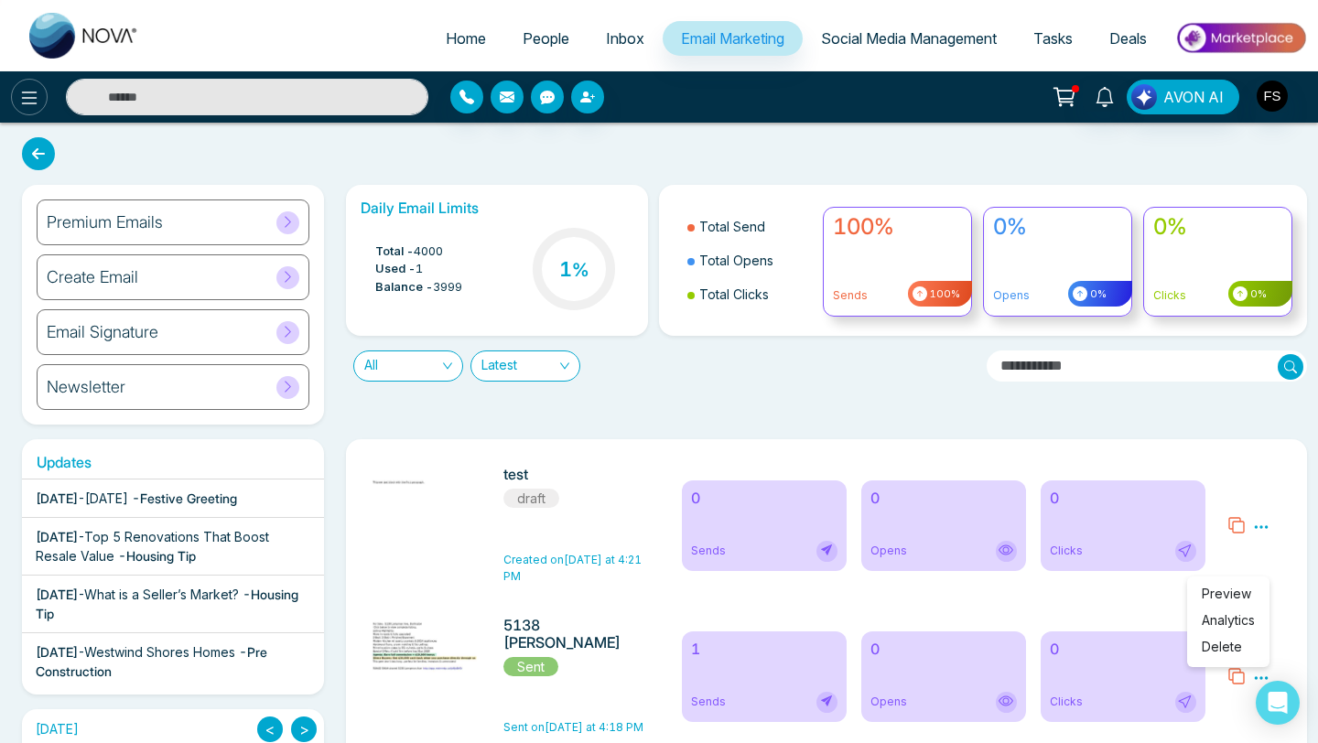
click at [38, 102] on icon at bounding box center [29, 98] width 22 height 22
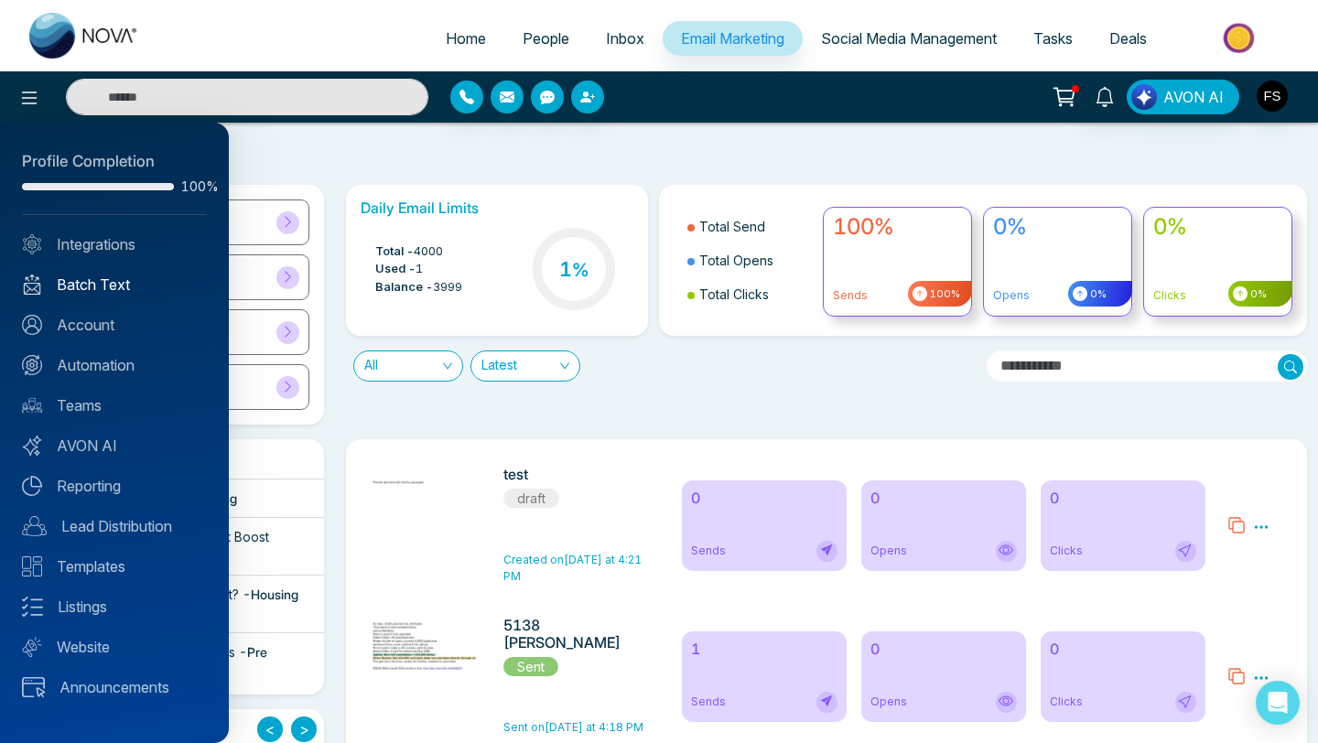
click at [124, 287] on link "Batch Text" at bounding box center [114, 285] width 185 height 22
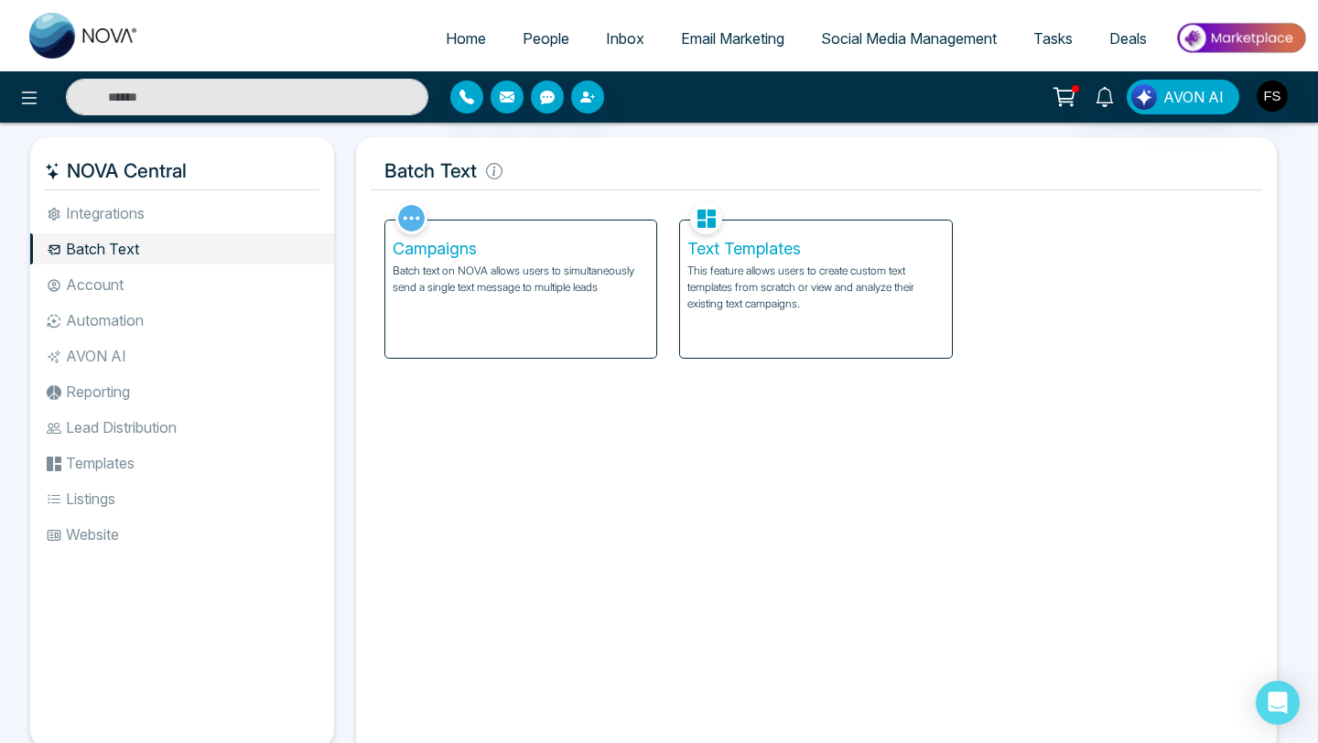
click at [525, 277] on p "Batch text on NOVA allows users to simultaneously send a single text message to…" at bounding box center [521, 279] width 257 height 33
